Goal: Communication & Community: Share content

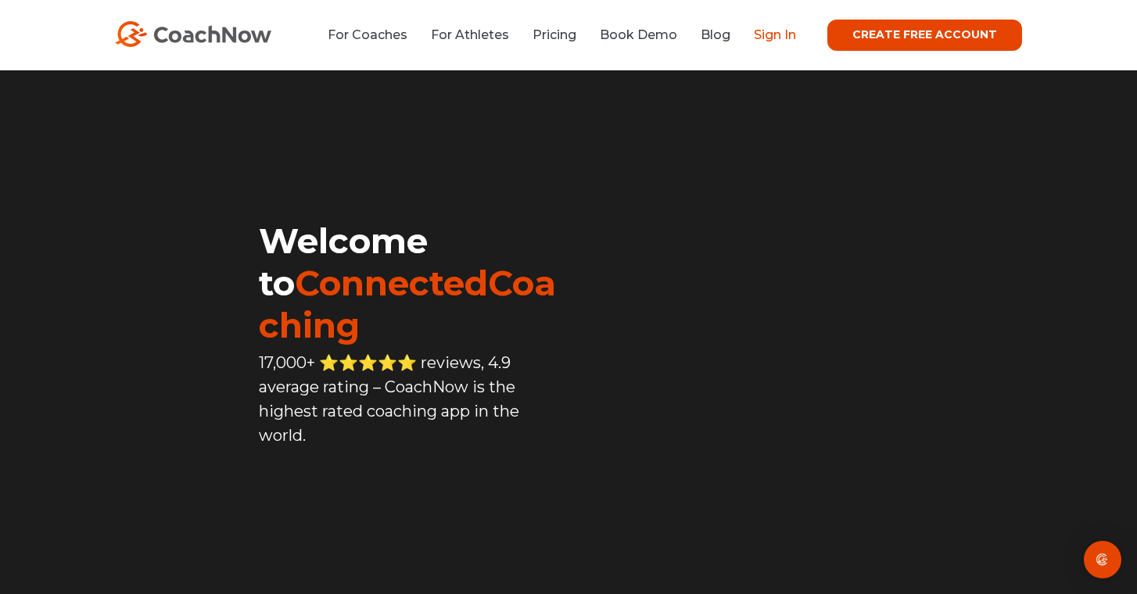
click at [785, 41] on link "Sign In" at bounding box center [775, 34] width 42 height 15
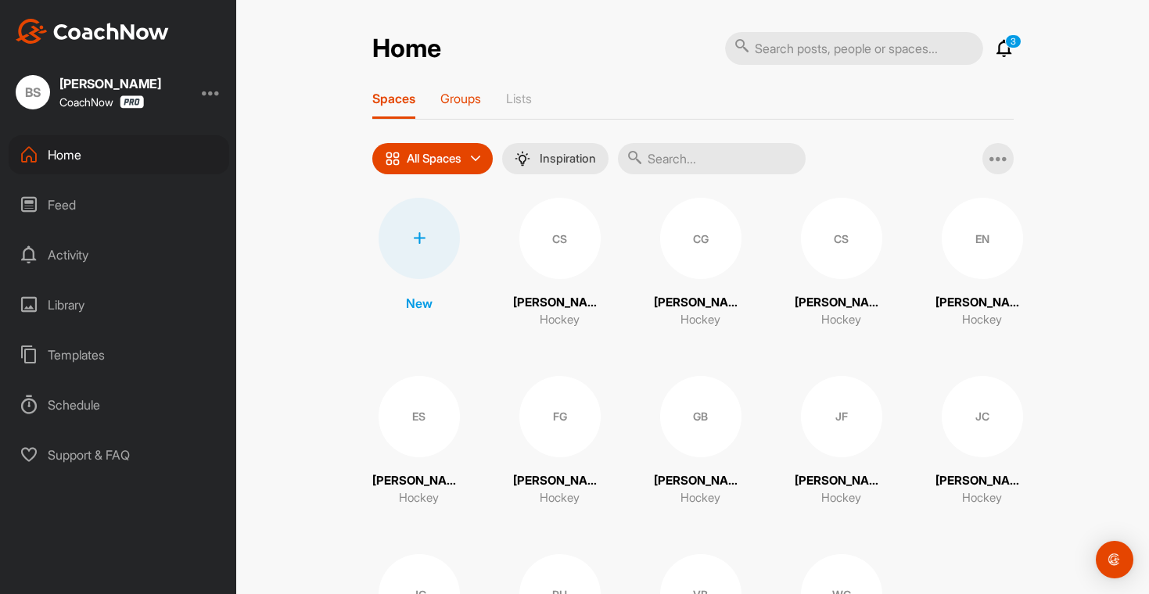
click at [463, 104] on p "Groups" at bounding box center [460, 99] width 41 height 16
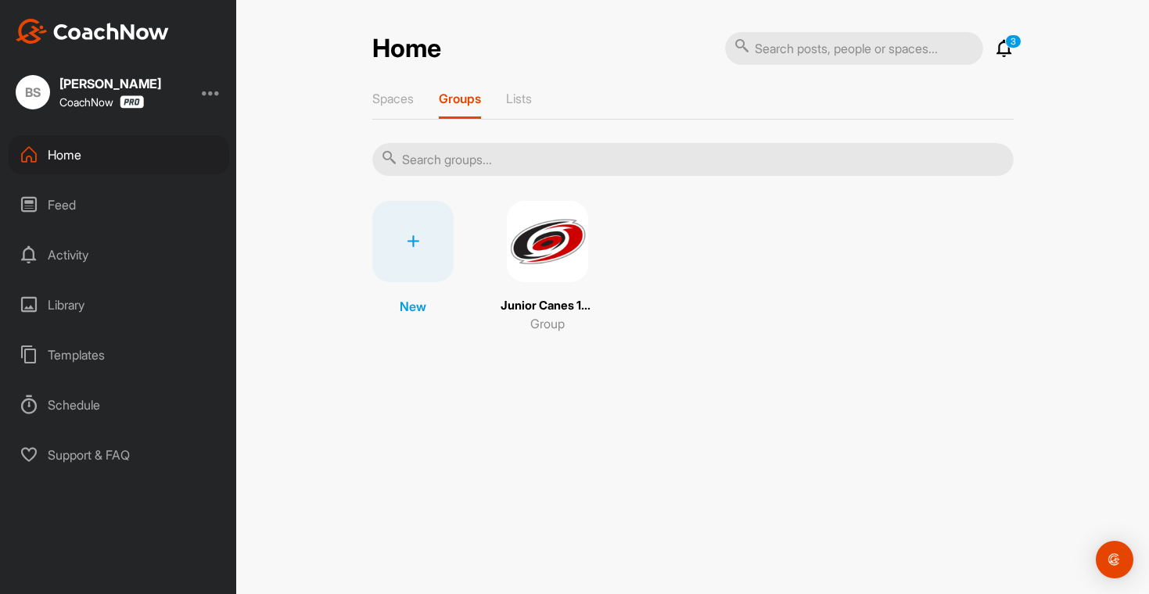
click at [563, 260] on img at bounding box center [547, 241] width 81 height 81
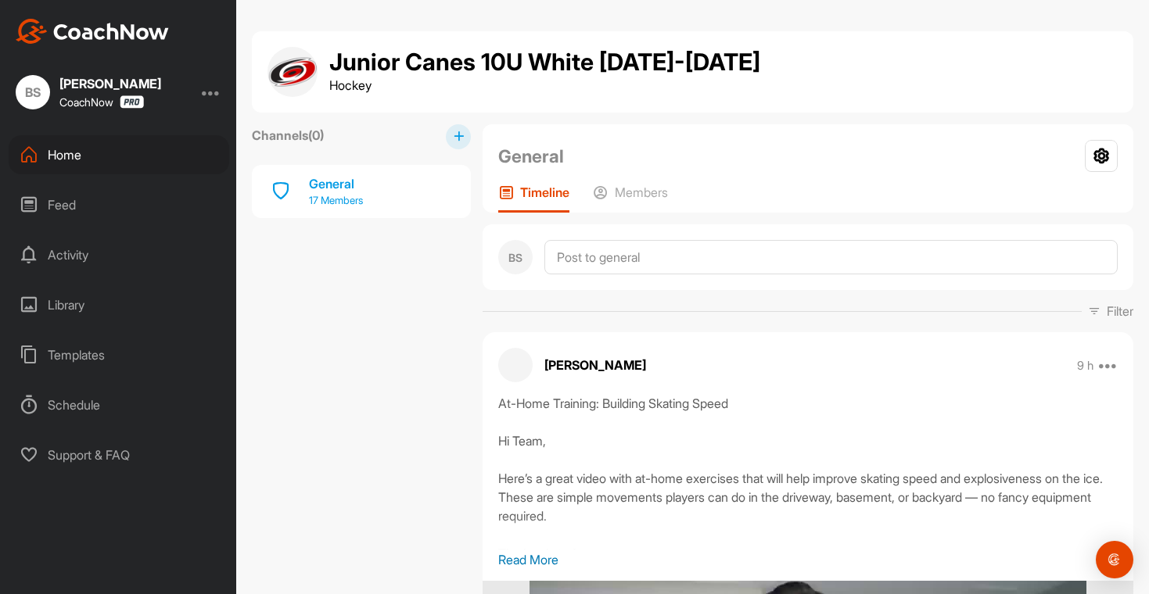
click at [359, 186] on div "General" at bounding box center [336, 183] width 54 height 19
click at [326, 199] on p "17 Members" at bounding box center [336, 201] width 54 height 16
click at [341, 200] on p "17 Members" at bounding box center [336, 201] width 54 height 16
click at [336, 184] on div "General" at bounding box center [336, 183] width 54 height 19
click at [646, 208] on div "Members" at bounding box center [630, 199] width 75 height 28
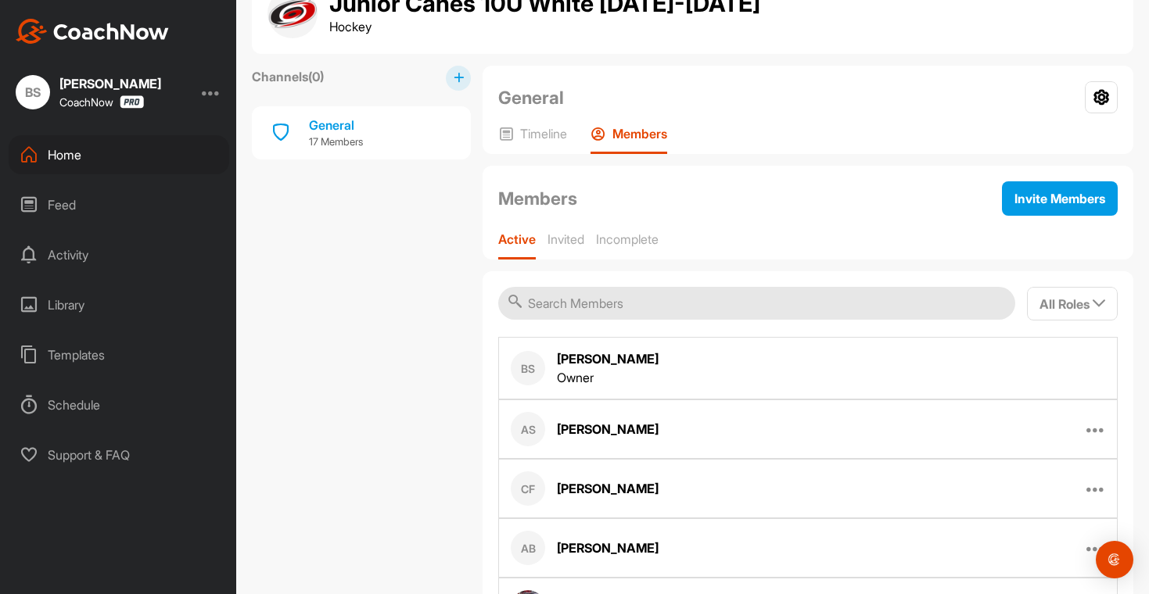
scroll to position [299, 0]
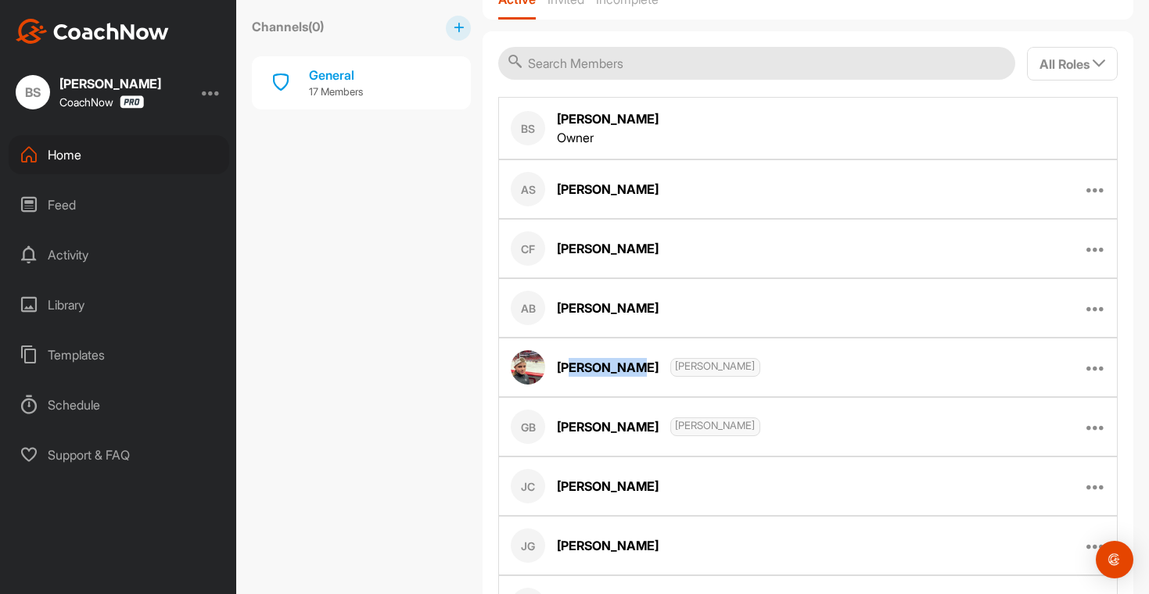
drag, startPoint x: 634, startPoint y: 374, endPoint x: 575, endPoint y: 368, distance: 59.8
click at [575, 368] on div "[PERSON_NAME] [PERSON_NAME]" at bounding box center [658, 367] width 203 height 19
click at [575, 372] on div "[PERSON_NAME] [PERSON_NAME]" at bounding box center [658, 367] width 203 height 19
click at [97, 156] on div "Home" at bounding box center [119, 154] width 221 height 39
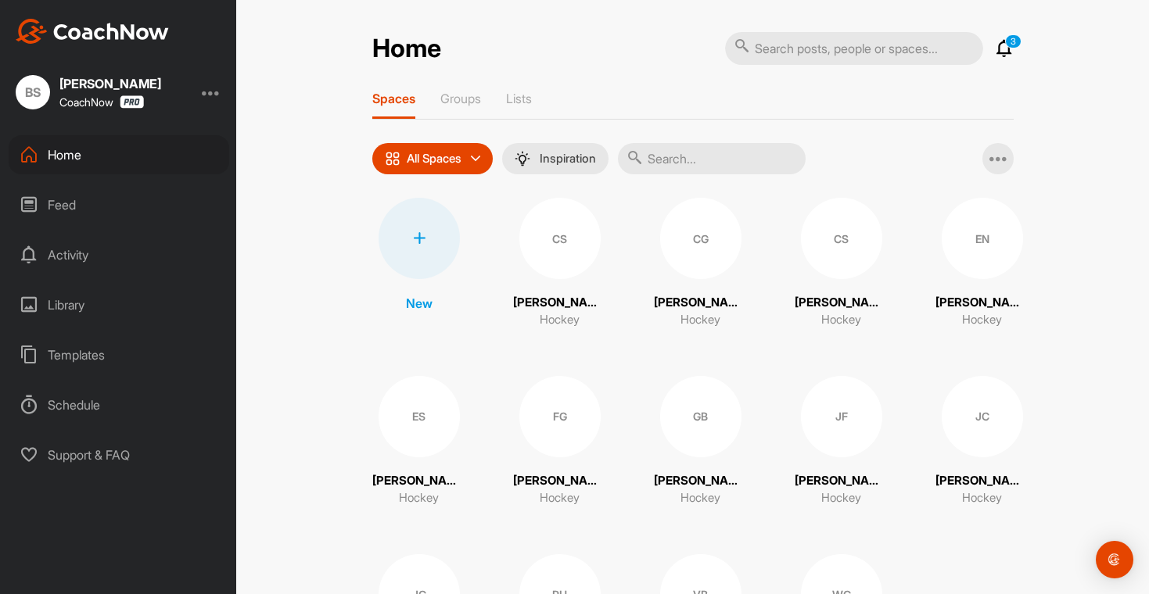
click at [415, 245] on div at bounding box center [419, 238] width 81 height 81
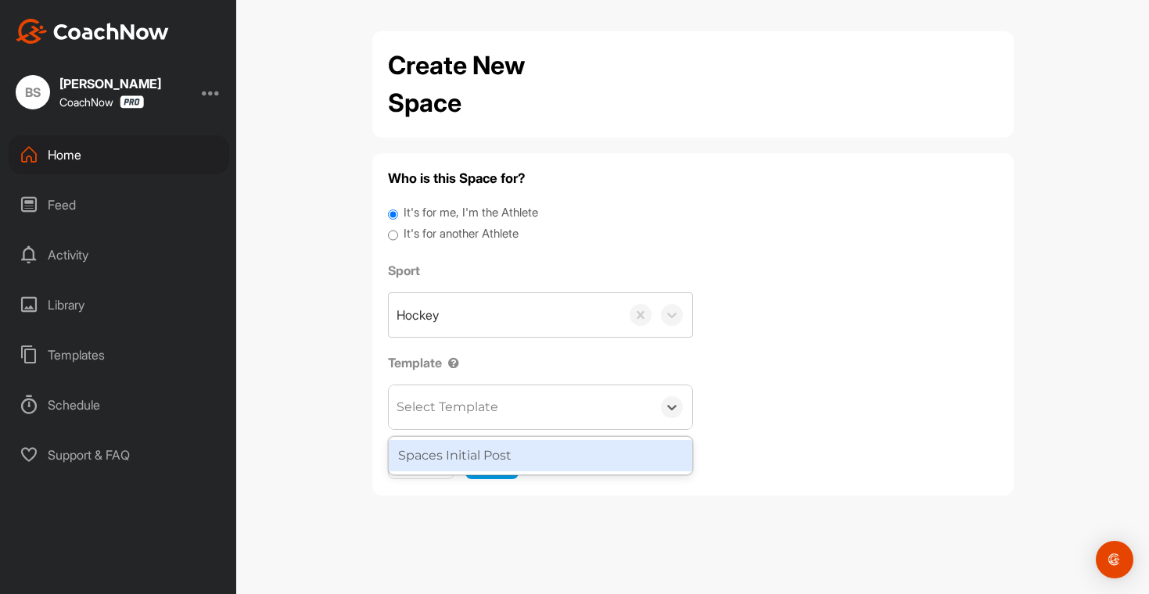
click at [469, 408] on div "Select Template" at bounding box center [448, 407] width 102 height 19
click at [469, 459] on div "Spaces Initial Post" at bounding box center [540, 455] width 303 height 31
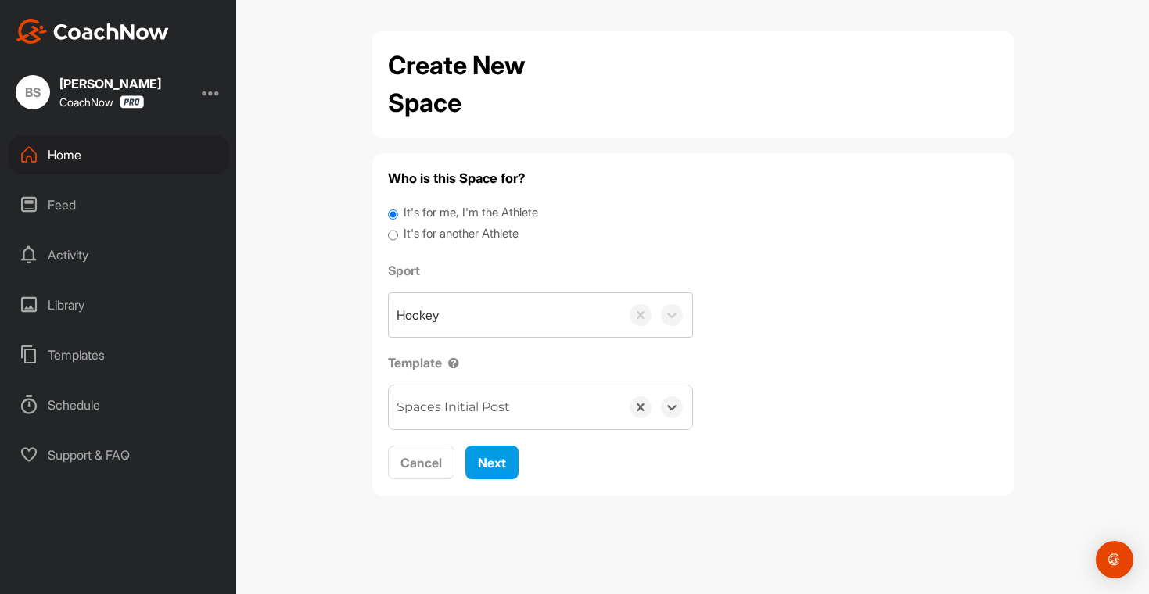
click at [446, 239] on label "It's for another Athlete" at bounding box center [461, 234] width 115 height 18
click at [398, 239] on input "It's for another Athlete" at bounding box center [393, 235] width 10 height 21
radio input "true"
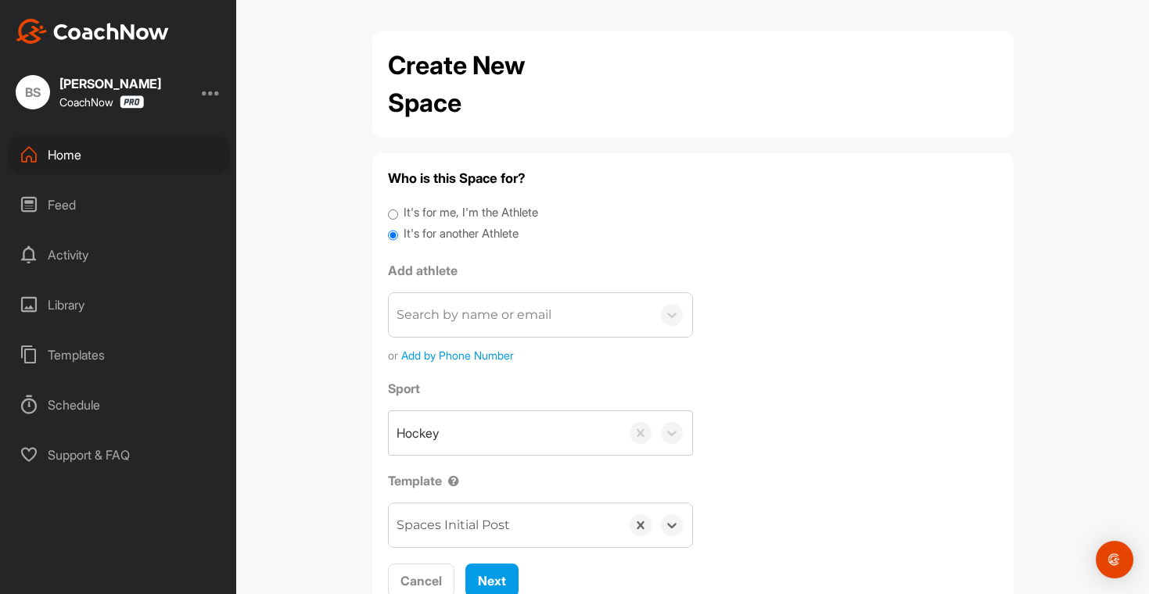
click at [464, 307] on div "Search by name or email" at bounding box center [474, 315] width 155 height 19
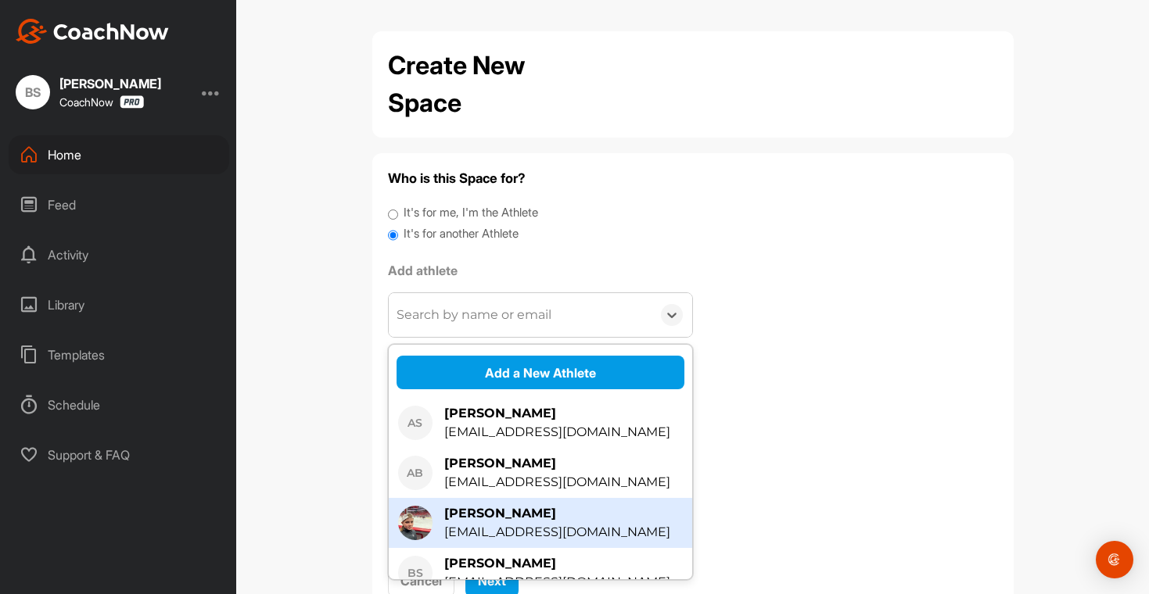
click at [515, 522] on div "[PERSON_NAME]" at bounding box center [557, 513] width 226 height 19
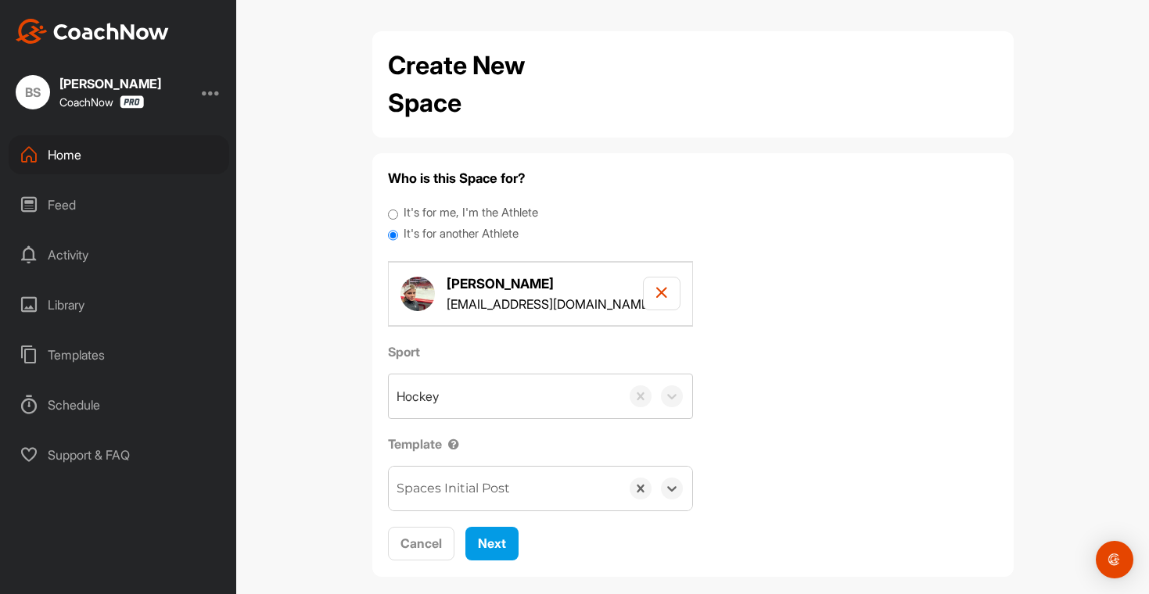
click at [494, 490] on div "Spaces Initial Post" at bounding box center [453, 488] width 113 height 19
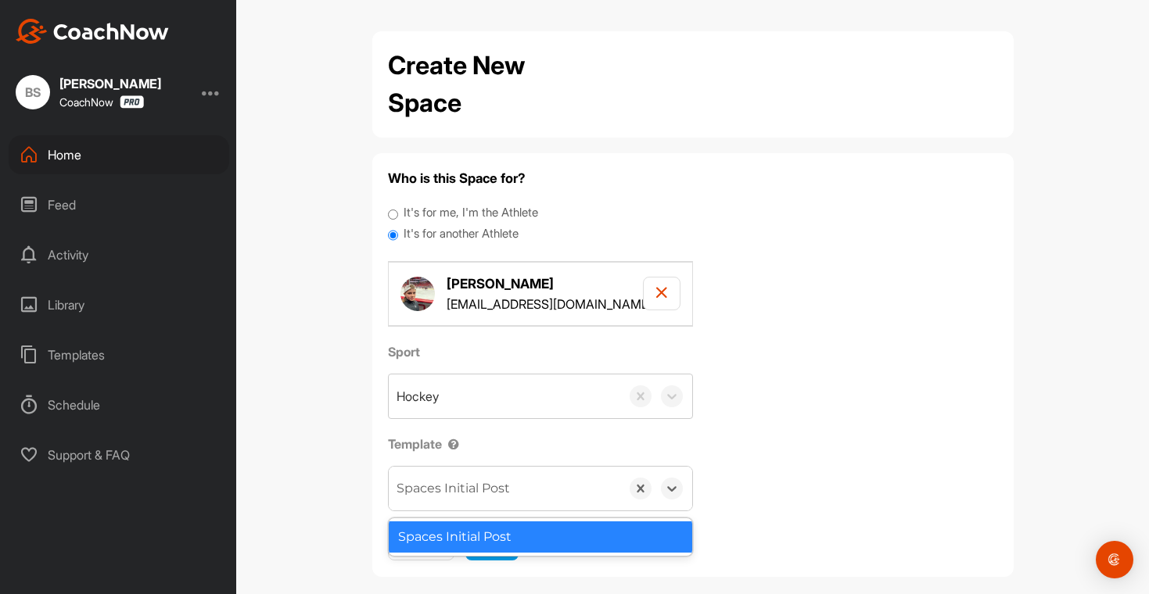
click at [501, 537] on div "Spaces Initial Post" at bounding box center [540, 537] width 303 height 31
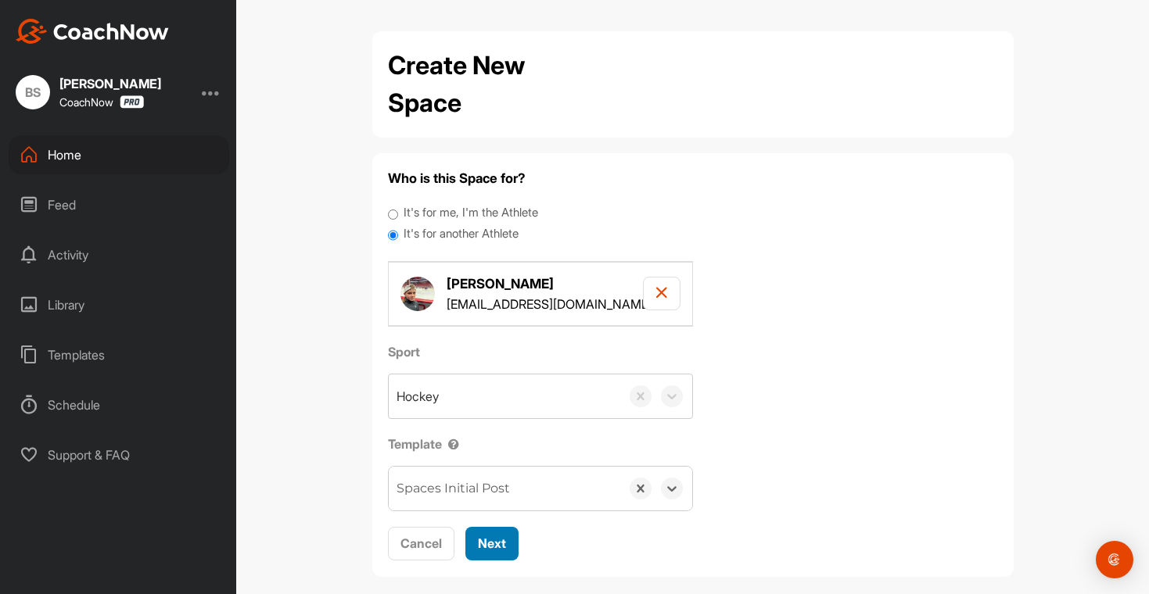
click at [488, 550] on span "Next" at bounding box center [492, 544] width 28 height 16
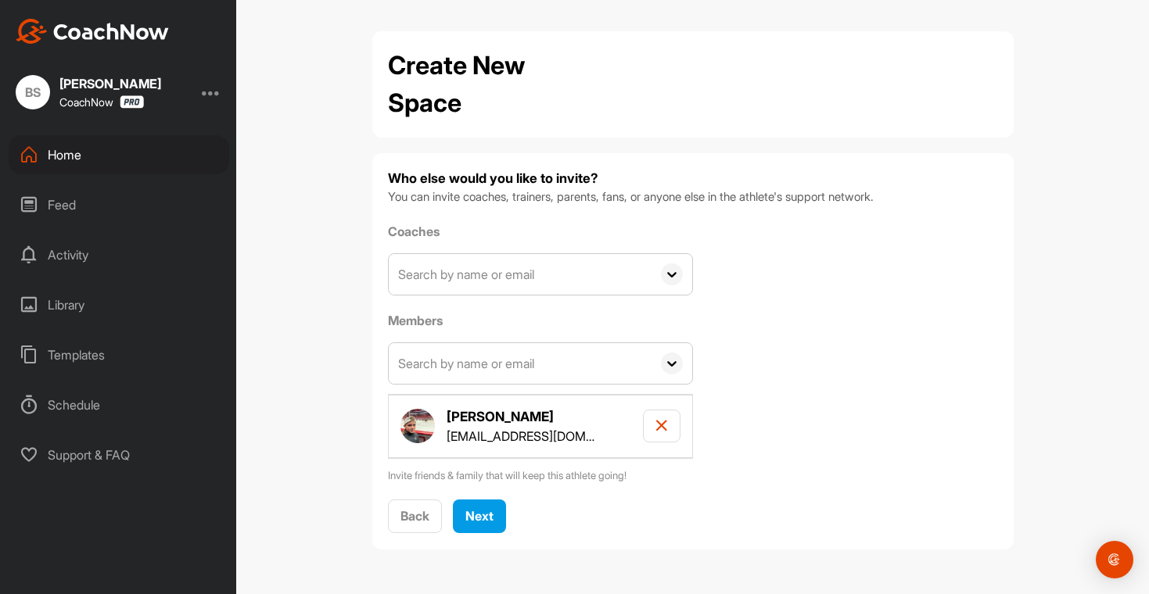
click at [418, 273] on input "text" at bounding box center [520, 274] width 263 height 41
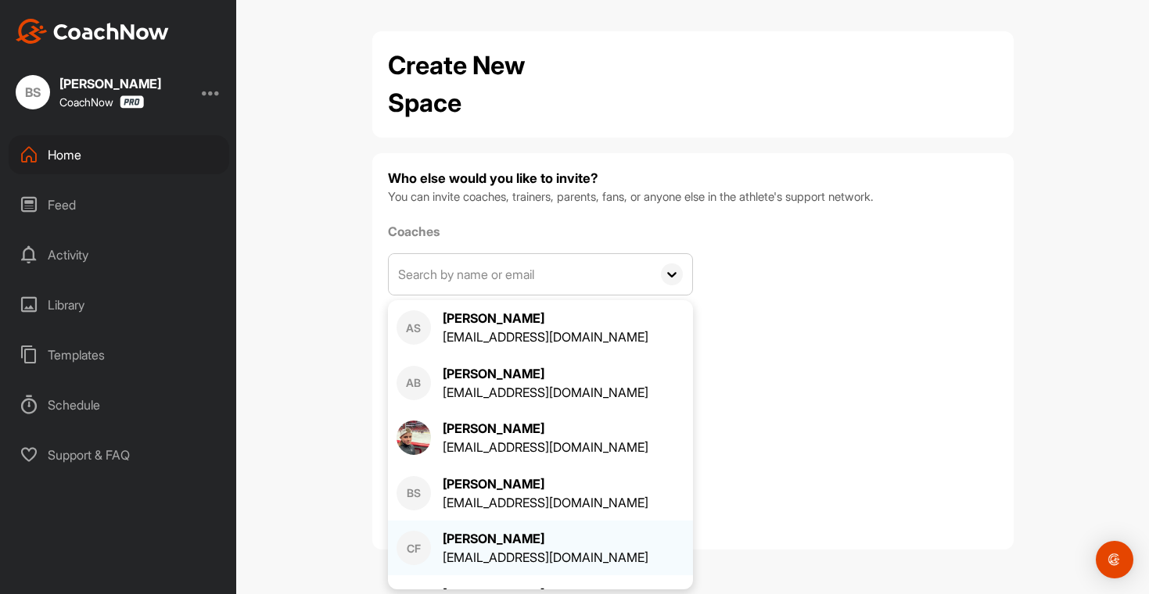
click at [494, 548] on div "[EMAIL_ADDRESS][DOMAIN_NAME]" at bounding box center [546, 557] width 206 height 19
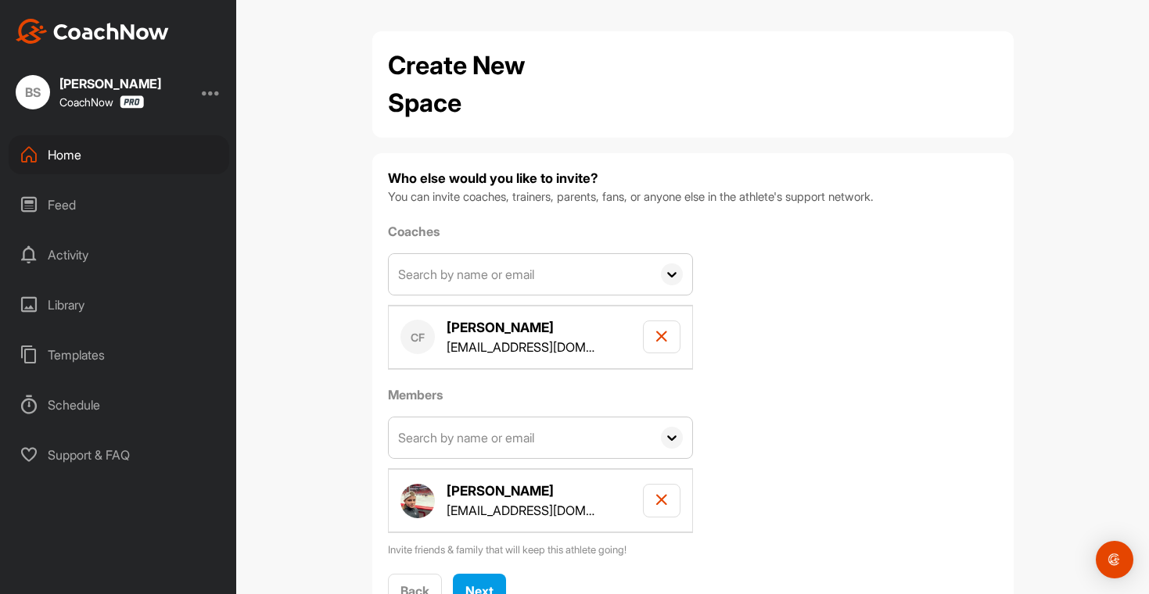
click at [447, 278] on input "text" at bounding box center [520, 274] width 263 height 41
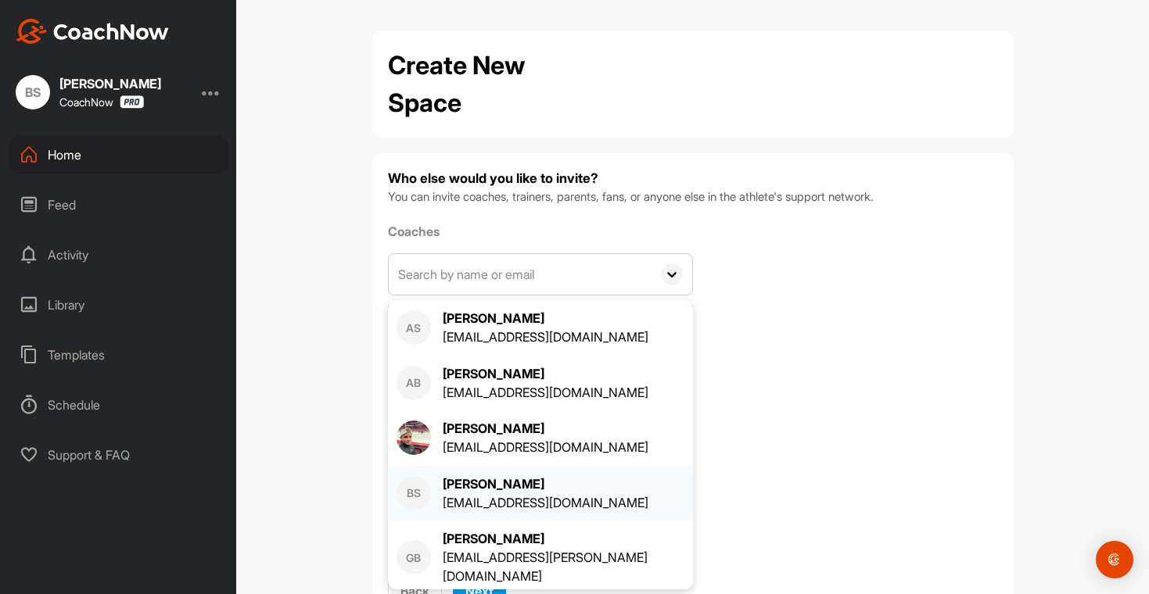
click at [509, 488] on div "[PERSON_NAME]" at bounding box center [546, 484] width 206 height 19
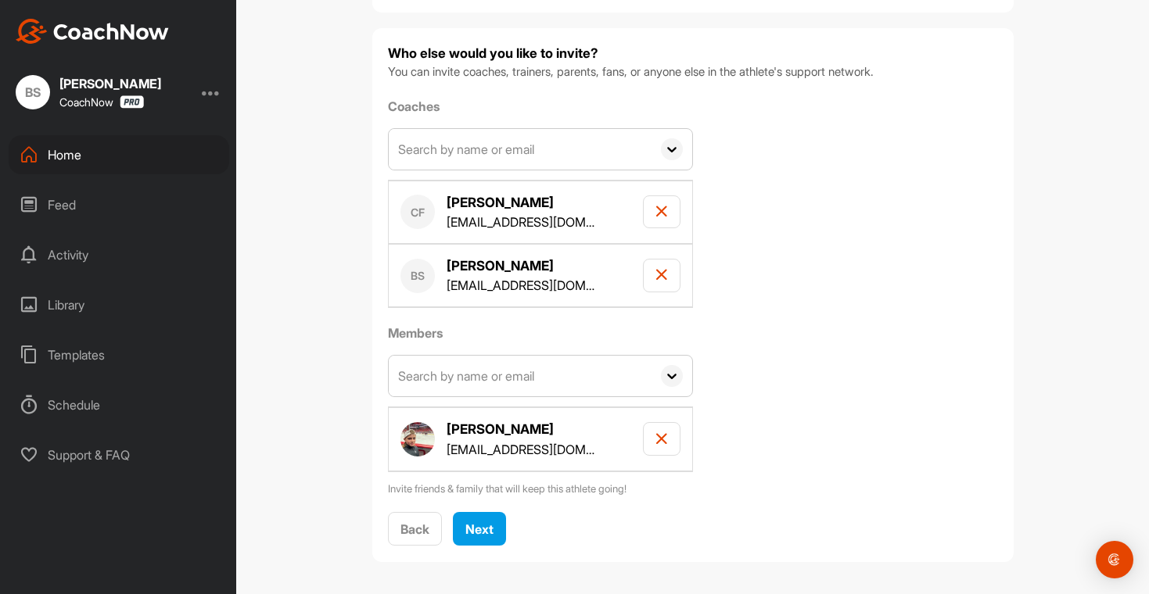
scroll to position [129, 0]
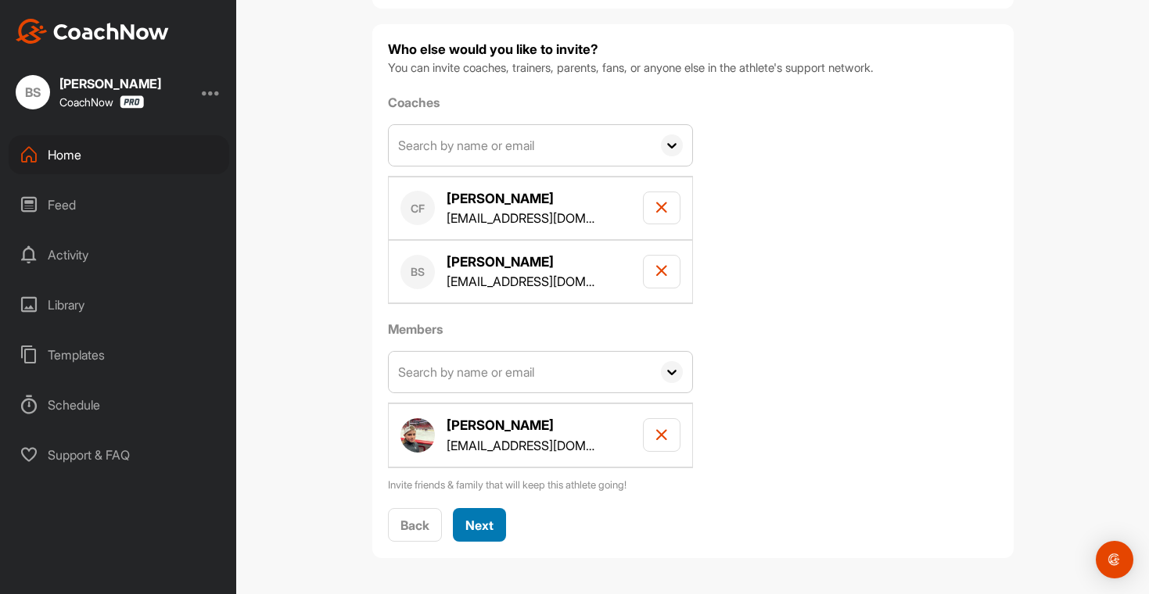
click at [478, 527] on span "Next" at bounding box center [479, 526] width 28 height 16
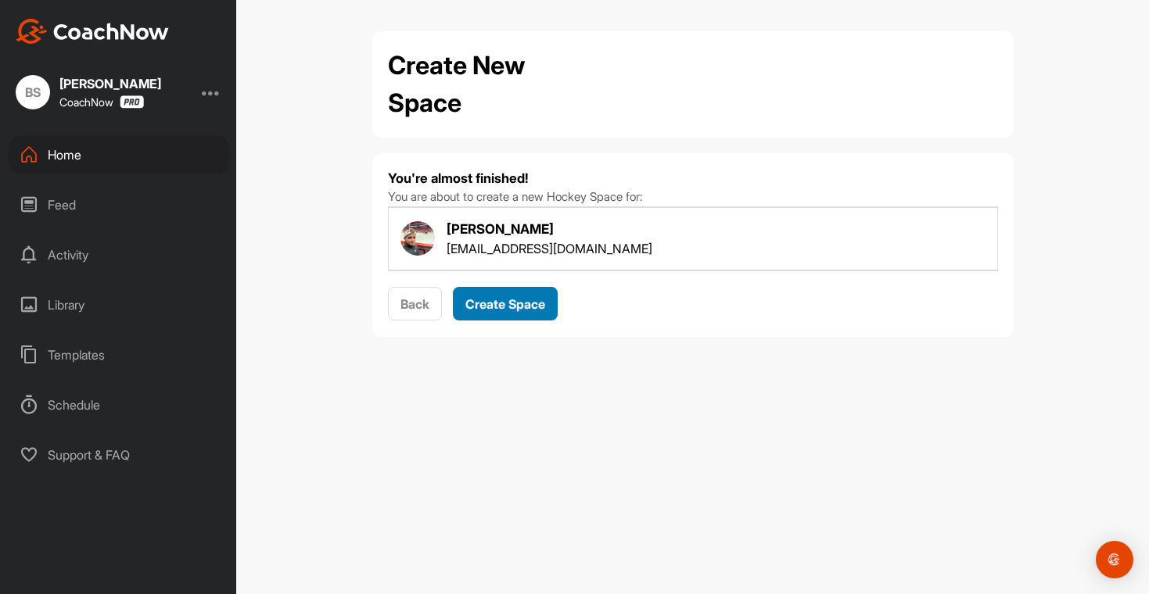
click at [519, 314] on button "Create Space" at bounding box center [505, 304] width 105 height 34
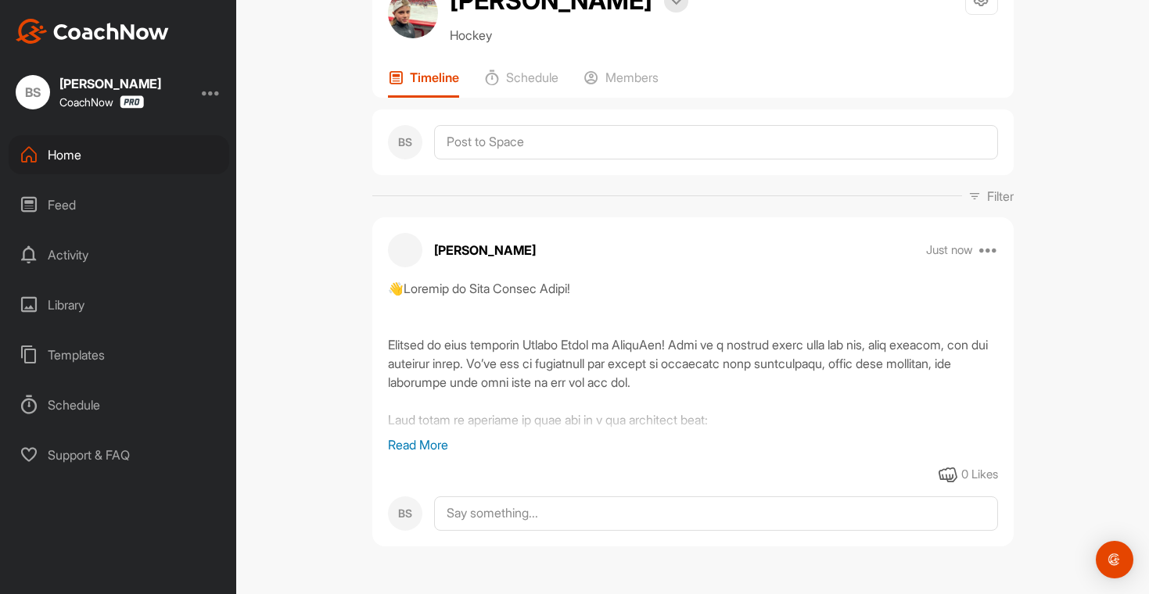
scroll to position [102, 0]
click at [432, 444] on p "Read More" at bounding box center [693, 445] width 610 height 19
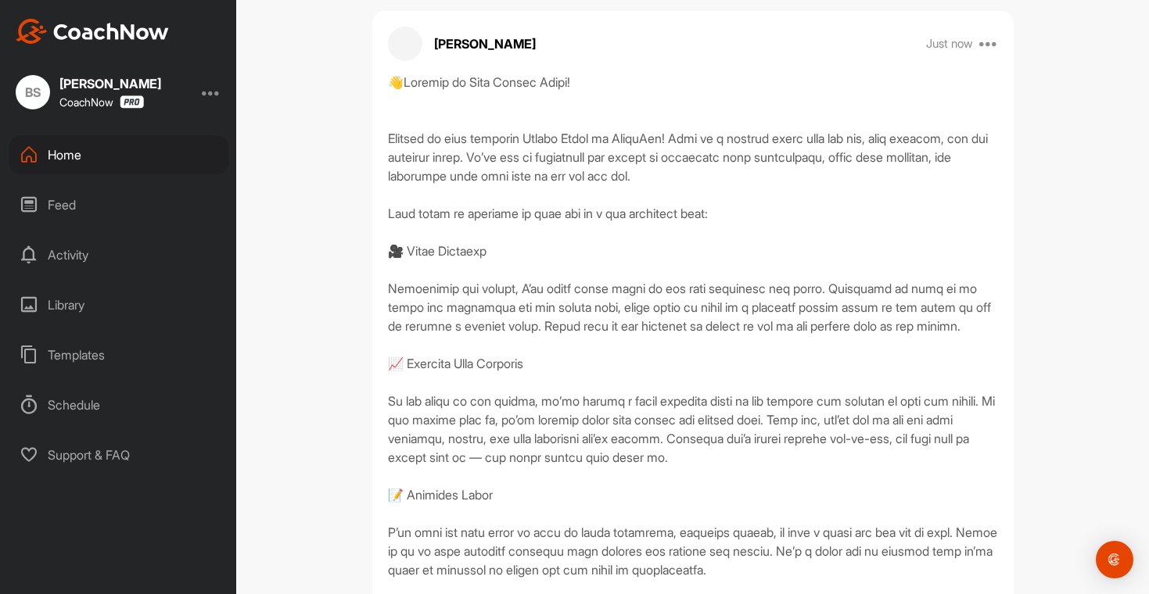
scroll to position [0, 0]
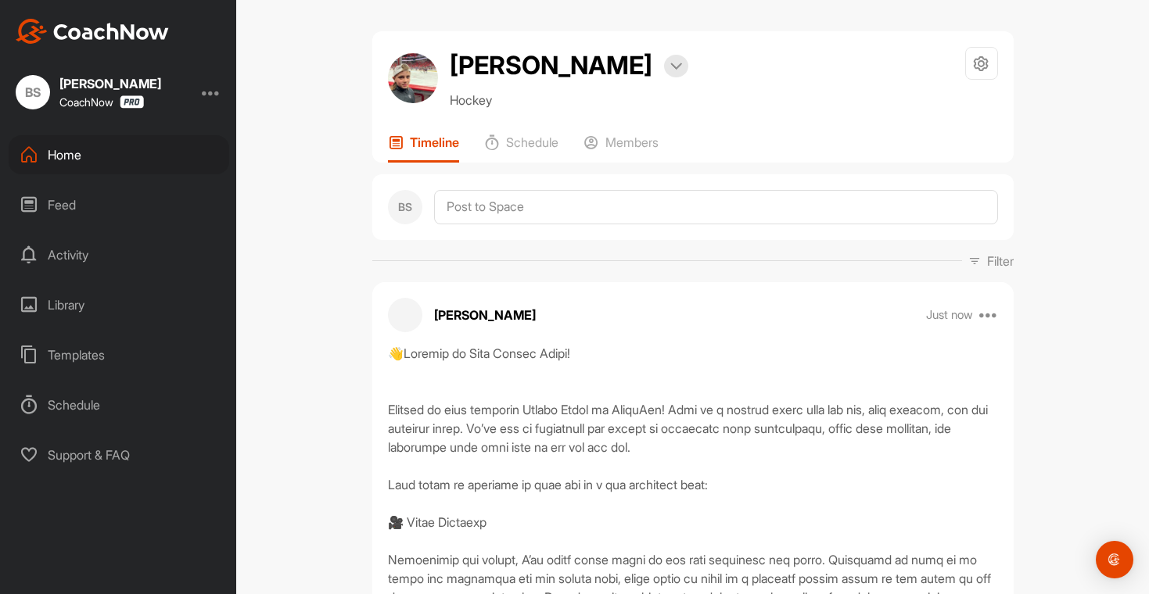
click at [56, 152] on div "Home" at bounding box center [119, 154] width 221 height 39
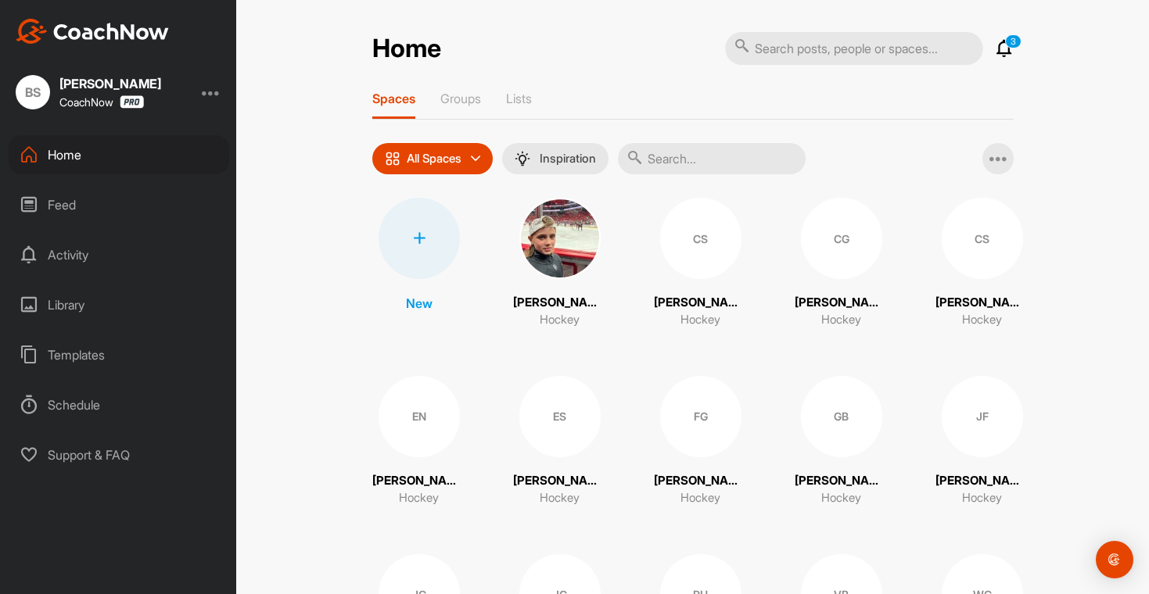
click at [1006, 50] on icon at bounding box center [1004, 48] width 19 height 19
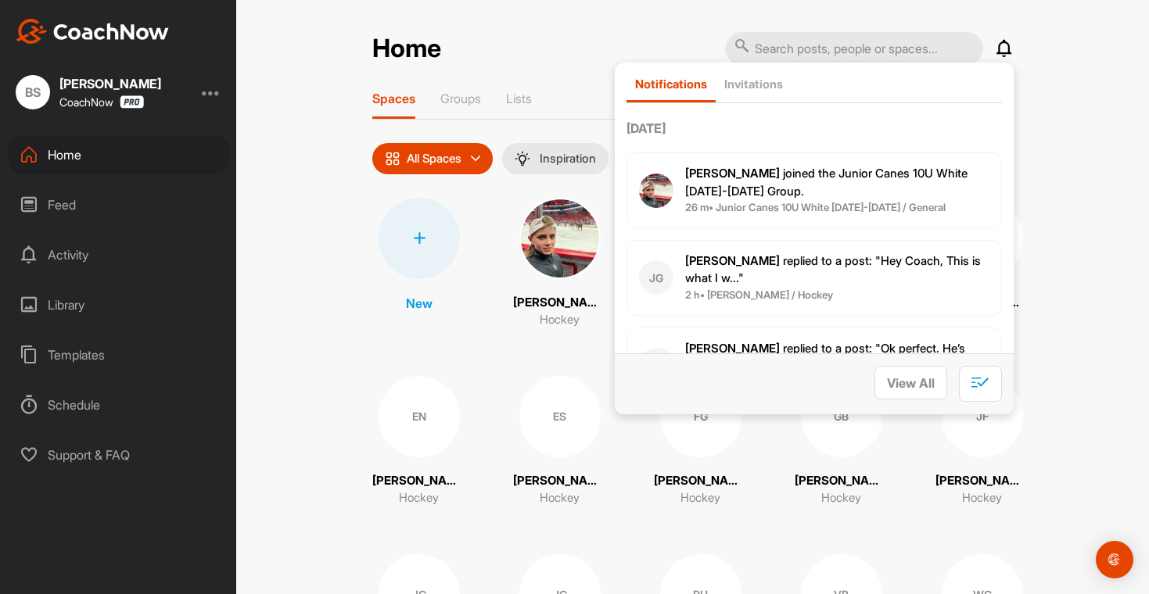
click at [1059, 162] on div "Home Notifications Invitations [DATE] [PERSON_NAME] joined the Junior Canes 10U…" at bounding box center [692, 297] width 913 height 594
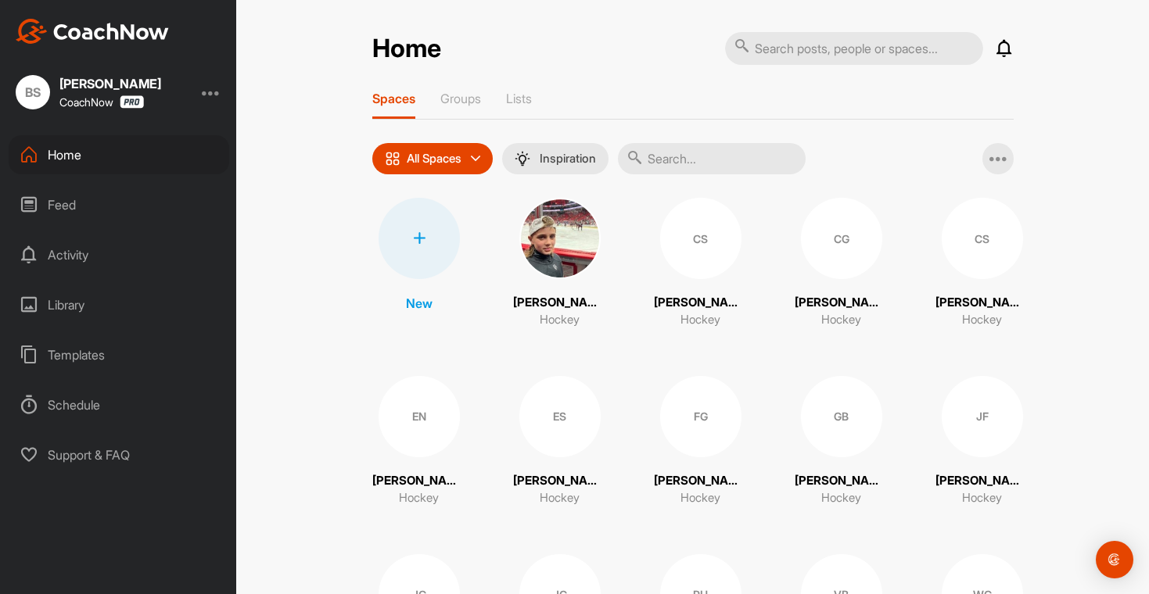
click at [72, 306] on div "Library" at bounding box center [119, 304] width 221 height 39
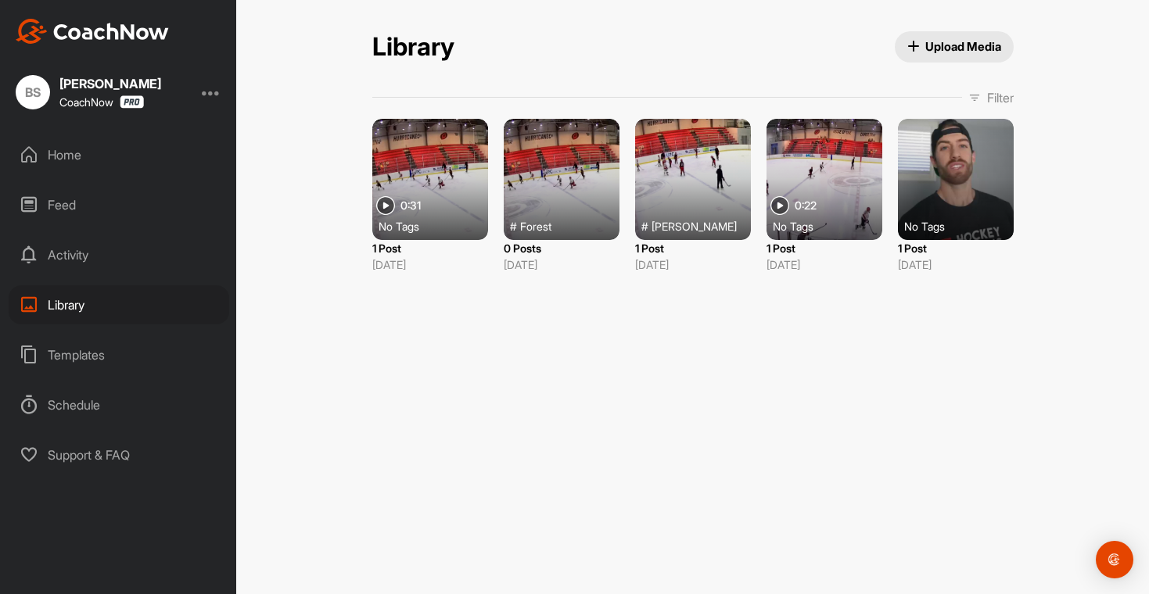
click at [947, 48] on span "Upload Media" at bounding box center [954, 46] width 94 height 16
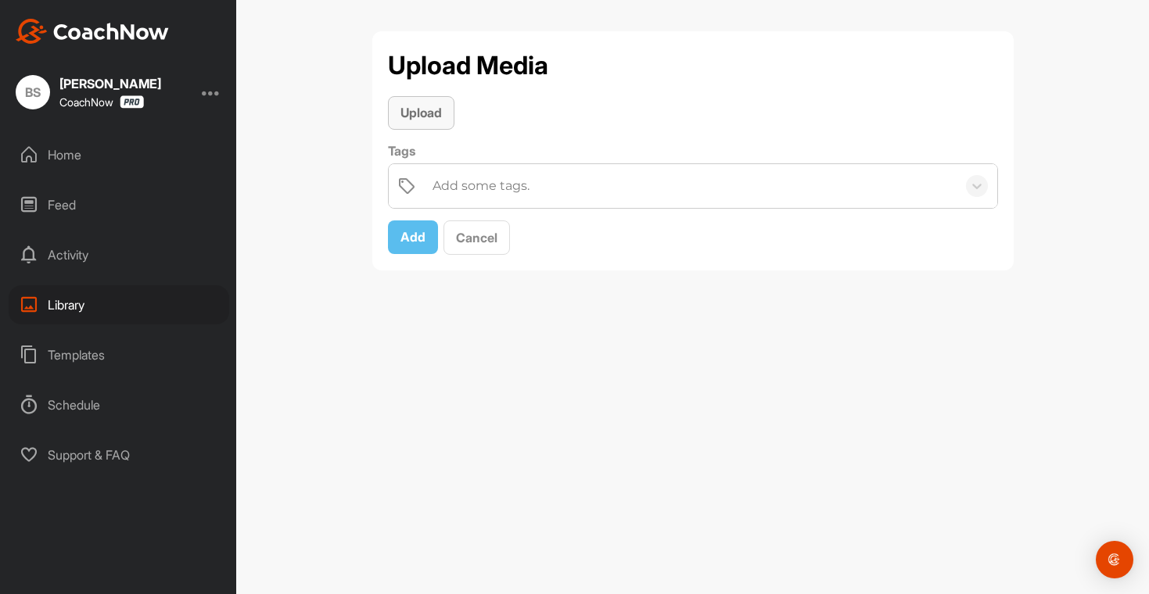
click at [426, 124] on button "Upload" at bounding box center [421, 113] width 66 height 34
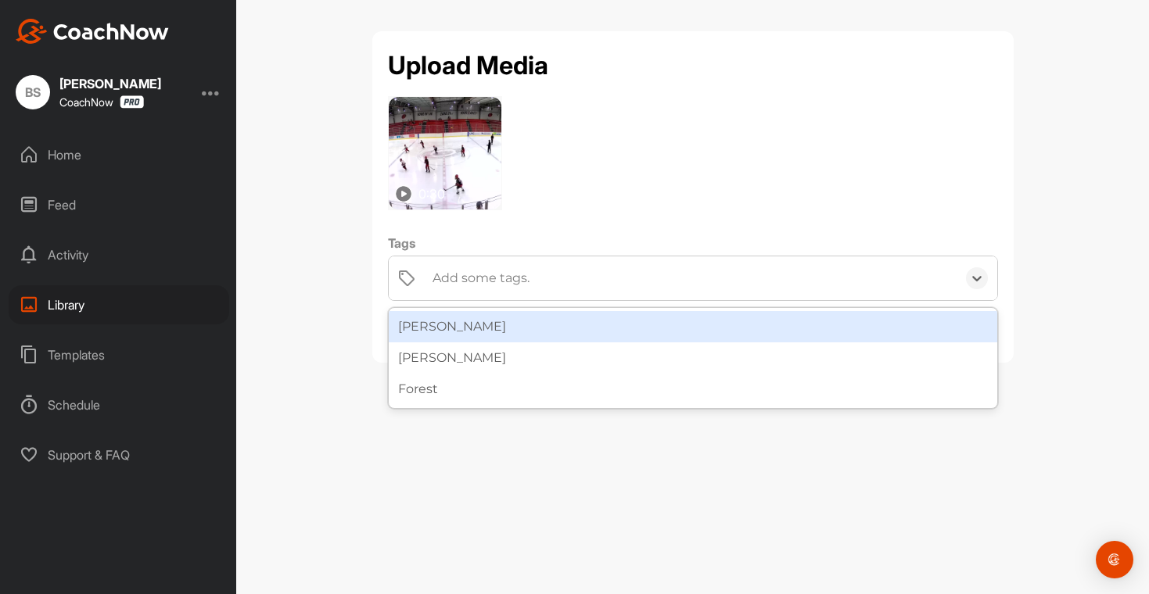
click at [456, 279] on div "Add some tags." at bounding box center [481, 278] width 97 height 19
type input "E"
type input "Ben"
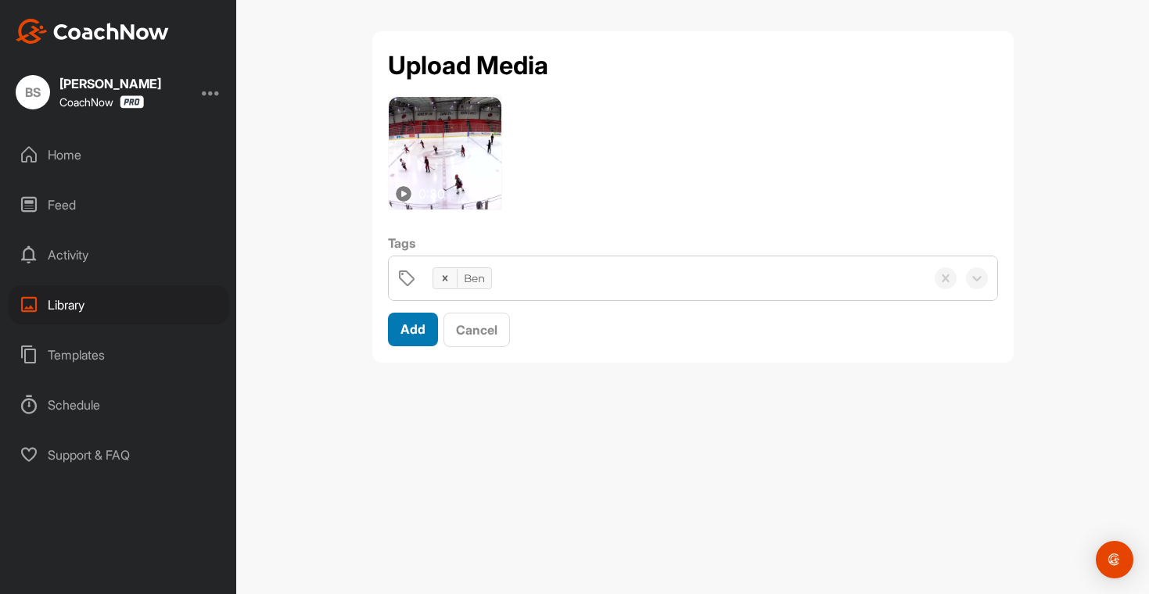
click at [405, 333] on span "Add" at bounding box center [412, 329] width 25 height 16
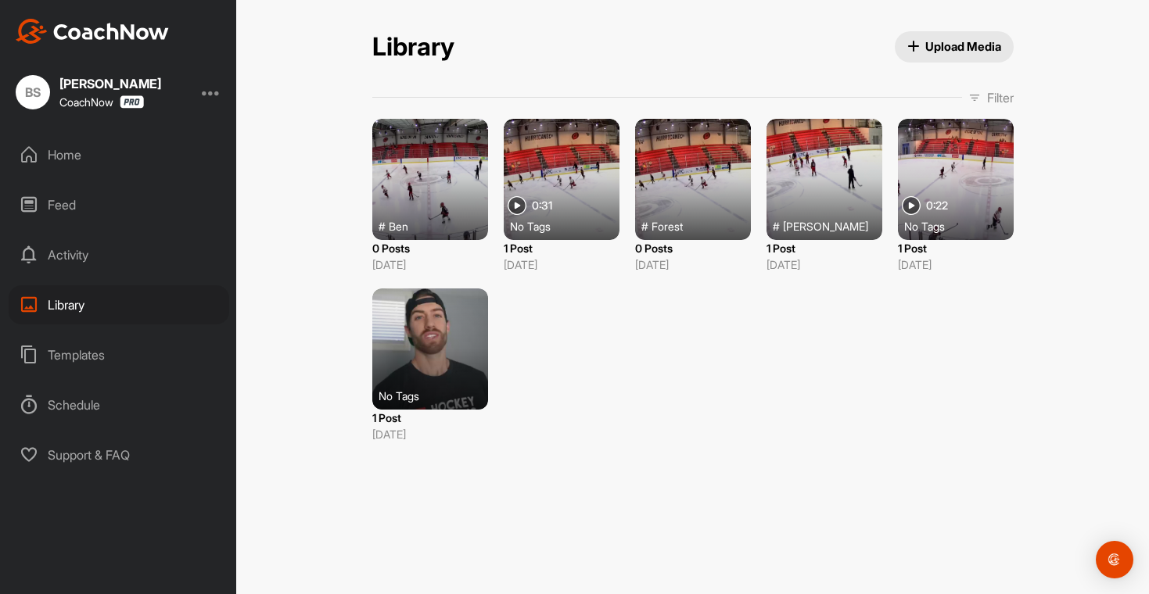
click at [59, 158] on div "Home" at bounding box center [119, 154] width 221 height 39
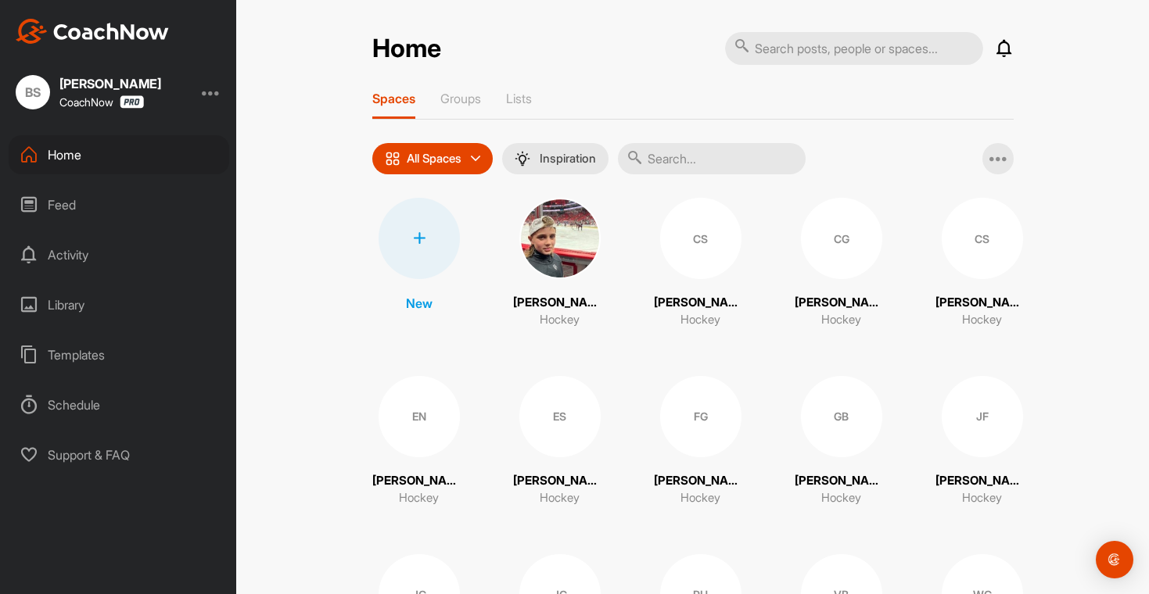
click at [559, 253] on img at bounding box center [559, 238] width 81 height 81
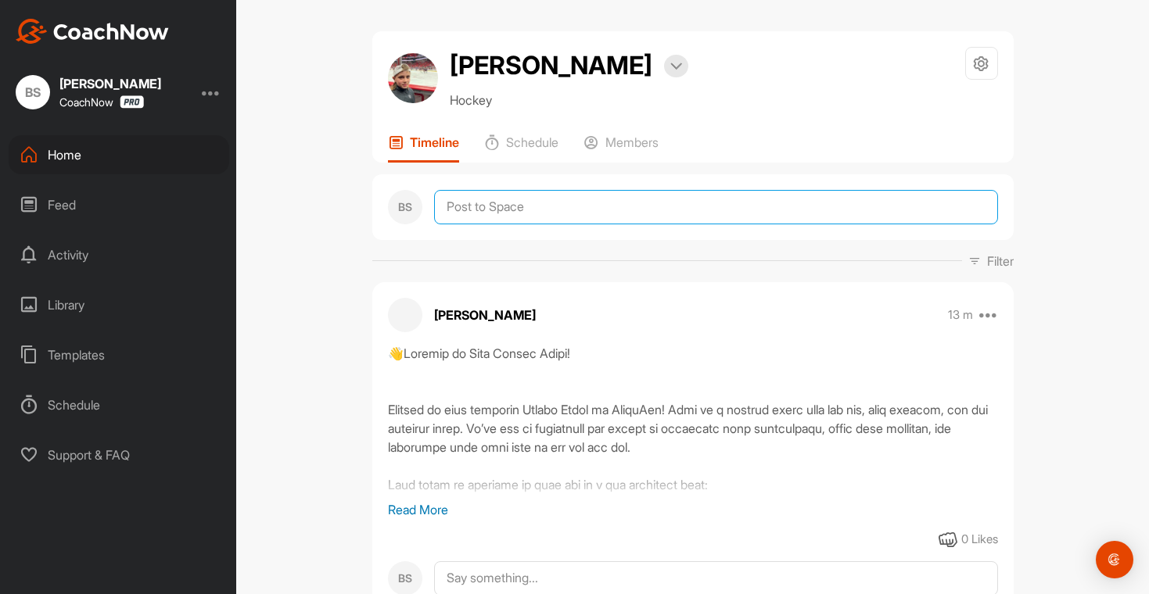
click at [474, 224] on textarea at bounding box center [716, 207] width 564 height 34
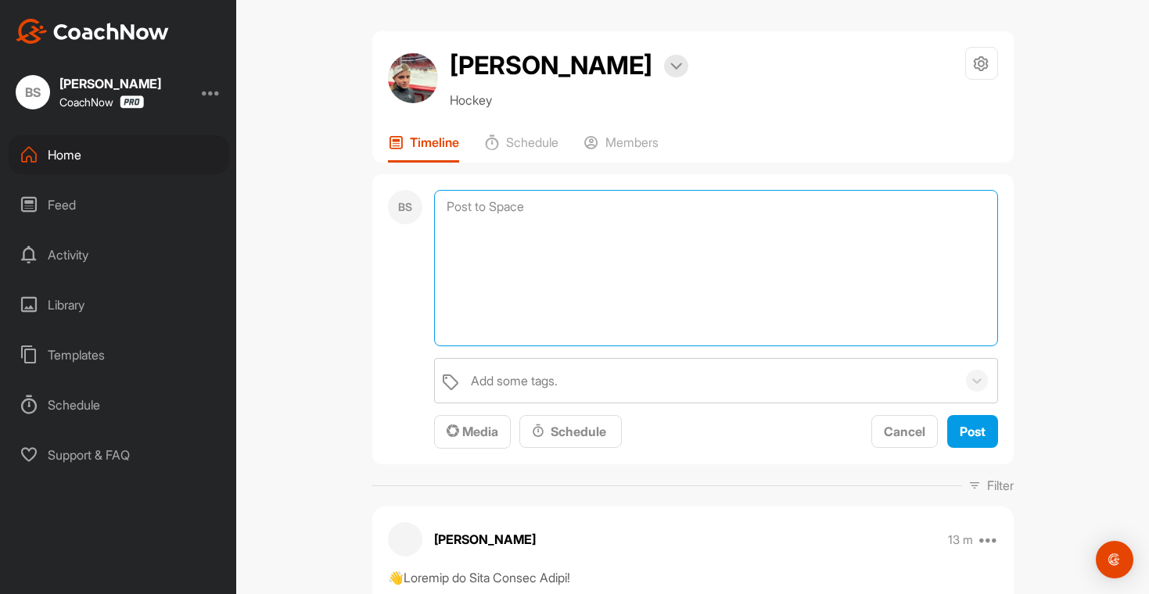
paste textarea "Hi [PERSON_NAME], In this clip, you did a great job skating hard both up the ic…"
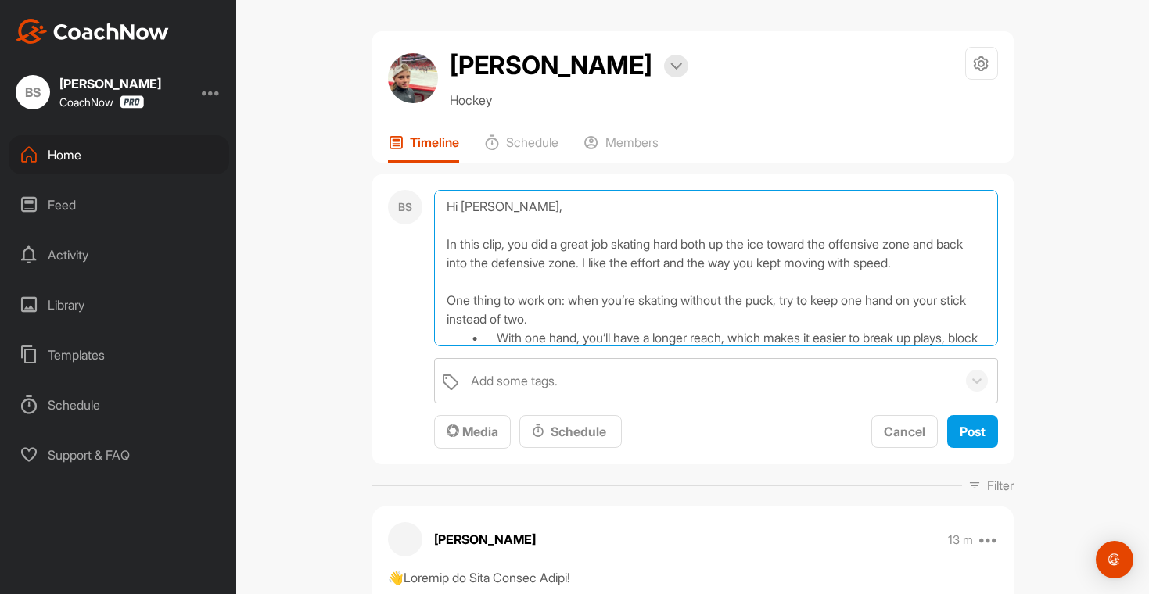
click at [502, 244] on textarea "Hi [PERSON_NAME], In this clip, you did a great job skating hard both up the ic…" at bounding box center [716, 268] width 564 height 156
click at [501, 248] on textarea "Hi [PERSON_NAME], In this clip, you did a great job skating hard both up the ic…" at bounding box center [716, 268] width 564 height 156
click at [499, 247] on textarea "Hi [PERSON_NAME], In this clip, you did a great job skating hard both up the ic…" at bounding box center [716, 268] width 564 height 156
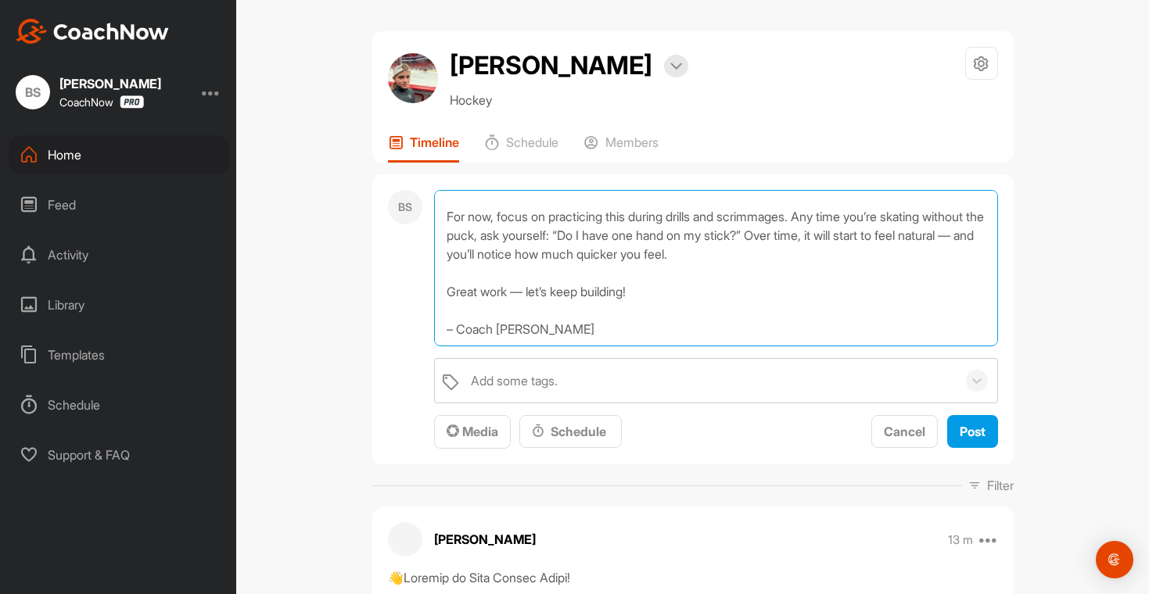
scroll to position [252, 0]
type textarea "Hi [PERSON_NAME], In this clip, you did a great job skating hard both up the ic…"
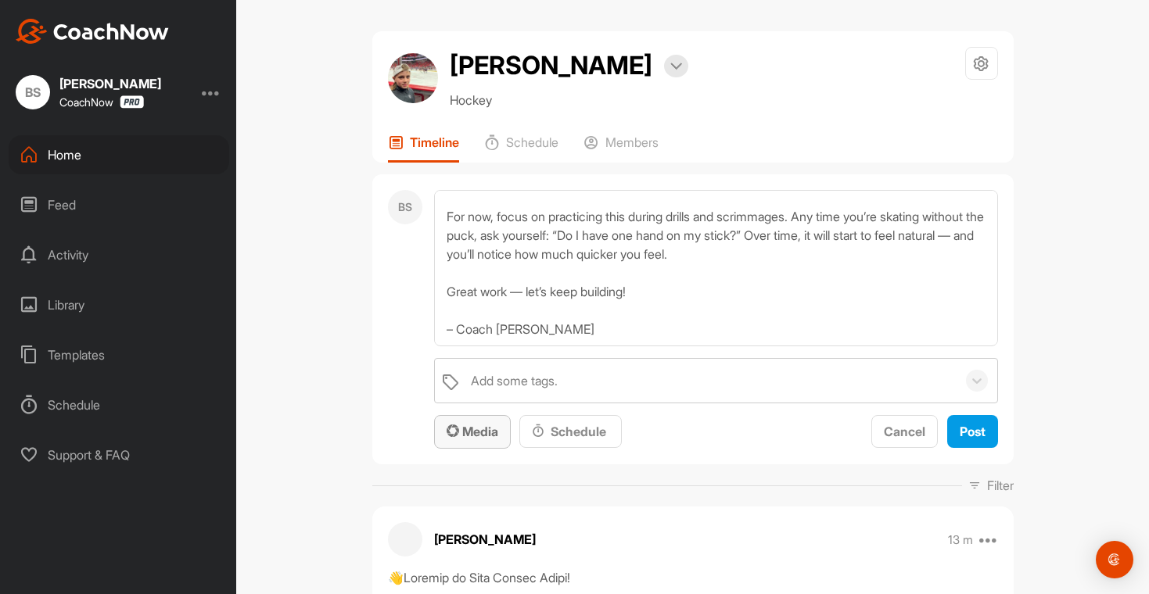
click at [461, 440] on span "Media" at bounding box center [473, 432] width 52 height 16
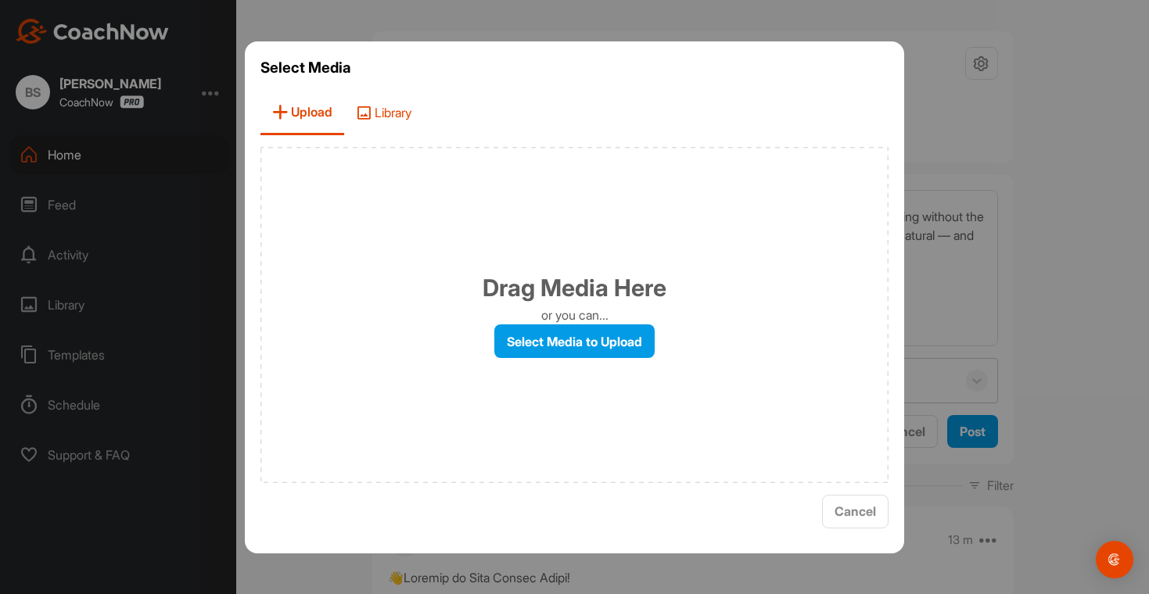
click at [415, 112] on span "Library" at bounding box center [383, 113] width 79 height 45
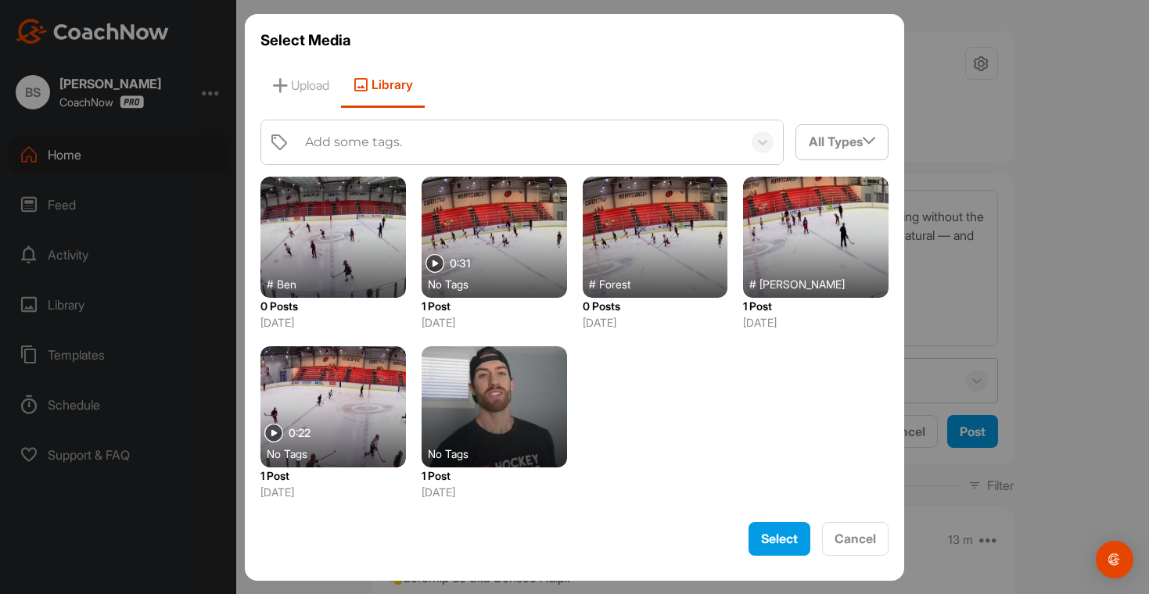
click at [350, 260] on div at bounding box center [332, 237] width 145 height 121
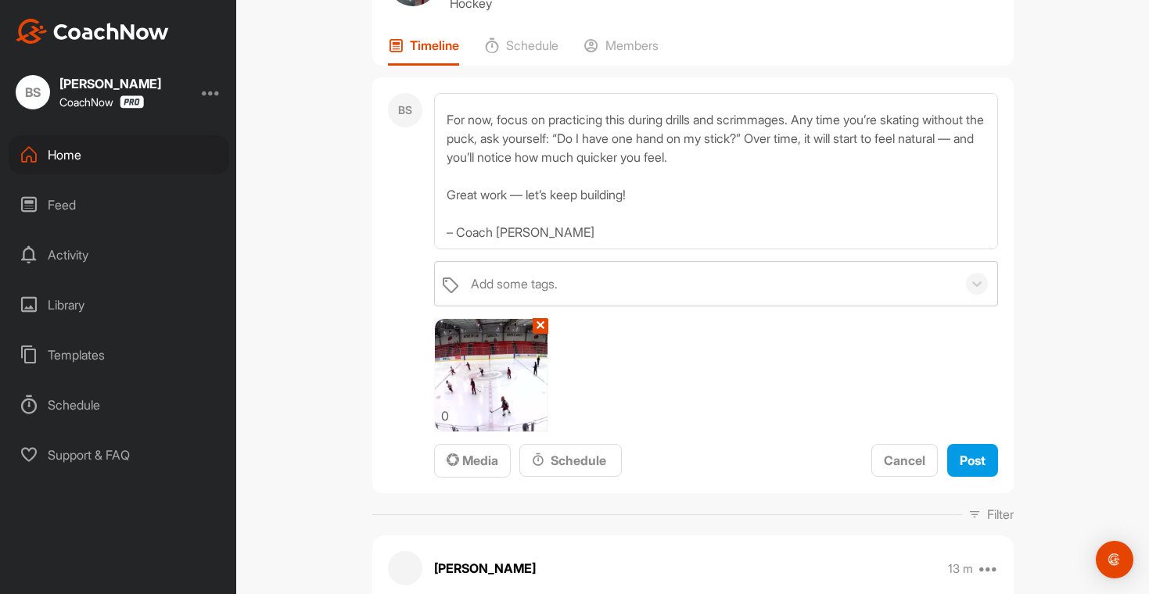
scroll to position [98, 0]
click at [960, 468] on span "Post" at bounding box center [973, 460] width 26 height 16
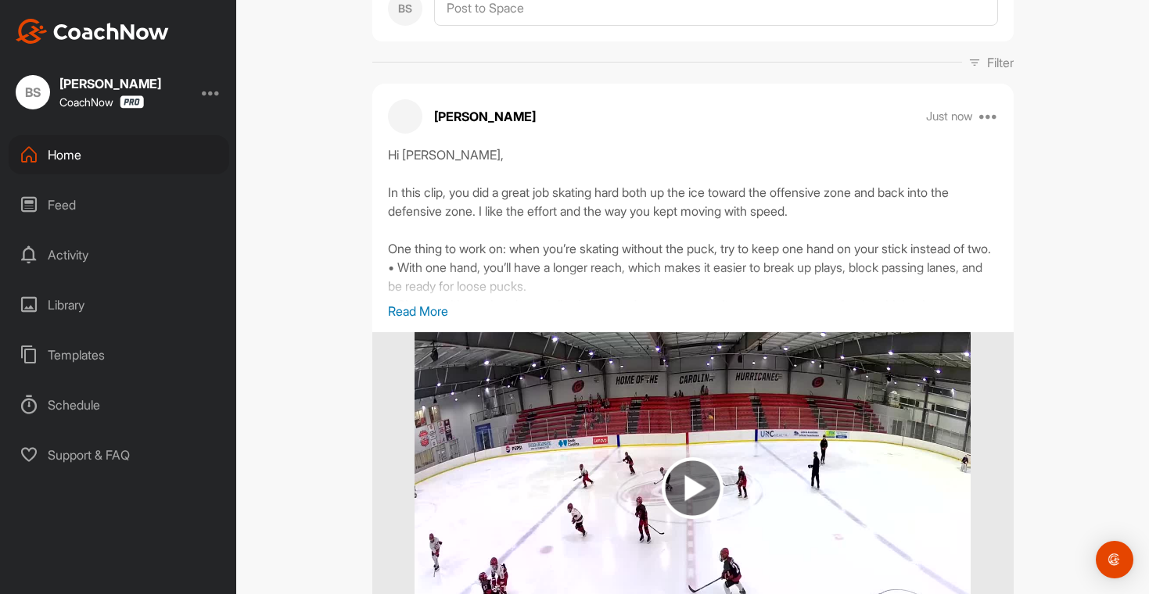
scroll to position [0, 0]
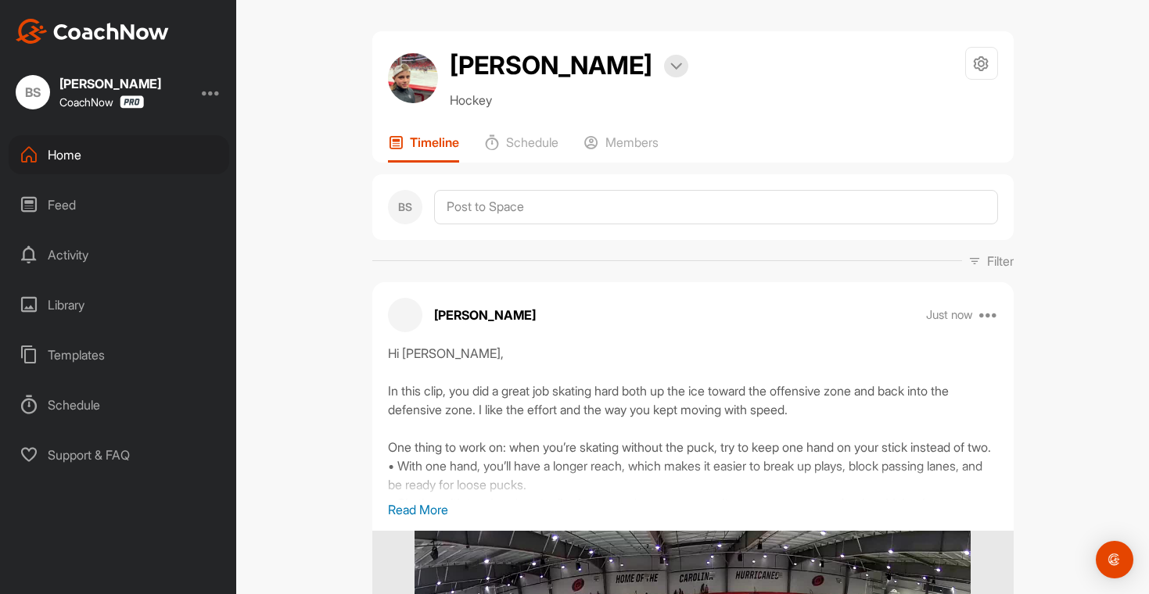
click at [70, 148] on div "Home" at bounding box center [119, 154] width 221 height 39
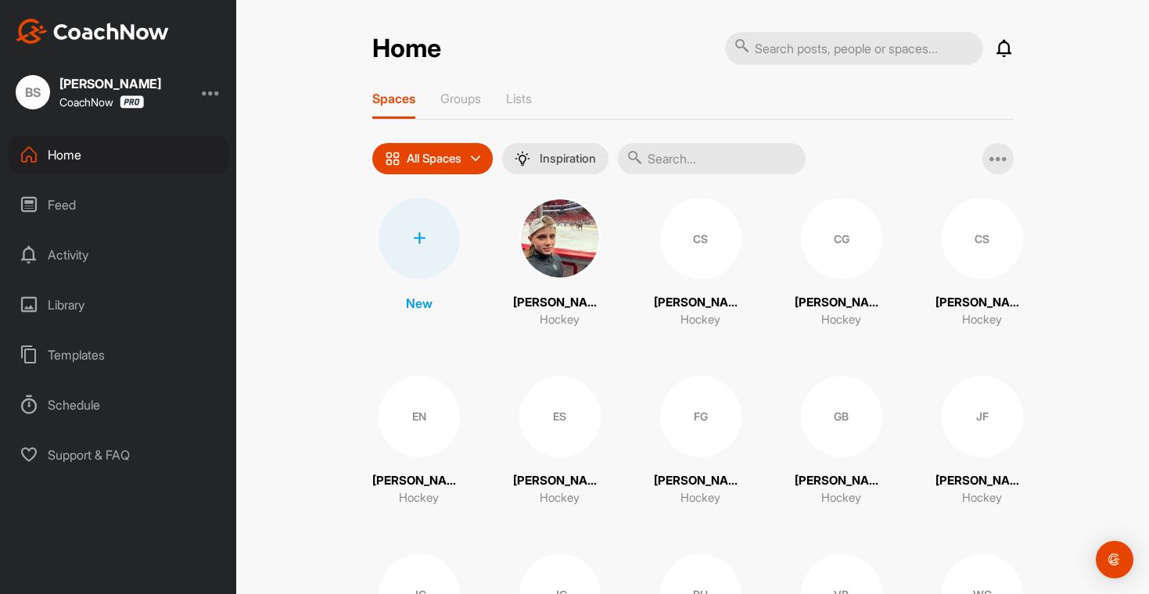
click at [695, 269] on div "CS" at bounding box center [700, 238] width 81 height 81
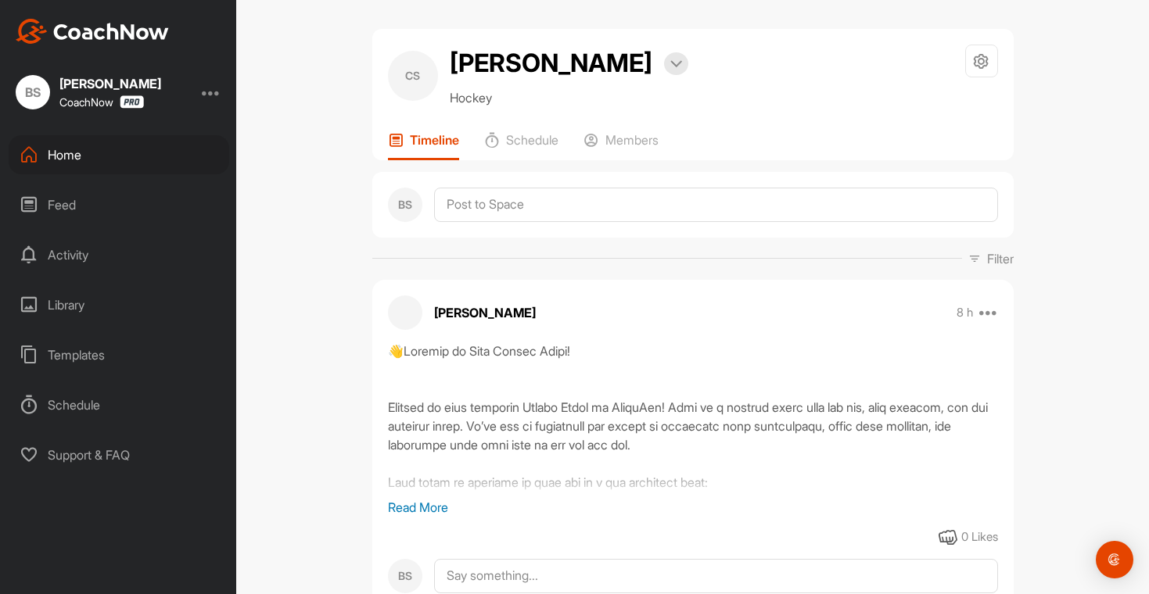
scroll to position [2, 0]
click at [77, 314] on div "Library" at bounding box center [119, 304] width 221 height 39
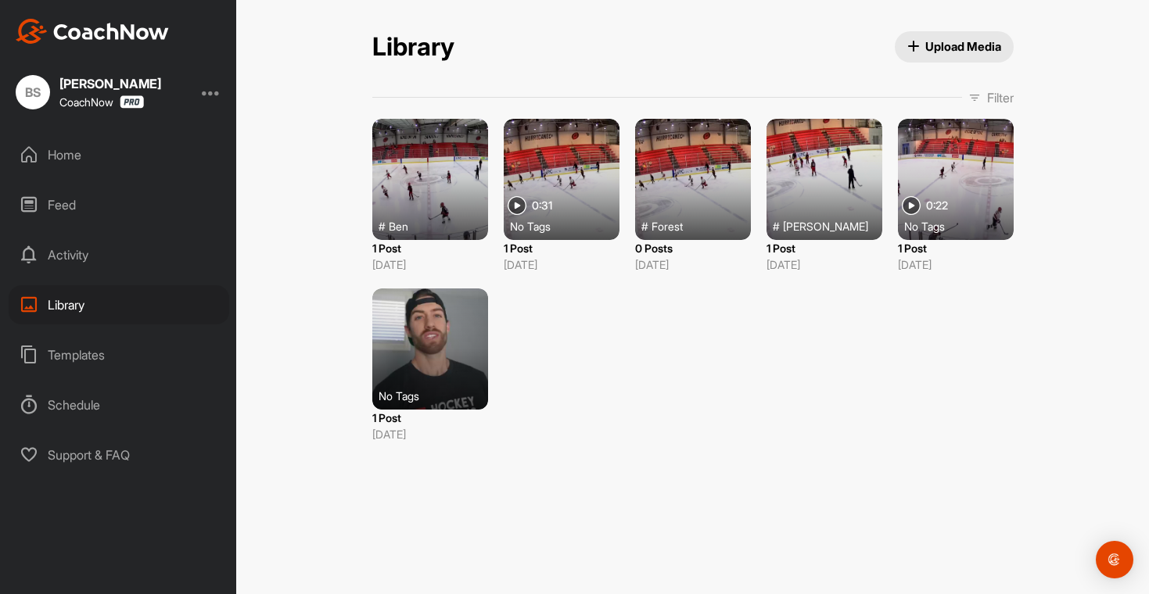
click at [937, 48] on span "Upload Media" at bounding box center [954, 46] width 94 height 16
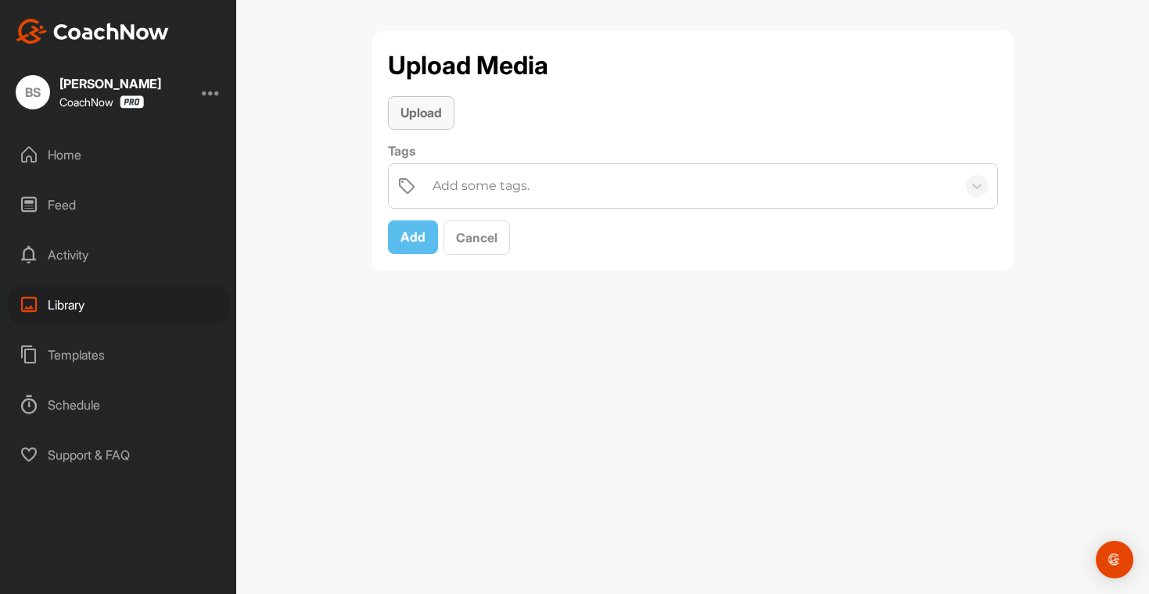
click at [433, 105] on span "Upload" at bounding box center [420, 113] width 41 height 16
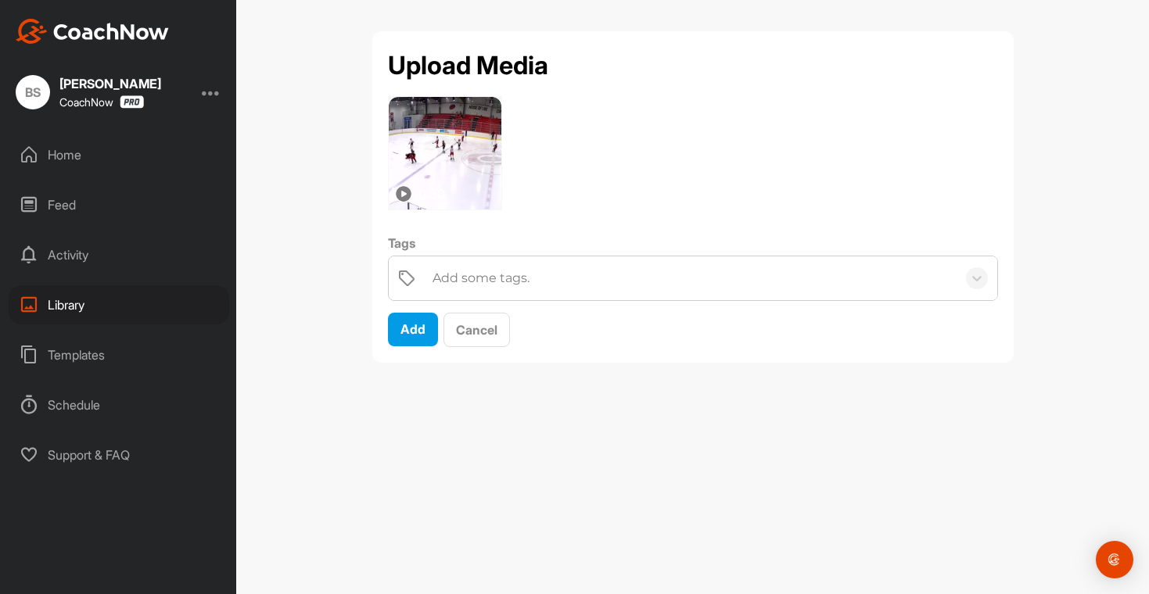
click at [444, 282] on div "Add some tags." at bounding box center [481, 278] width 97 height 19
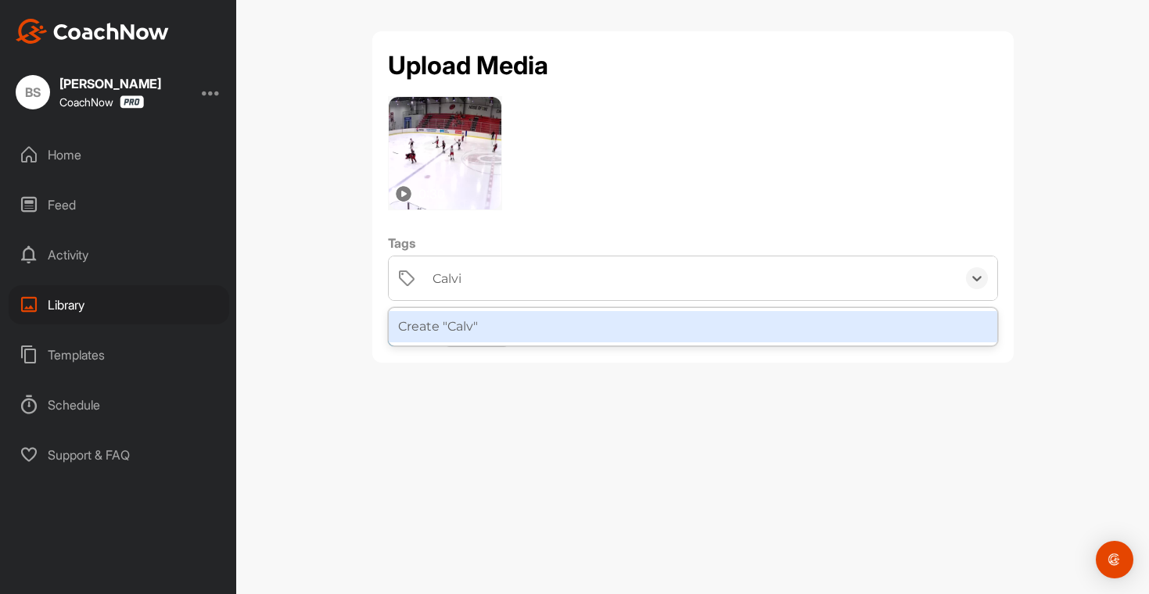
type input "[PERSON_NAME]"
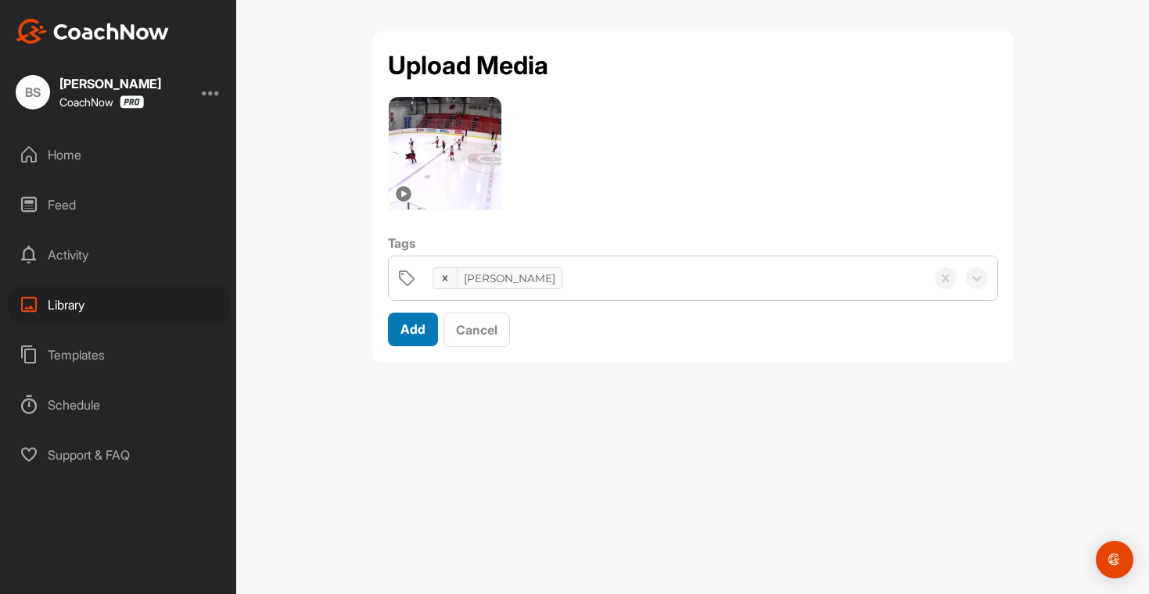
click at [408, 329] on span "Add" at bounding box center [412, 329] width 25 height 16
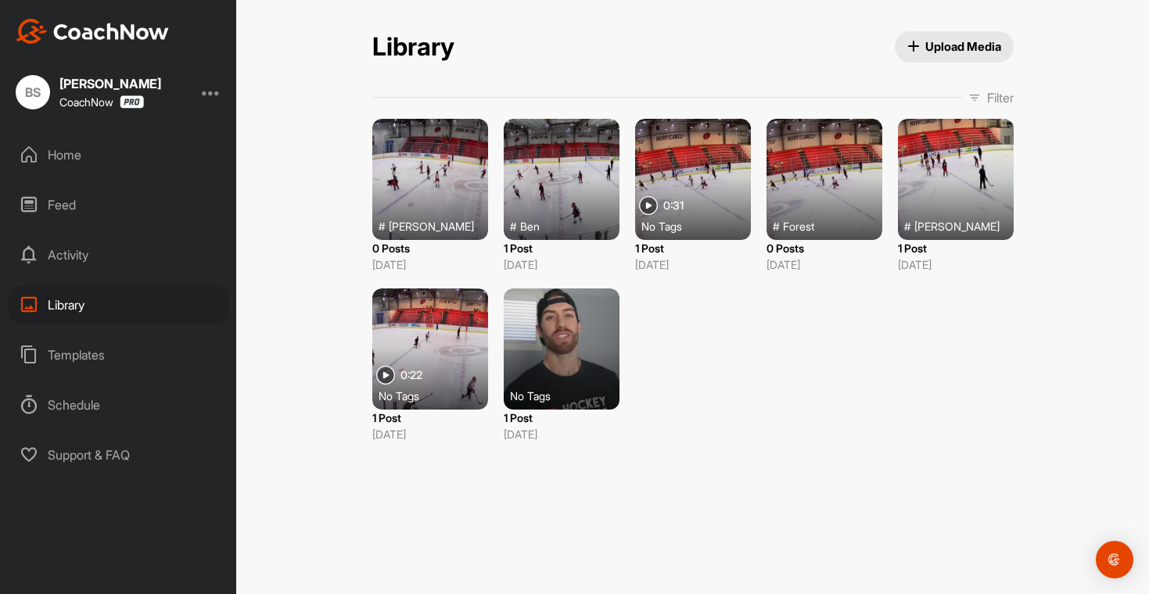
click at [59, 159] on div "Home" at bounding box center [119, 154] width 221 height 39
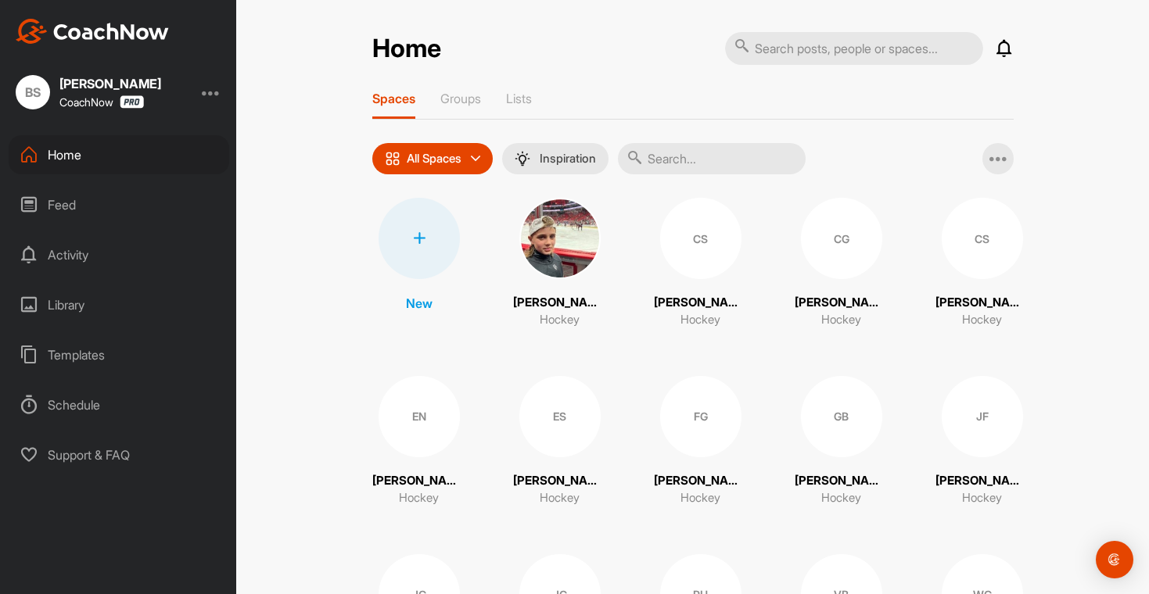
click at [696, 255] on div "CS" at bounding box center [700, 238] width 81 height 81
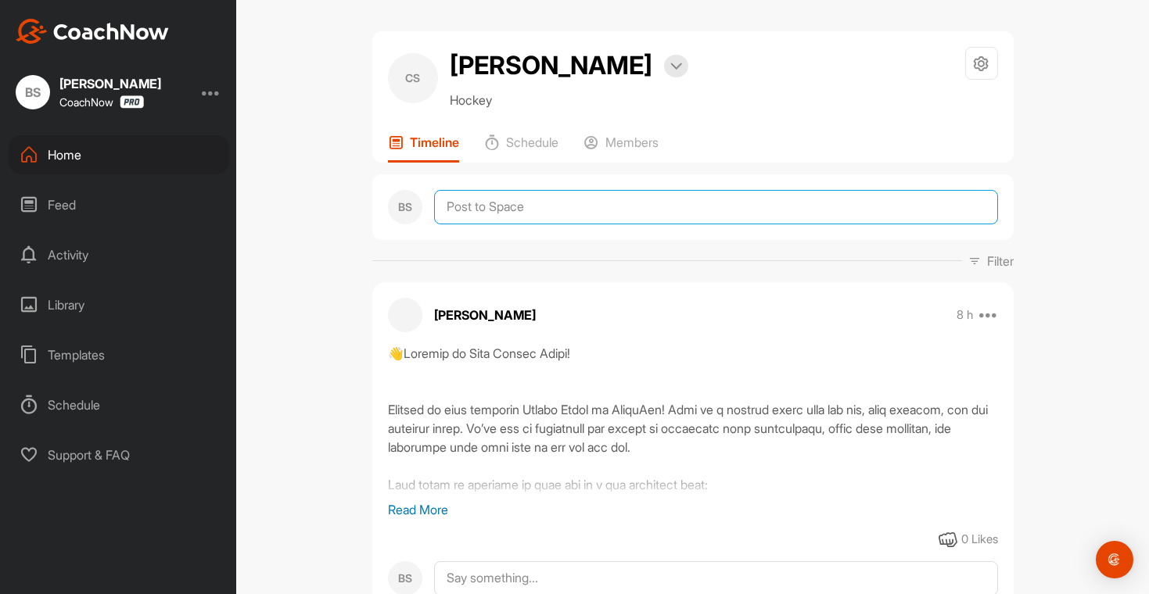
click at [455, 204] on textarea at bounding box center [716, 207] width 564 height 34
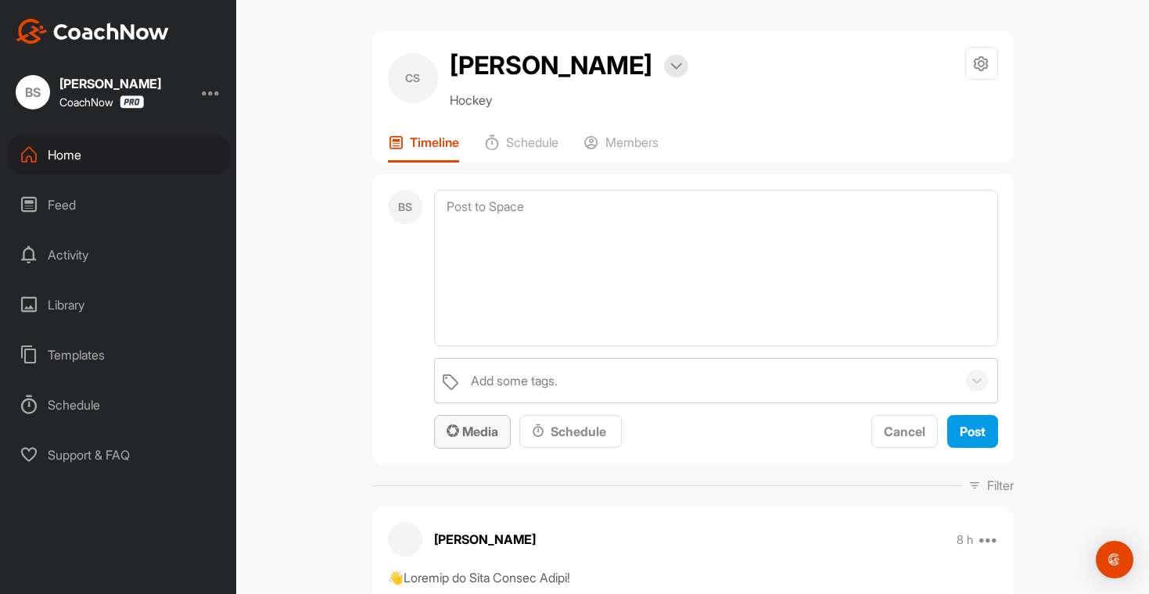
click at [469, 440] on div "Media" at bounding box center [473, 431] width 52 height 19
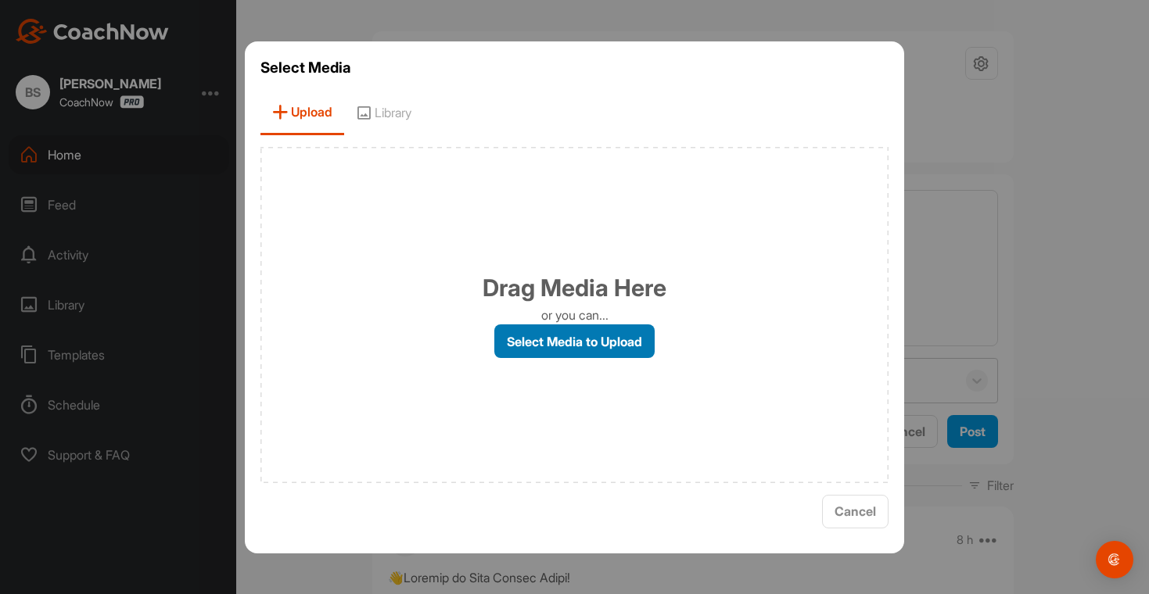
click at [587, 352] on label "Select Media to Upload" at bounding box center [574, 342] width 160 height 34
click at [0, 0] on input "Select Media to Upload" at bounding box center [0, 0] width 0 height 0
click at [376, 113] on span "Library" at bounding box center [383, 113] width 79 height 45
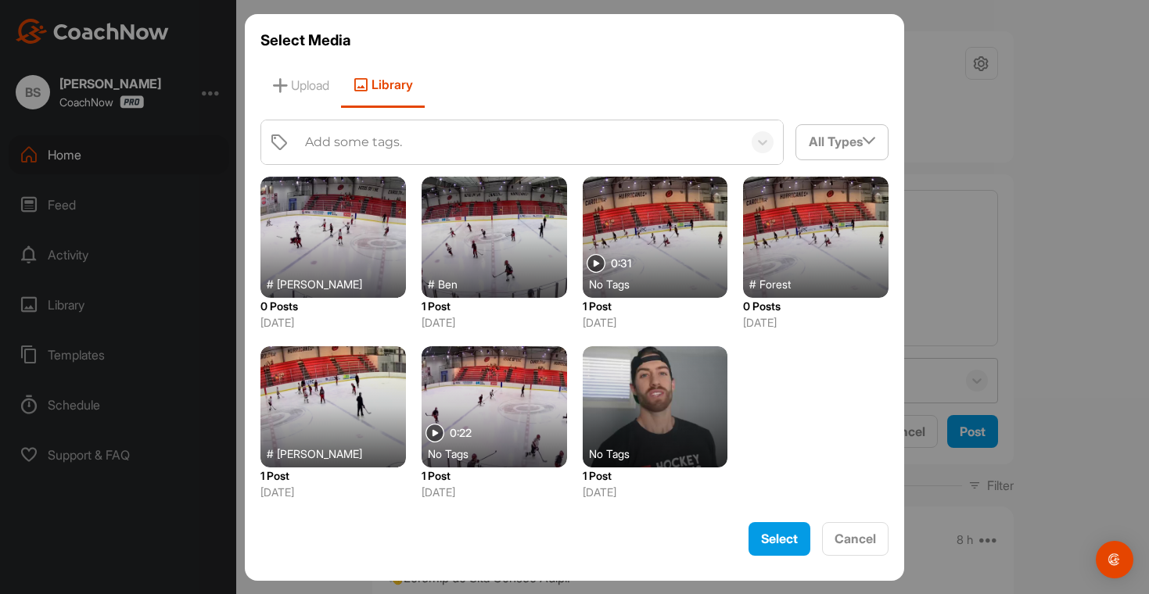
click at [314, 251] on div at bounding box center [332, 237] width 145 height 121
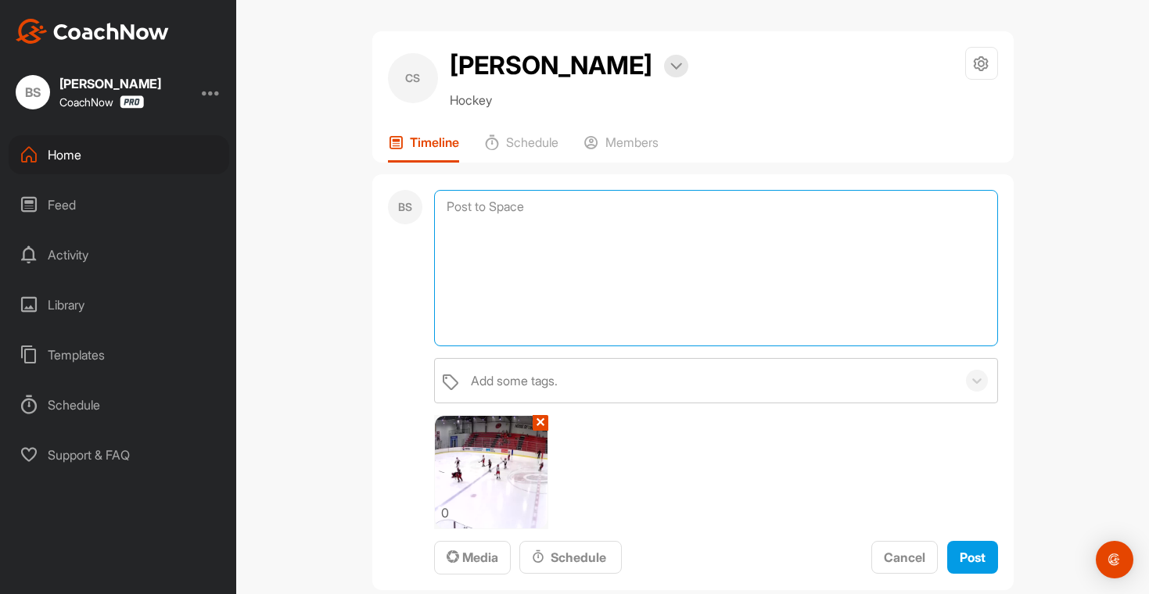
click at [458, 232] on textarea at bounding box center [716, 268] width 564 height 156
paste textarea "Hi [PERSON_NAME], This was a really solid clip from you. First off, great job s…"
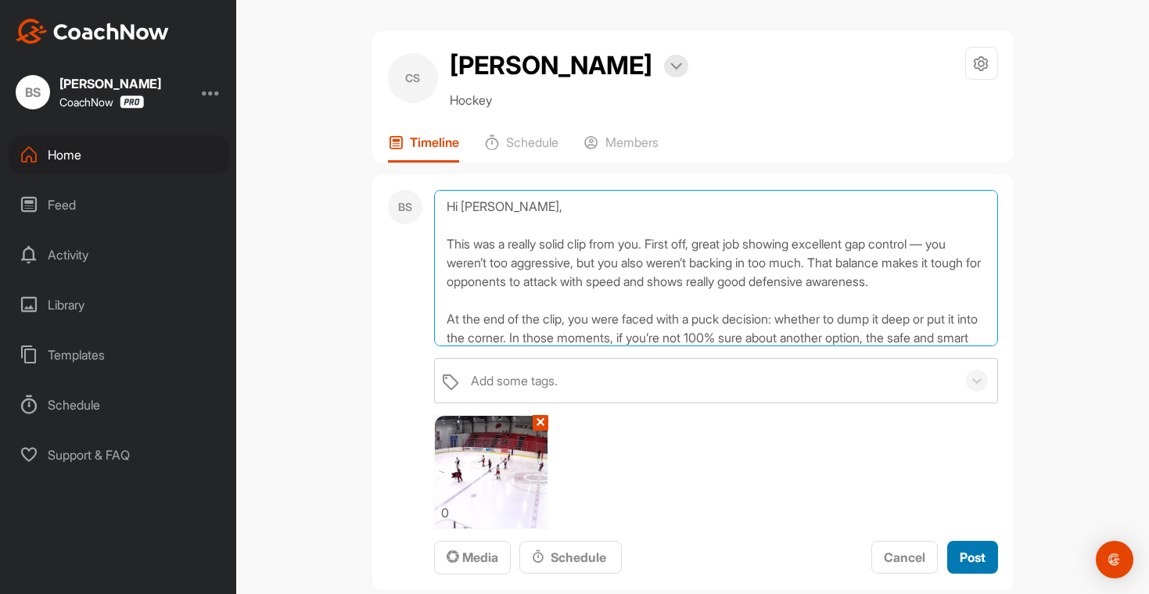
type textarea "Hi [PERSON_NAME], This was a really solid clip from you. First off, great job s…"
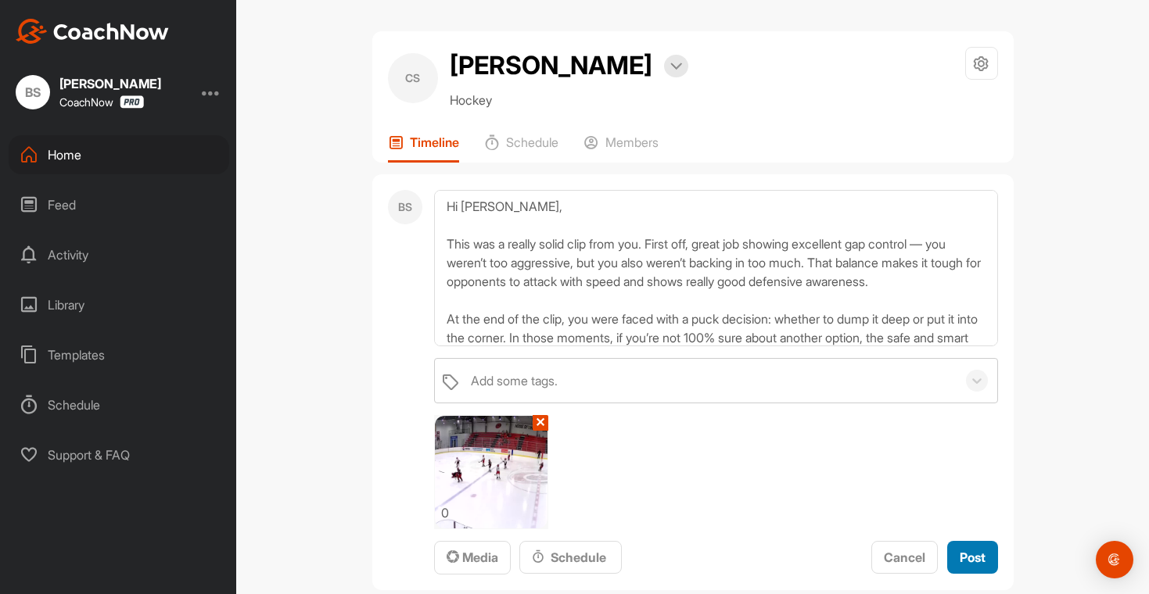
click at [966, 556] on span "Post" at bounding box center [973, 558] width 26 height 16
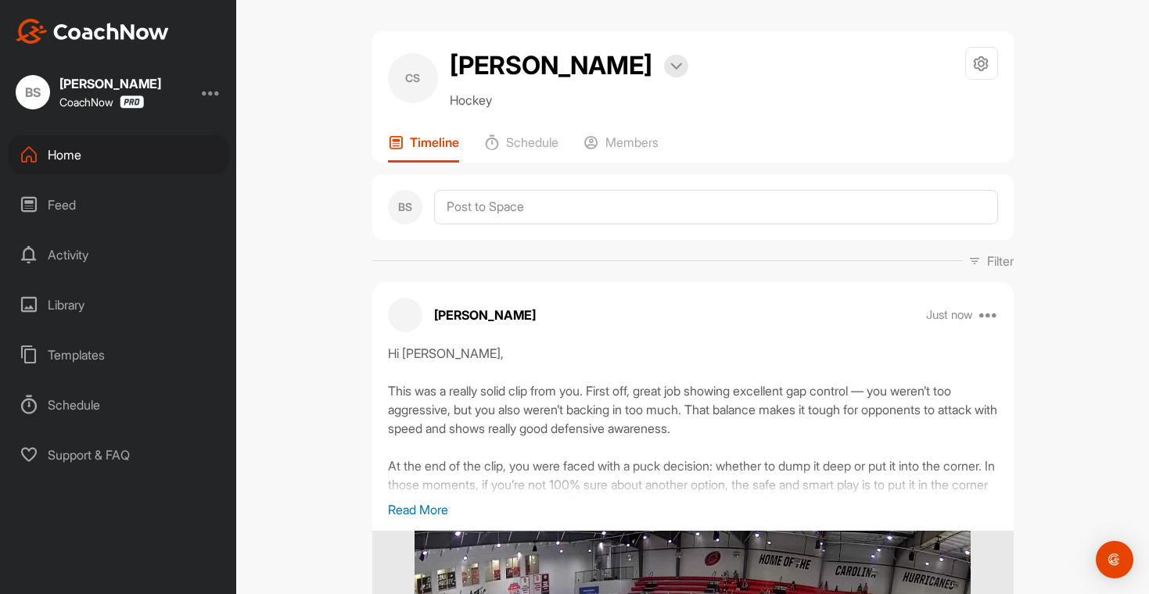
click at [60, 159] on div "Home" at bounding box center [119, 154] width 221 height 39
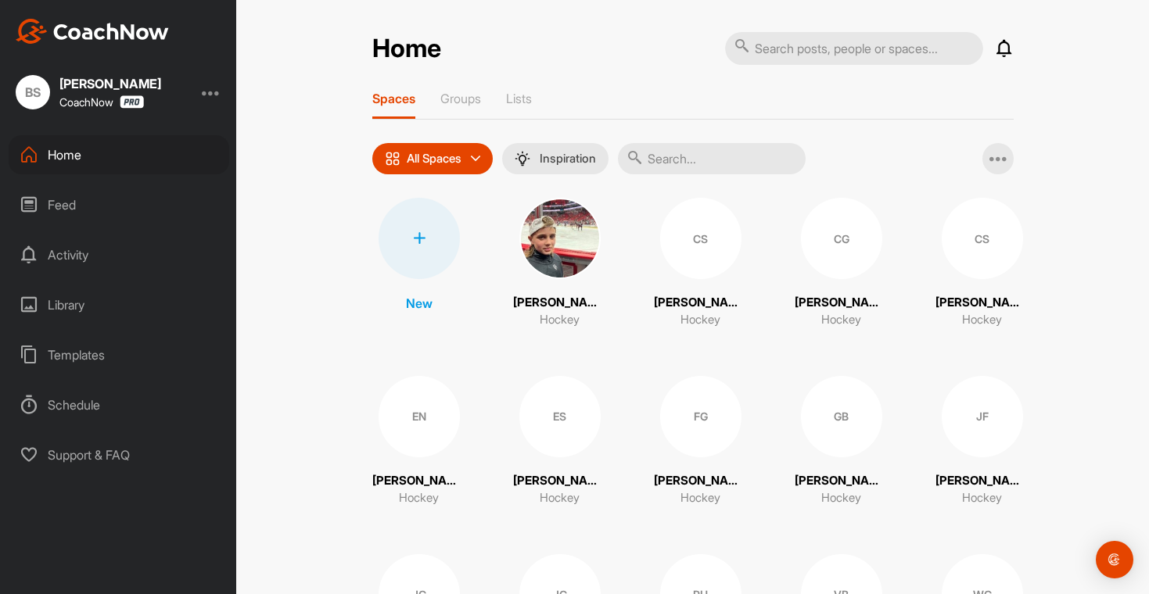
click at [96, 302] on div "Library" at bounding box center [119, 304] width 221 height 39
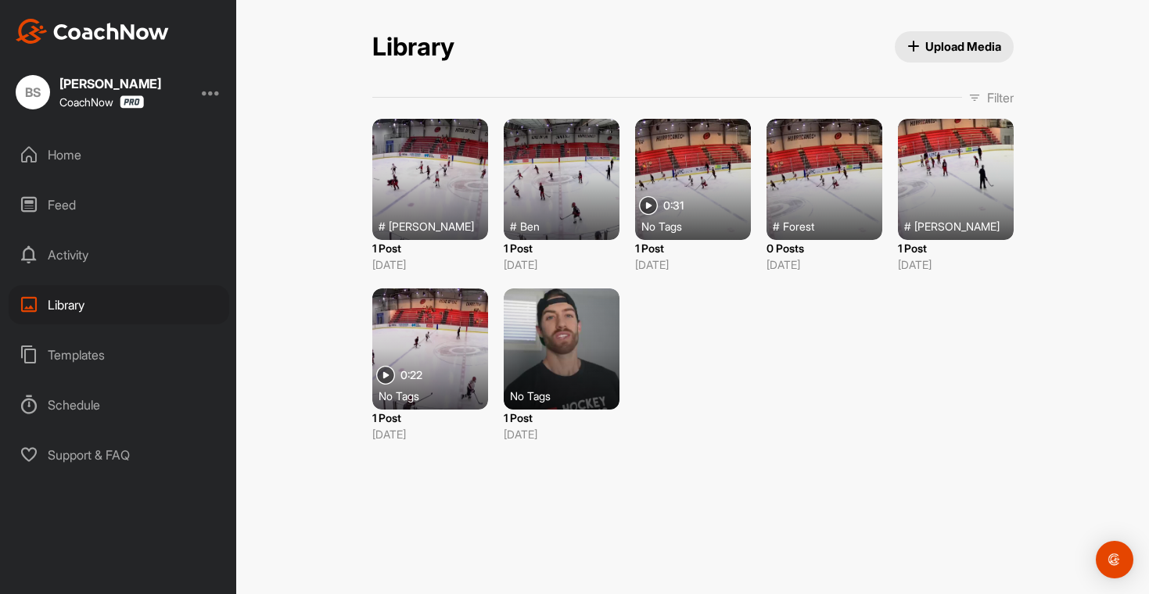
click at [938, 39] on span "Upload Media" at bounding box center [954, 46] width 94 height 16
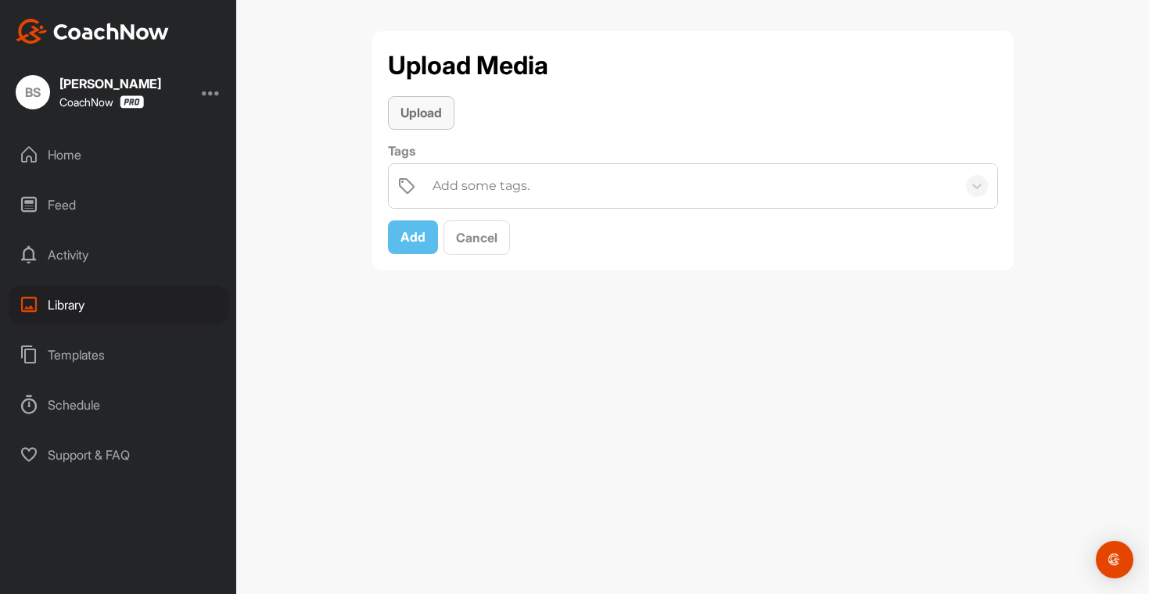
click at [432, 100] on button "Upload" at bounding box center [421, 113] width 66 height 34
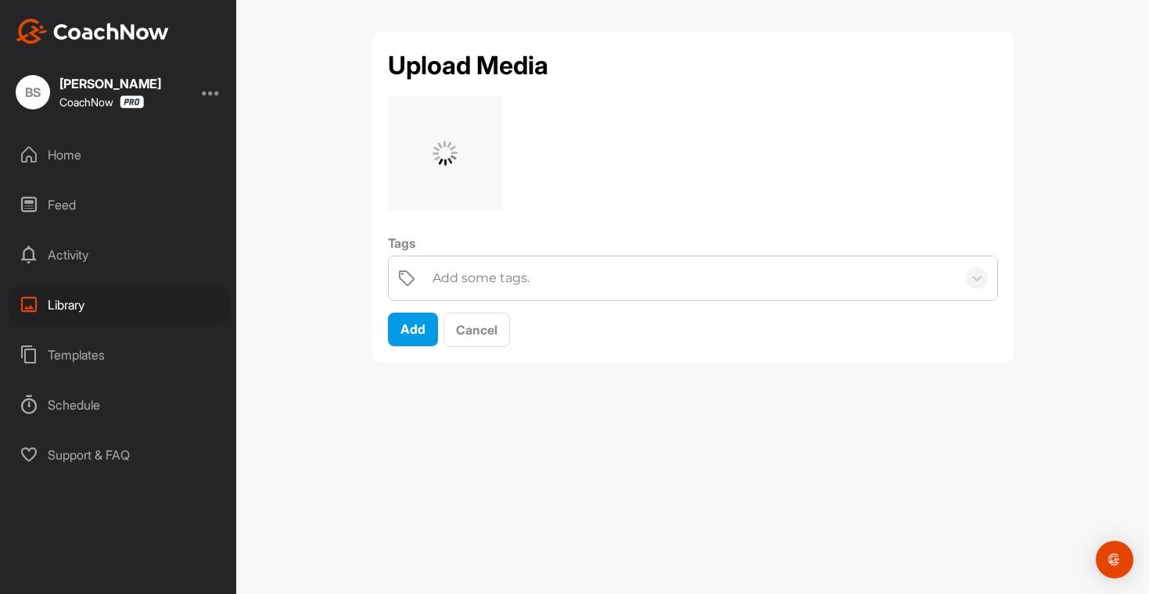
click at [495, 282] on div "Add some tags." at bounding box center [481, 278] width 97 height 19
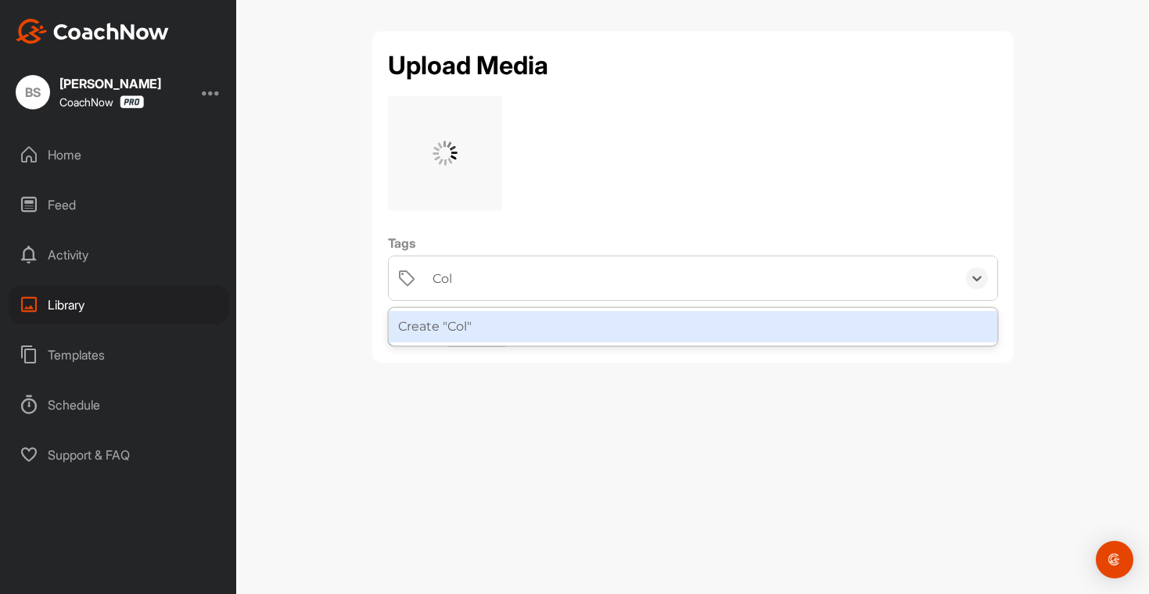
type input "[PERSON_NAME]"
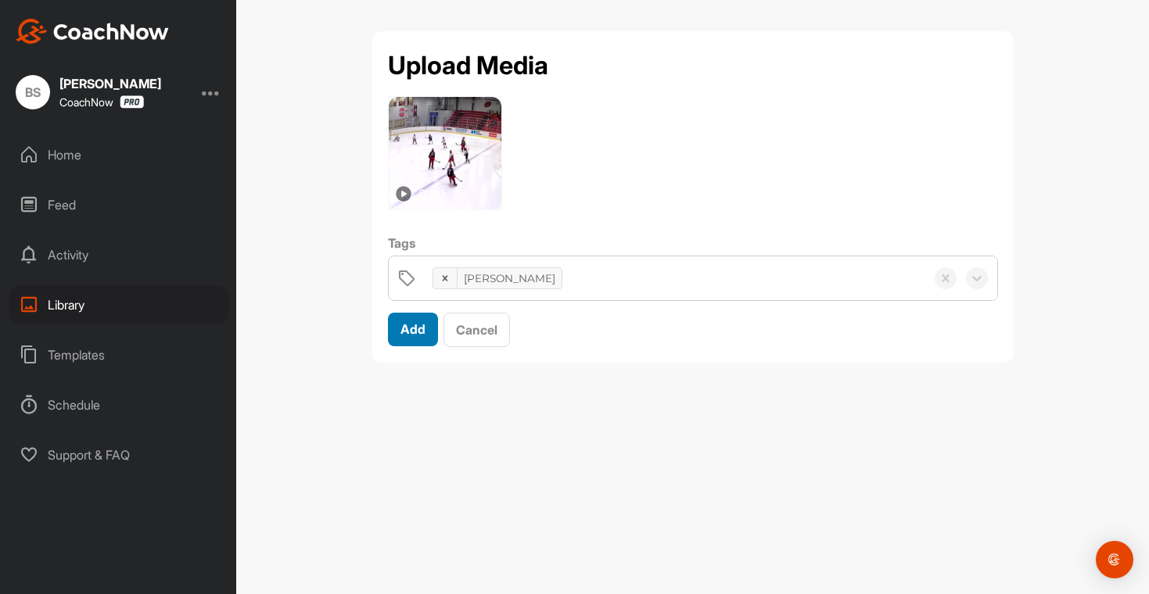
click at [411, 332] on span "Add" at bounding box center [412, 329] width 25 height 16
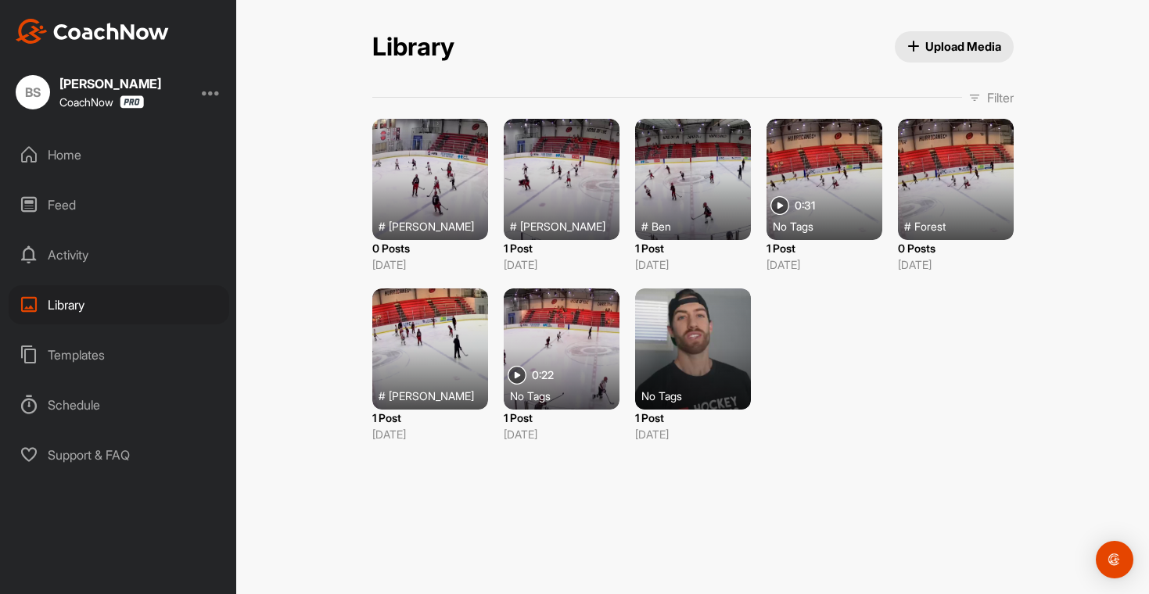
click at [63, 156] on div "Home" at bounding box center [119, 154] width 221 height 39
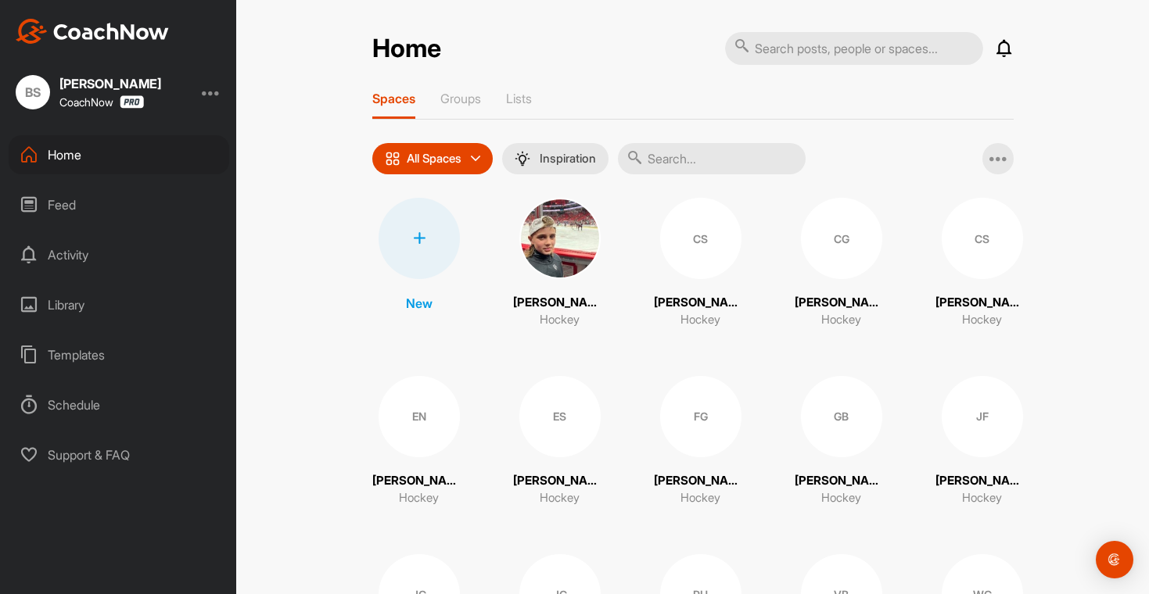
click at [838, 257] on div "CG" at bounding box center [841, 238] width 81 height 81
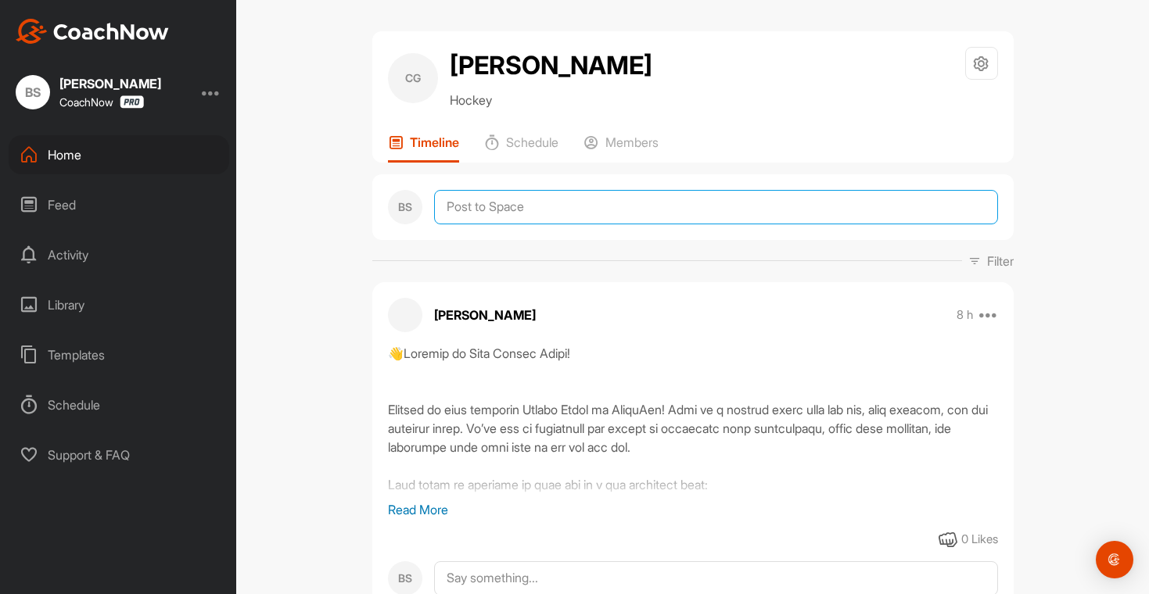
click at [472, 212] on textarea at bounding box center [716, 207] width 564 height 34
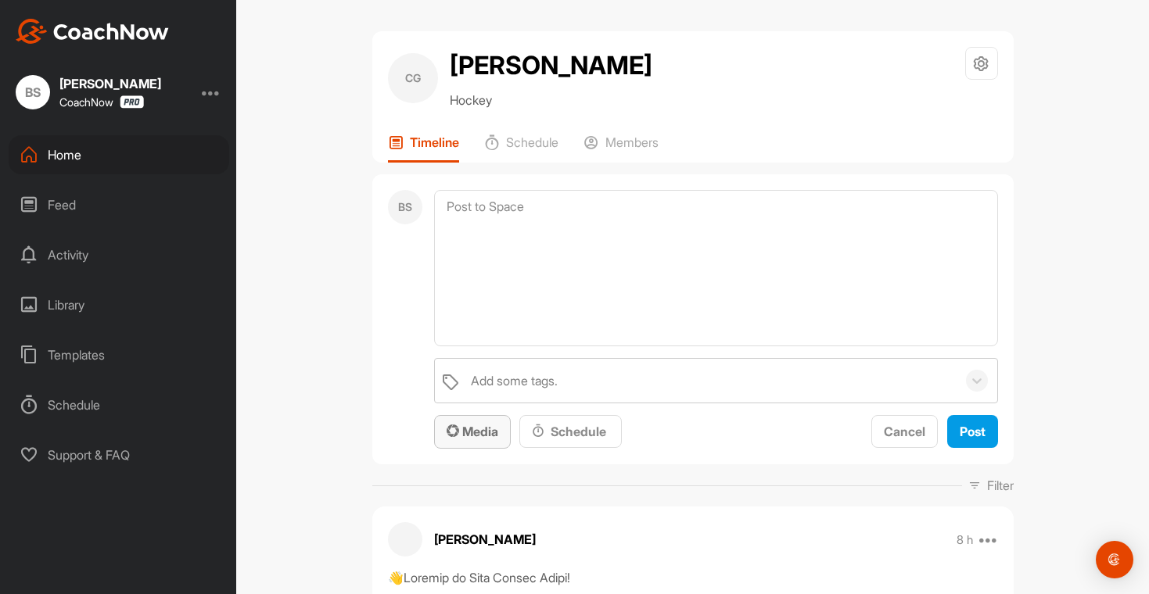
click at [451, 437] on span "Media" at bounding box center [473, 432] width 52 height 16
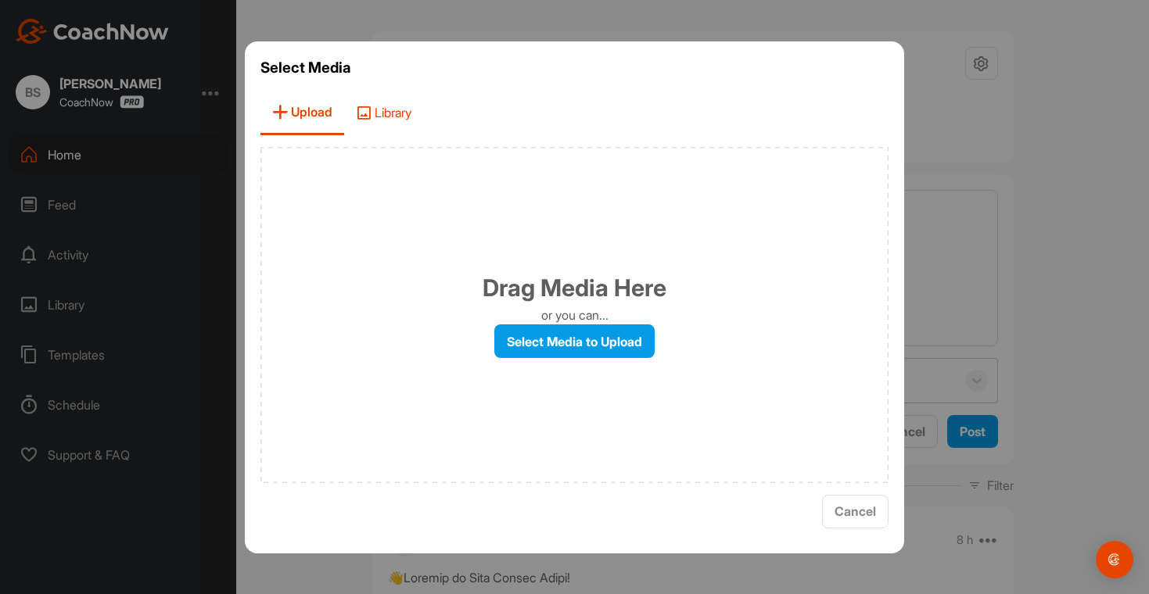
click at [397, 113] on span "Library" at bounding box center [383, 113] width 79 height 45
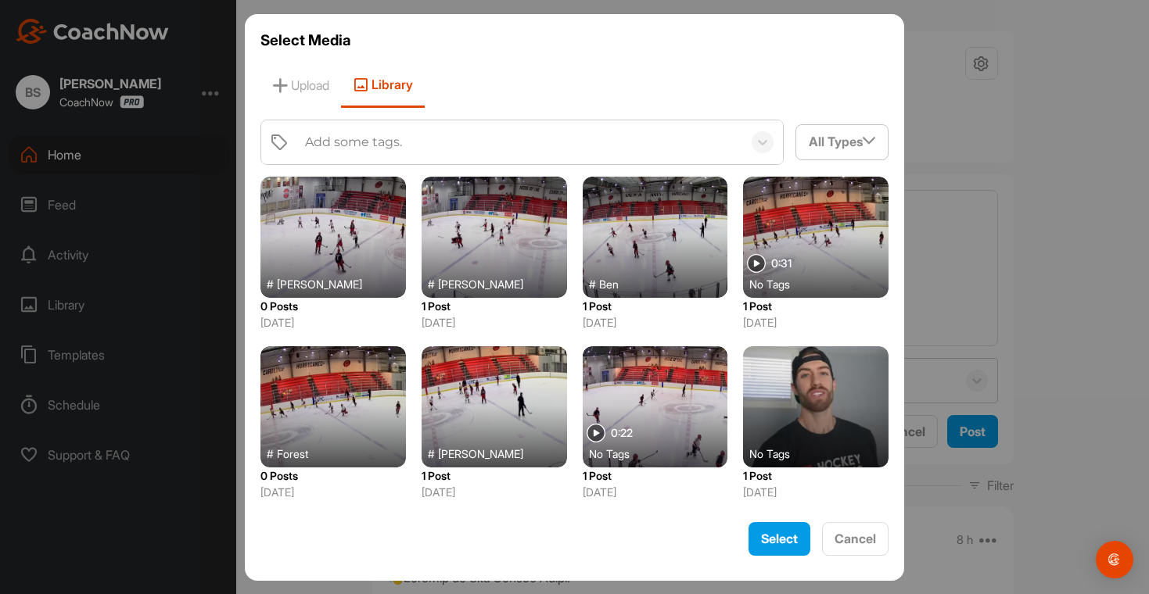
click at [326, 261] on div at bounding box center [332, 237] width 145 height 121
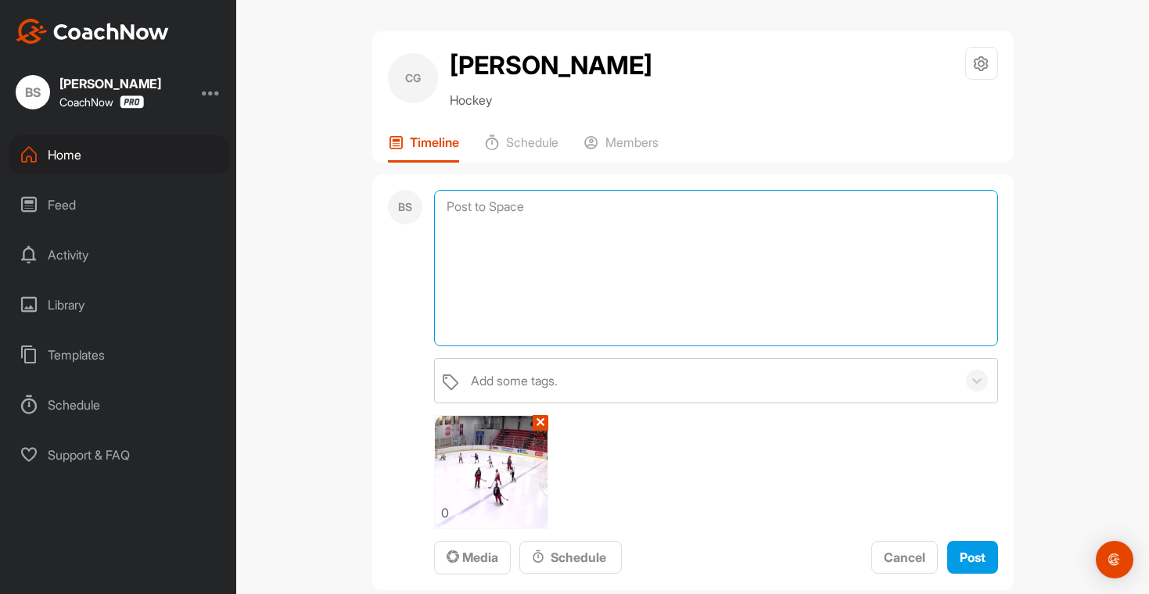
click at [502, 238] on textarea at bounding box center [716, 268] width 564 height 156
paste textarea "In this clip, [PERSON_NAME] was in the offensive zone holding the blue line. A …"
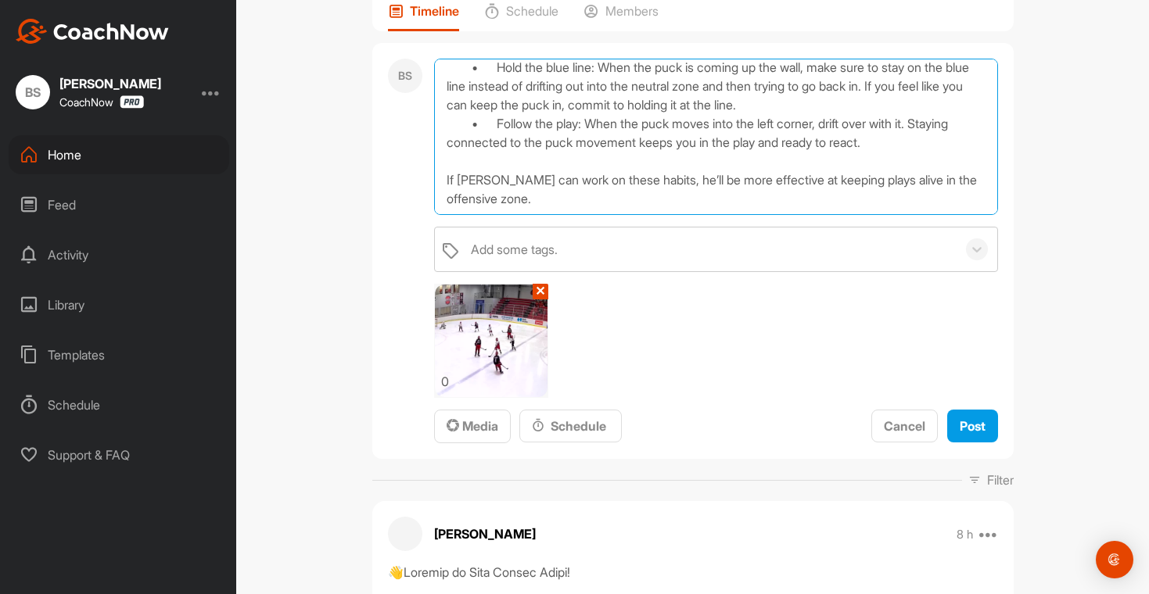
scroll to position [127, 0]
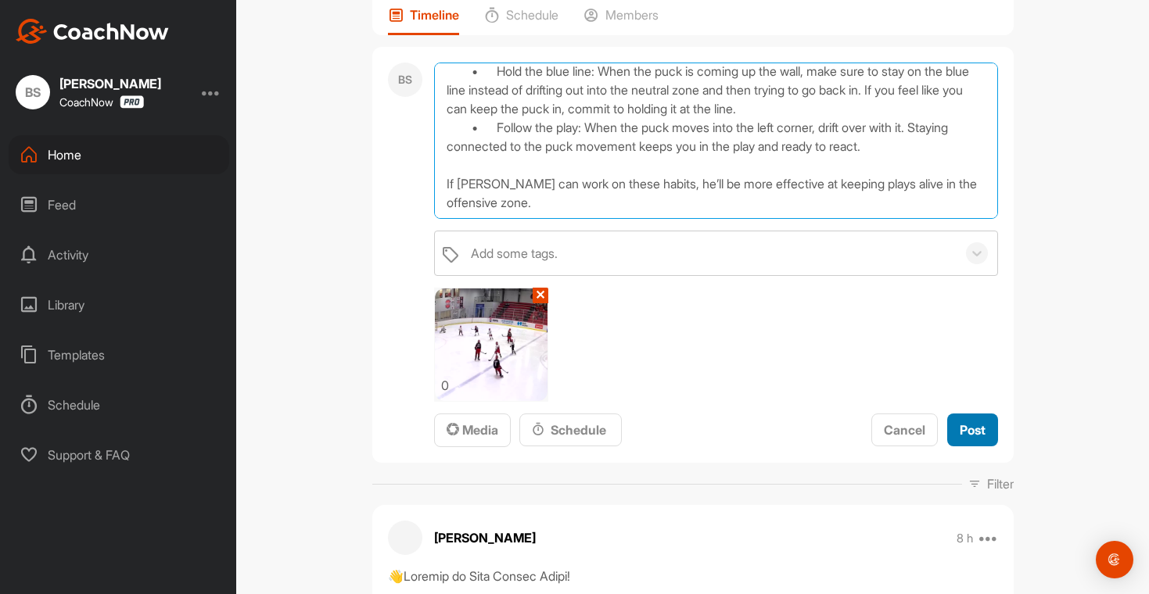
type textarea "In this clip, [PERSON_NAME] was in the offensive zone holding the blue line. A …"
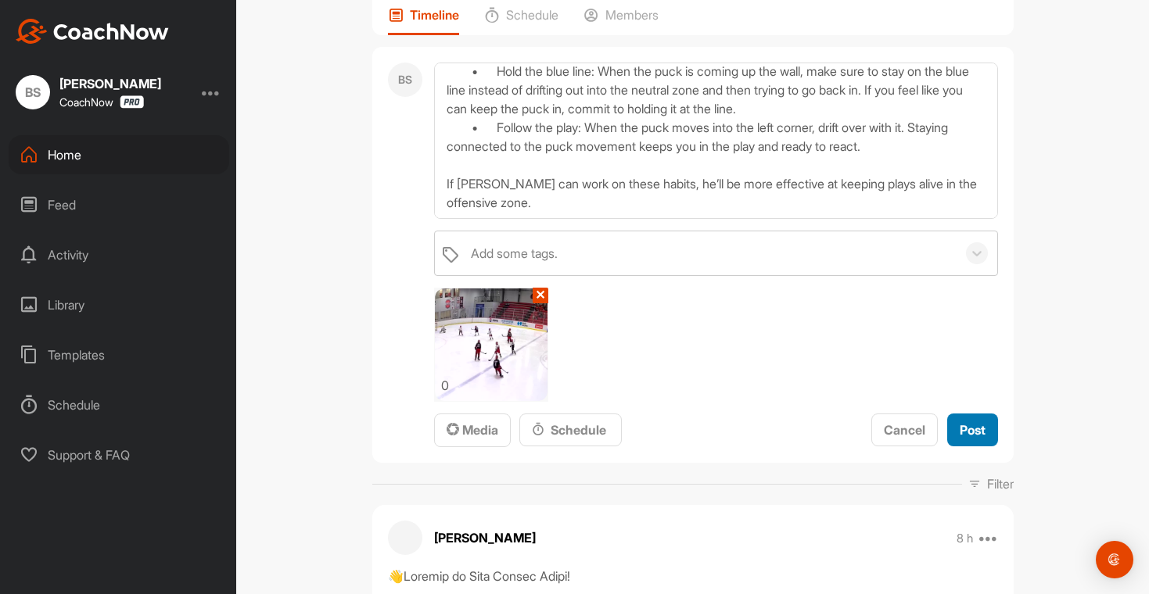
click at [965, 433] on span "Post" at bounding box center [973, 430] width 26 height 16
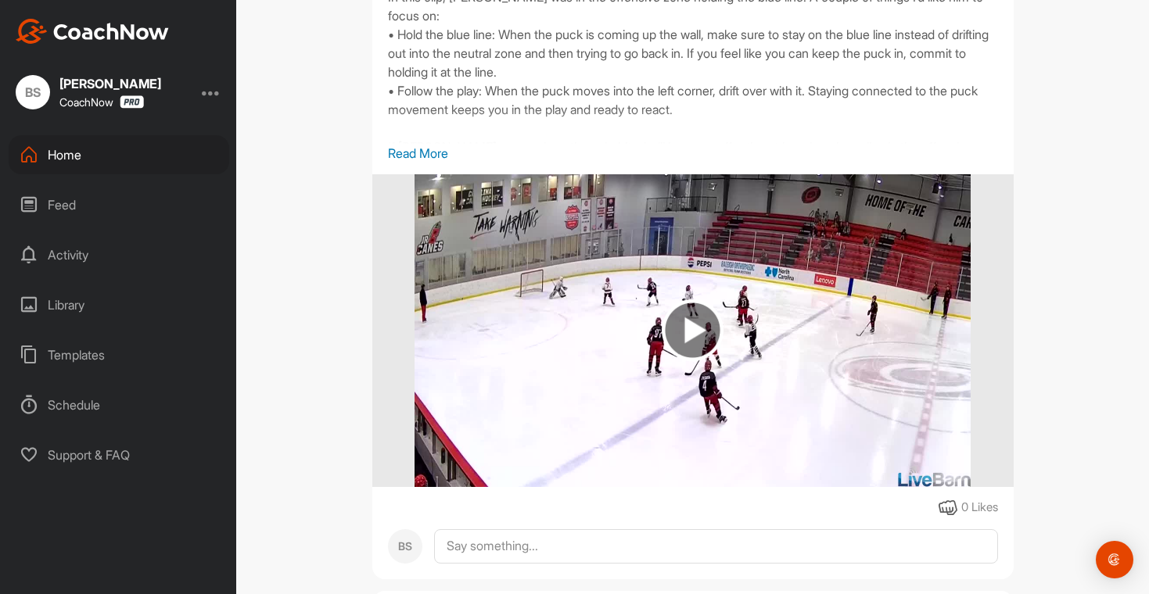
scroll to position [114, 0]
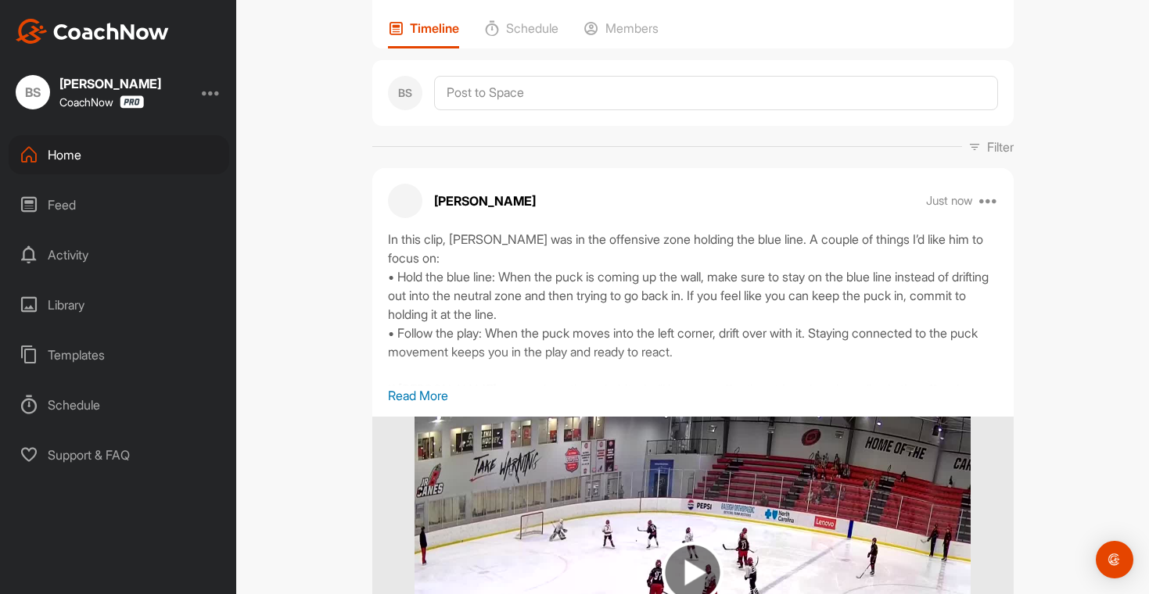
click at [70, 158] on div "Home" at bounding box center [119, 154] width 221 height 39
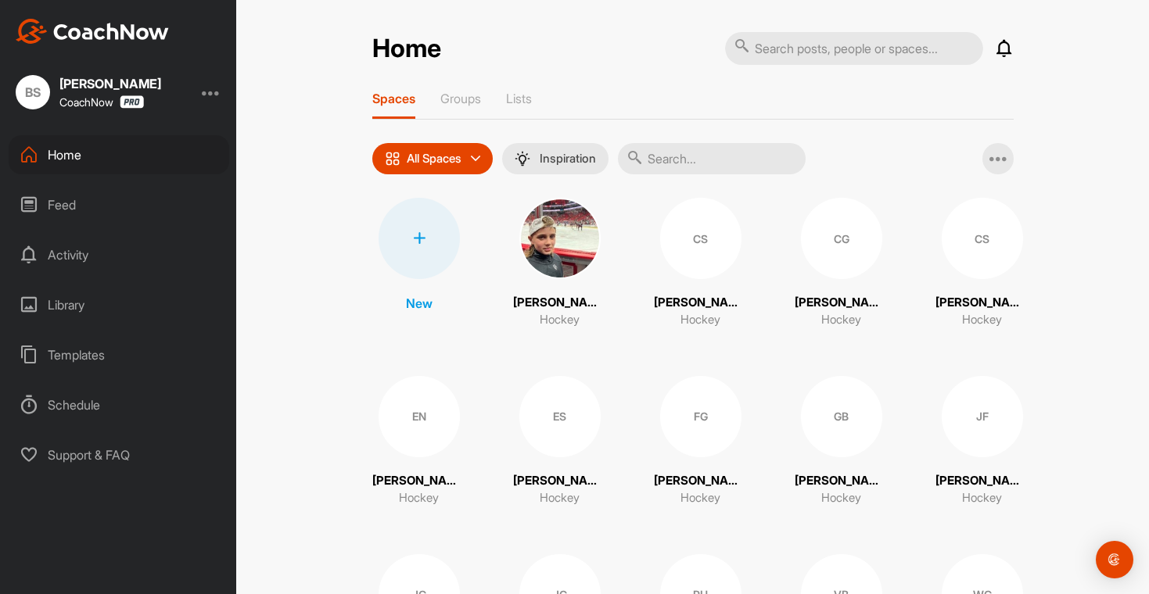
click at [98, 157] on div "Home" at bounding box center [119, 154] width 221 height 39
drag, startPoint x: 889, startPoint y: 508, endPoint x: 792, endPoint y: 482, distance: 99.6
click at [792, 482] on div "New [PERSON_NAME] Hockey CS [PERSON_NAME] Hockey [PERSON_NAME] Green Hockey [PE…" at bounding box center [692, 441] width 641 height 487
click at [895, 509] on div "New [PERSON_NAME] Hockey CS [PERSON_NAME] Hockey [PERSON_NAME] Green Hockey [PE…" at bounding box center [692, 441] width 641 height 487
click at [70, 309] on div "Library" at bounding box center [119, 304] width 221 height 39
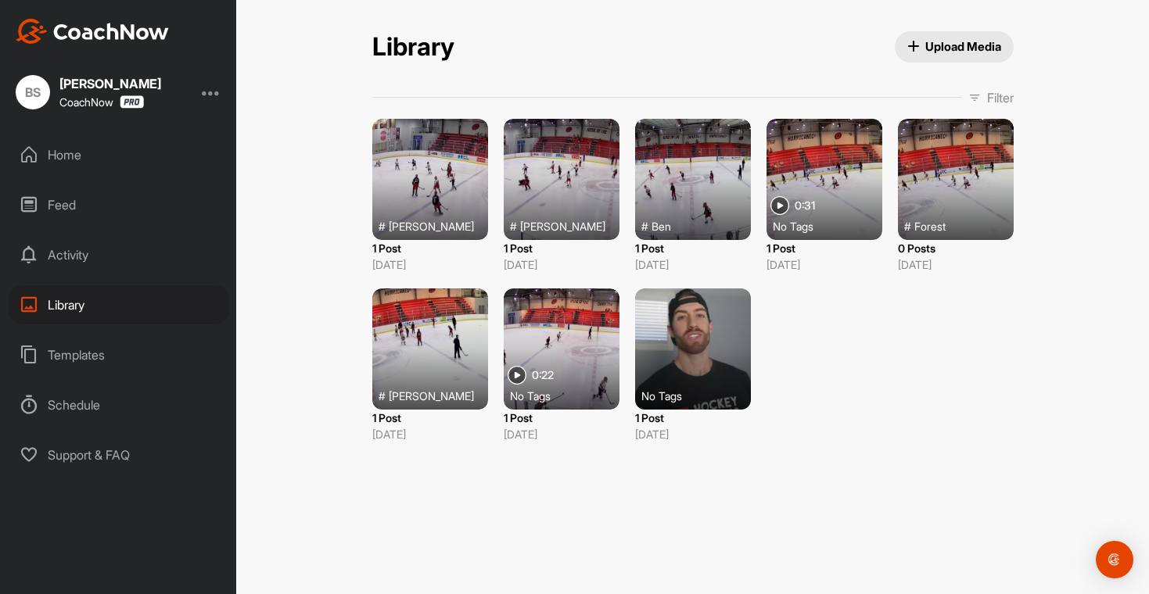
click at [947, 52] on span "Upload Media" at bounding box center [954, 46] width 94 height 16
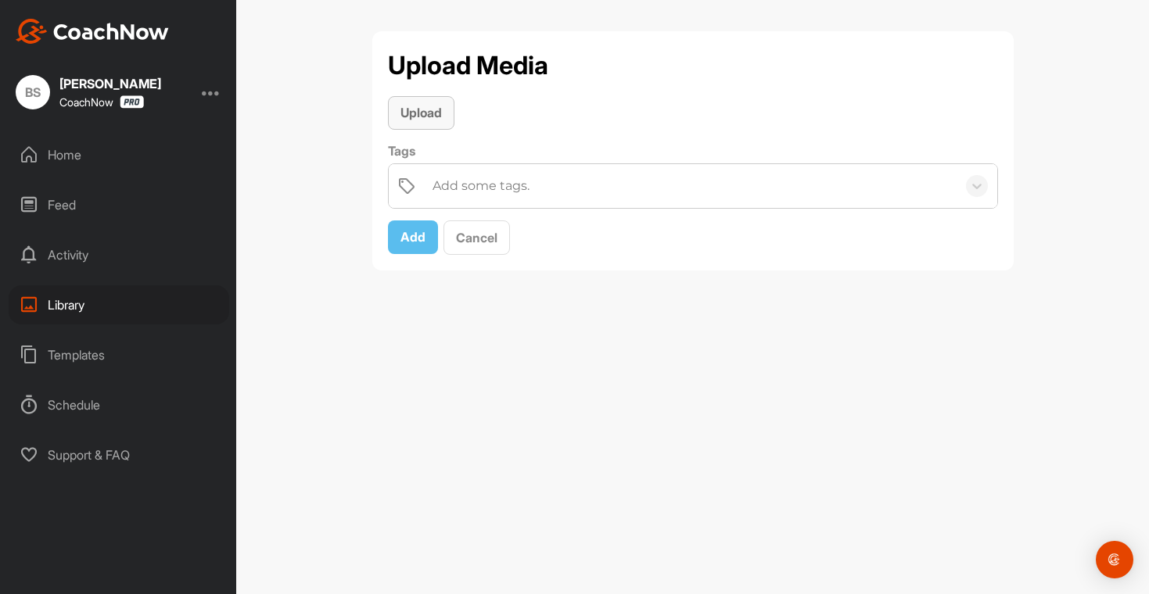
click at [421, 115] on span "Upload" at bounding box center [420, 113] width 41 height 16
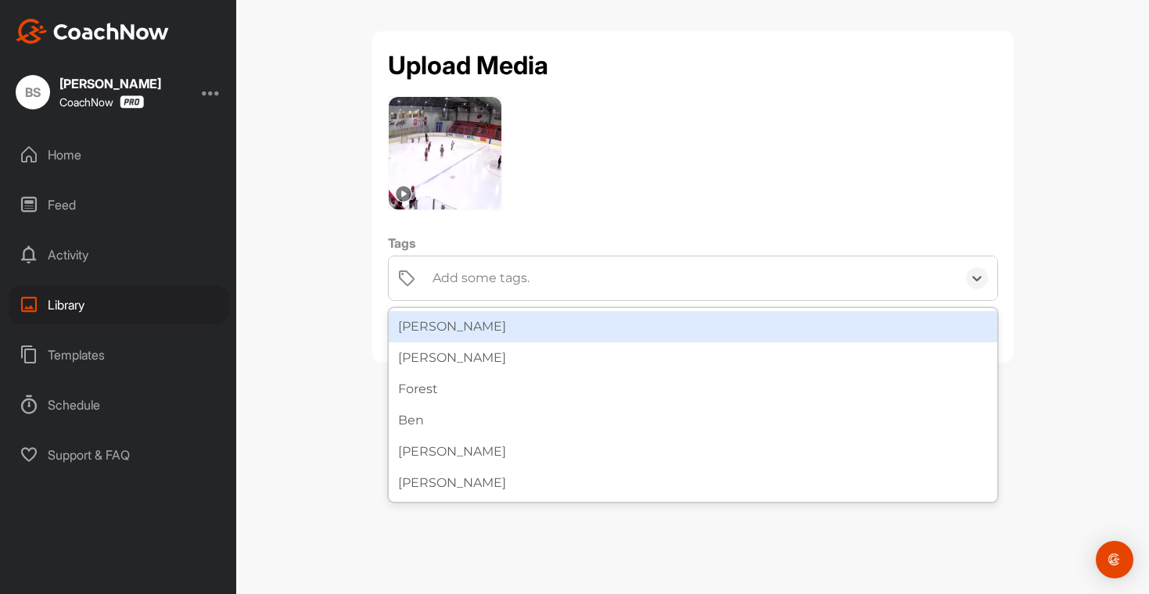
click at [440, 275] on div "Add some tags." at bounding box center [481, 278] width 97 height 19
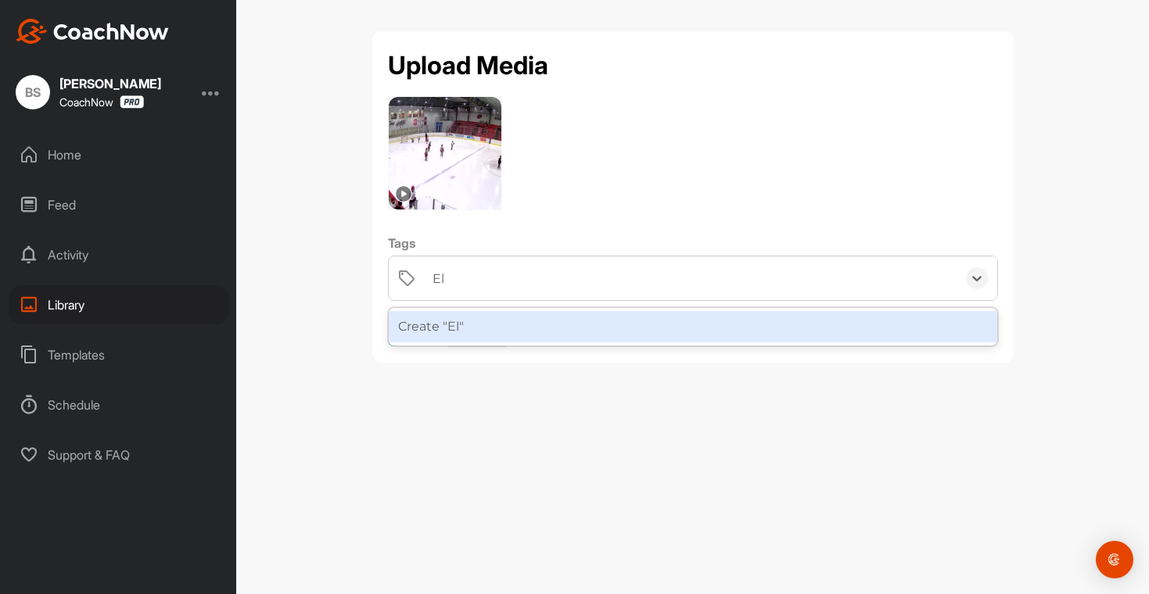
type input "[PERSON_NAME]"
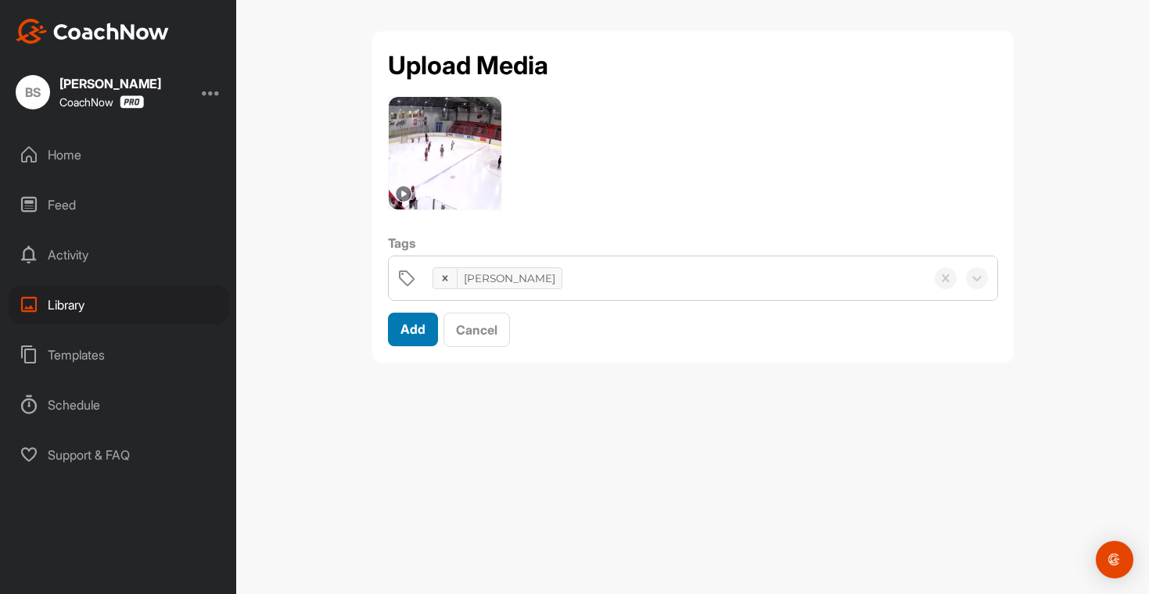
click at [416, 329] on span "Add" at bounding box center [412, 329] width 25 height 16
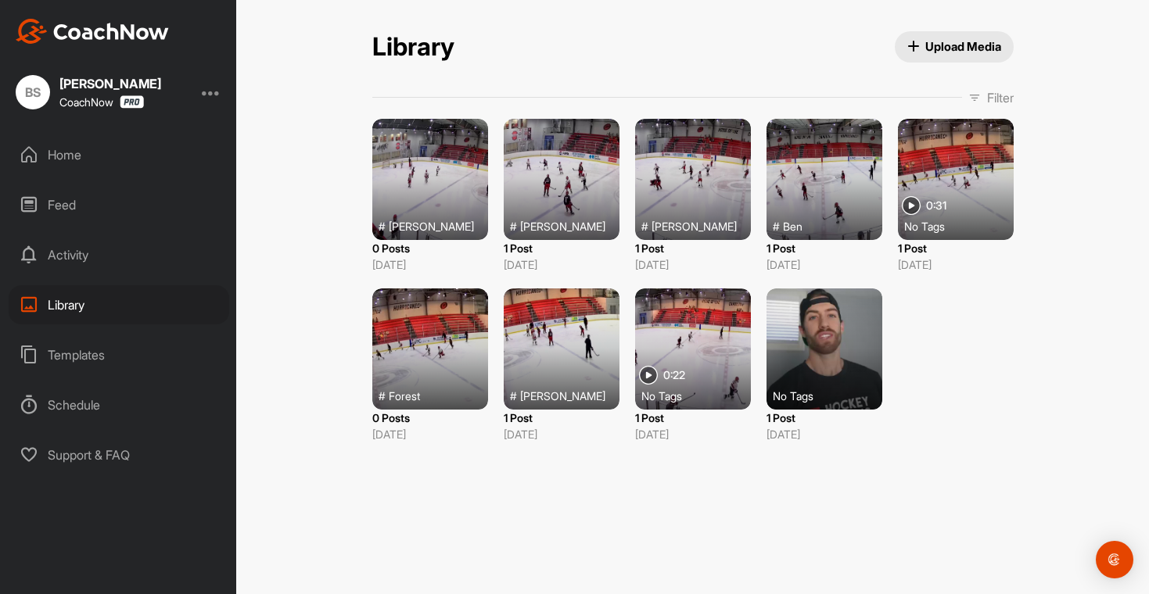
click at [68, 150] on div "Home" at bounding box center [119, 154] width 221 height 39
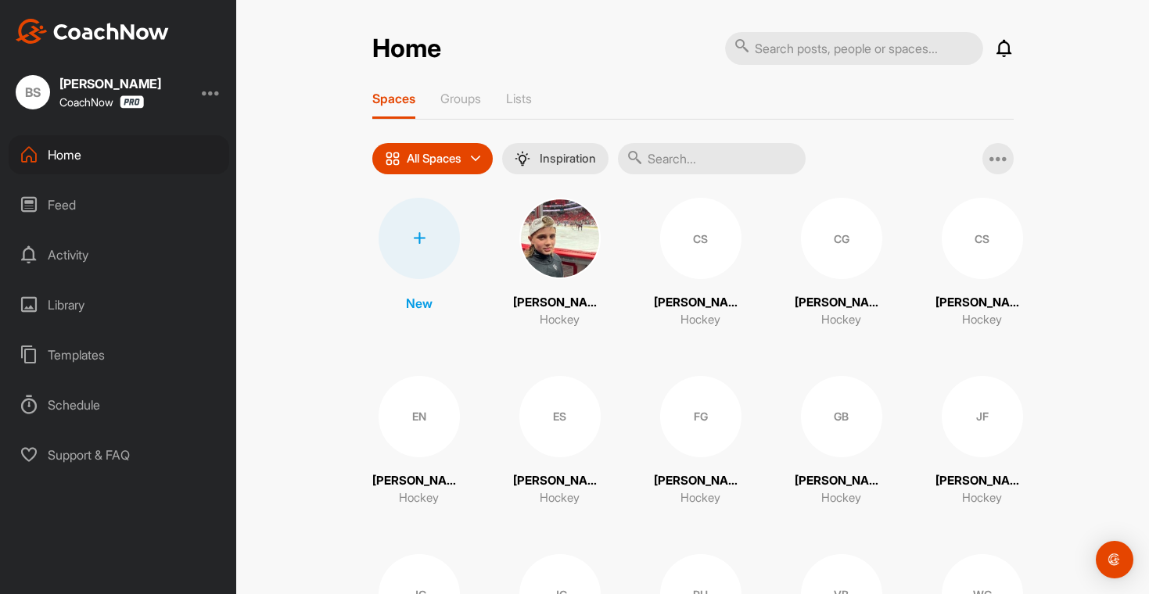
click at [415, 422] on div "EN" at bounding box center [419, 416] width 81 height 81
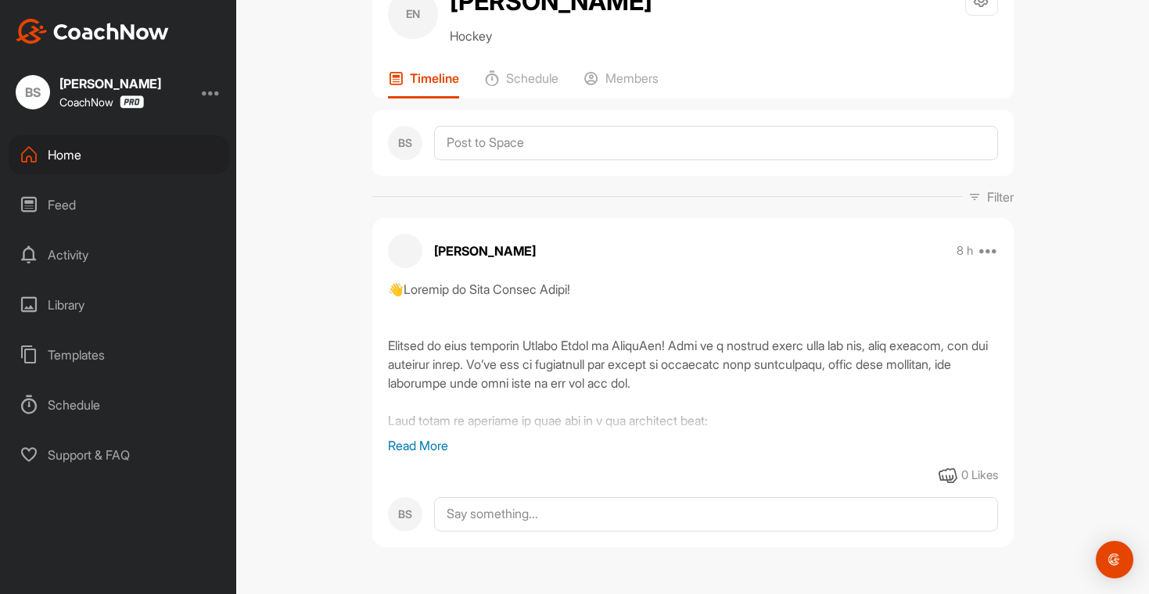
scroll to position [65, 0]
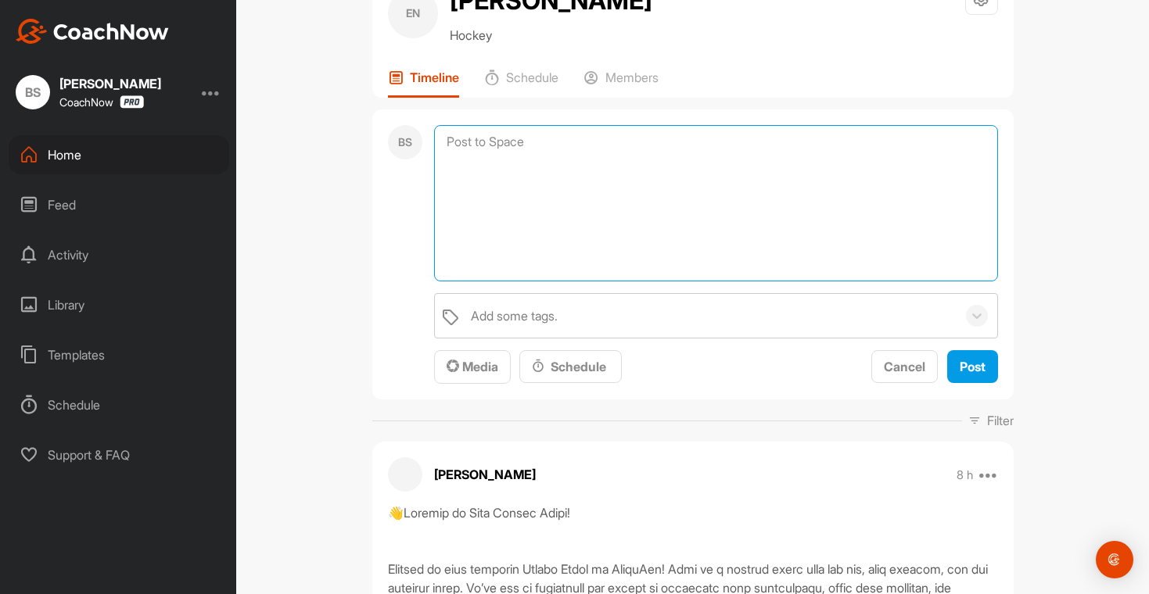
click at [484, 137] on textarea at bounding box center [716, 203] width 564 height 156
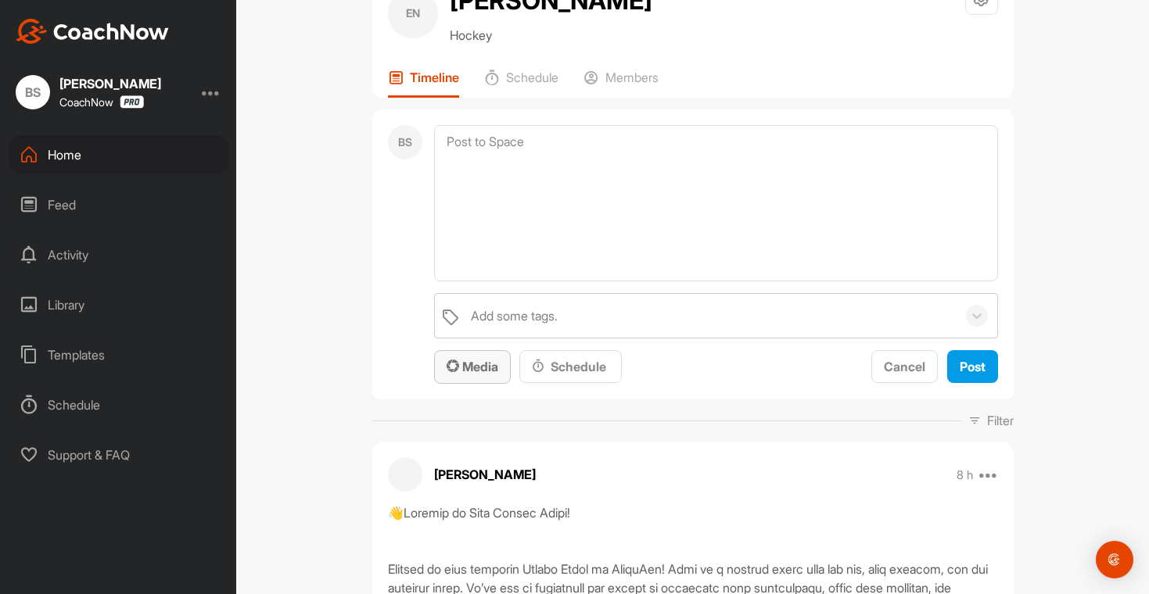
click at [469, 369] on span "Media" at bounding box center [473, 367] width 52 height 16
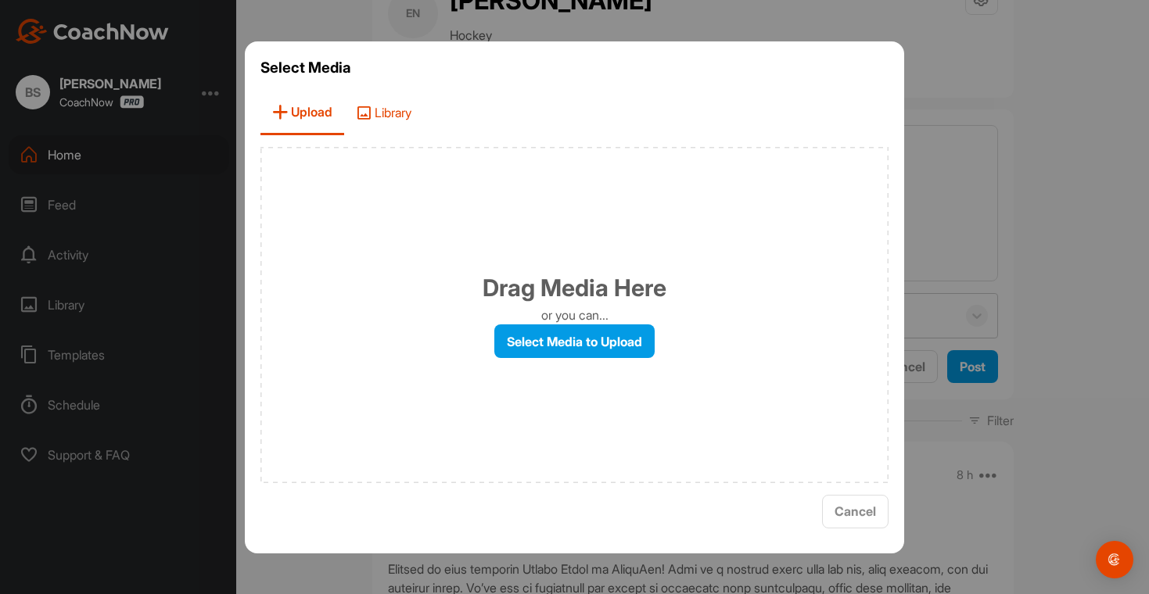
click at [400, 120] on span "Library" at bounding box center [383, 113] width 79 height 45
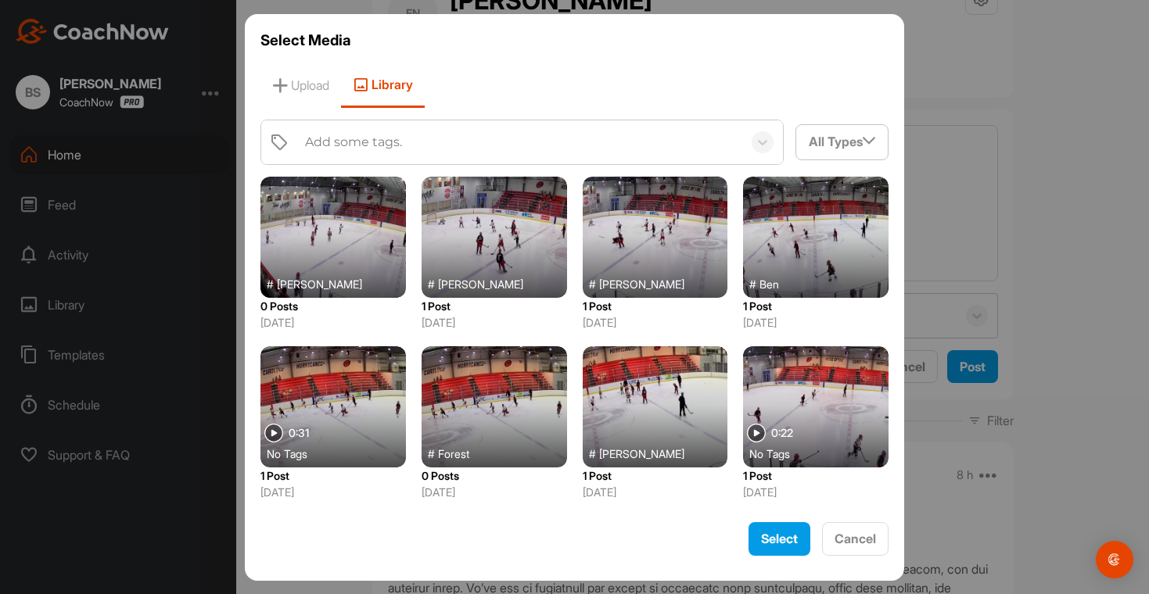
click at [336, 276] on div "# [PERSON_NAME]" at bounding box center [339, 284] width 145 height 16
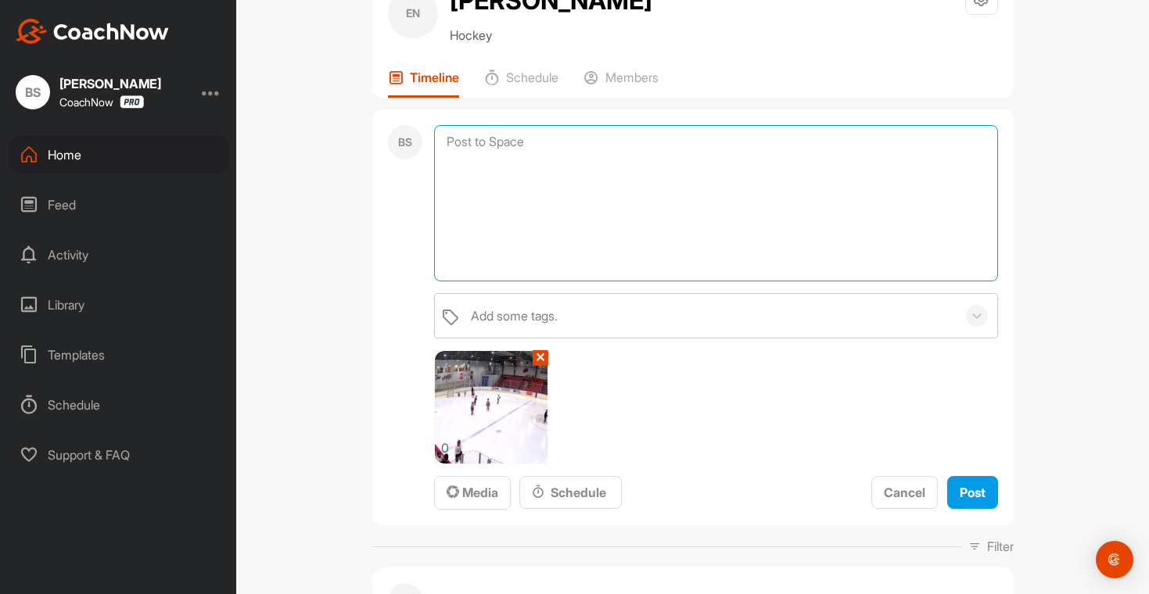
click at [494, 133] on textarea at bounding box center [716, 203] width 564 height 156
paste textarea "In this clip, [PERSON_NAME] won the faceoff cleanly — great job! After that, he…"
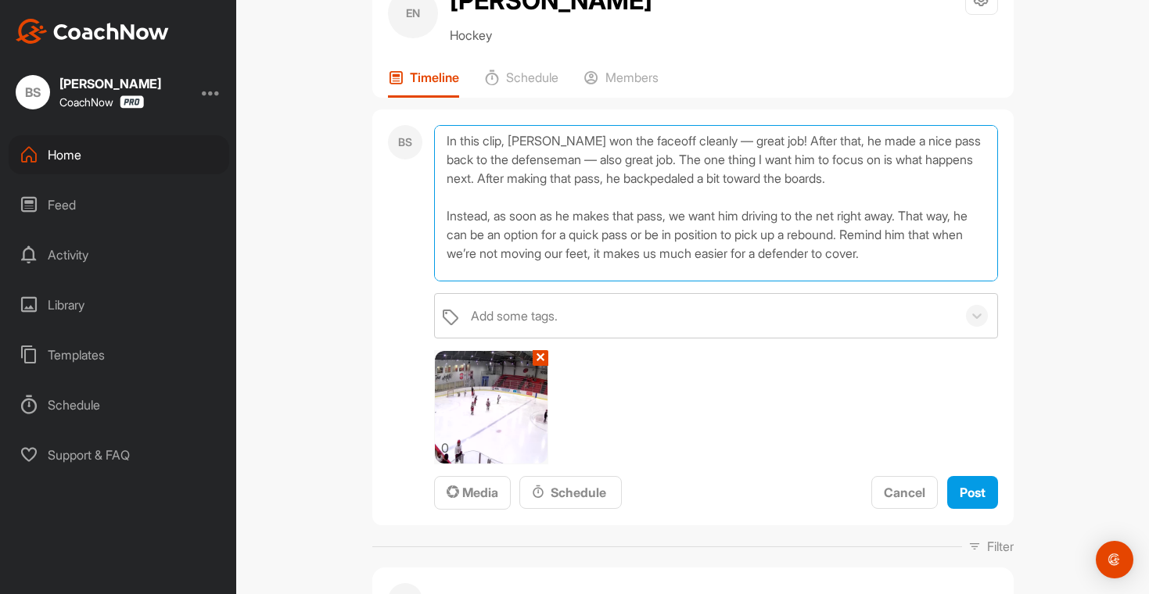
scroll to position [0, 0]
type textarea "In this clip, [PERSON_NAME] won the faceoff cleanly — great job! After that, he…"
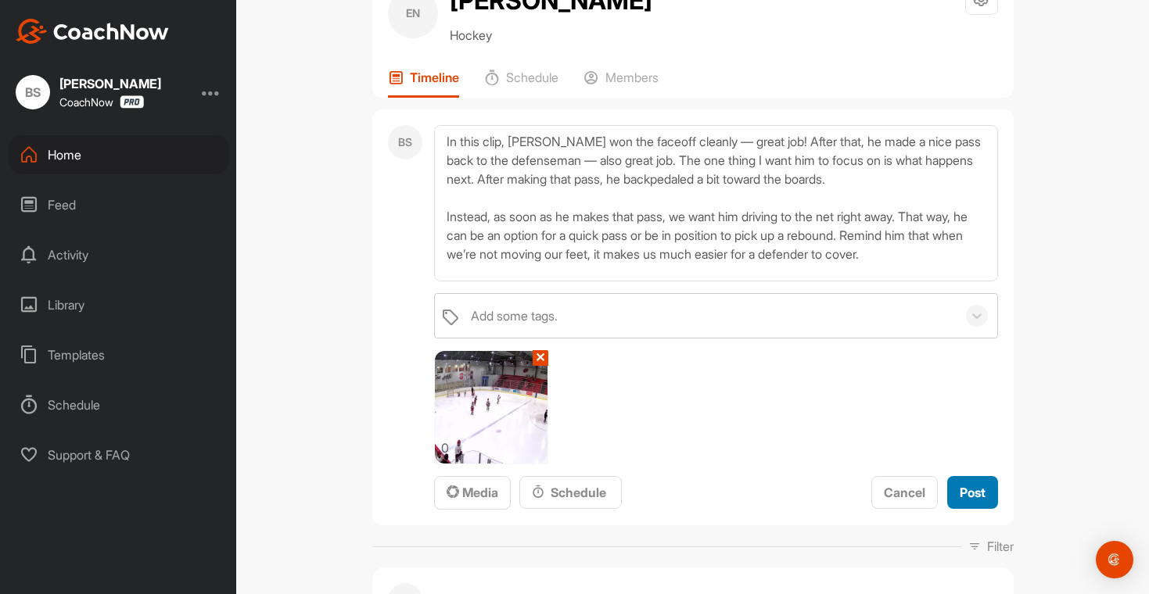
click at [974, 493] on span "Post" at bounding box center [973, 493] width 26 height 16
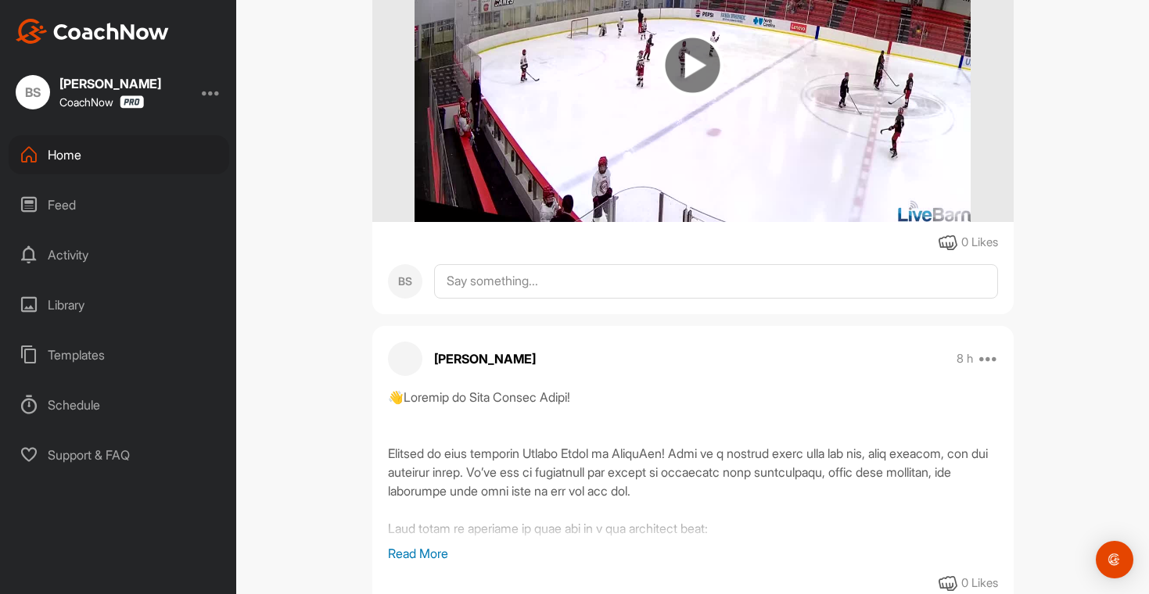
scroll to position [397, 0]
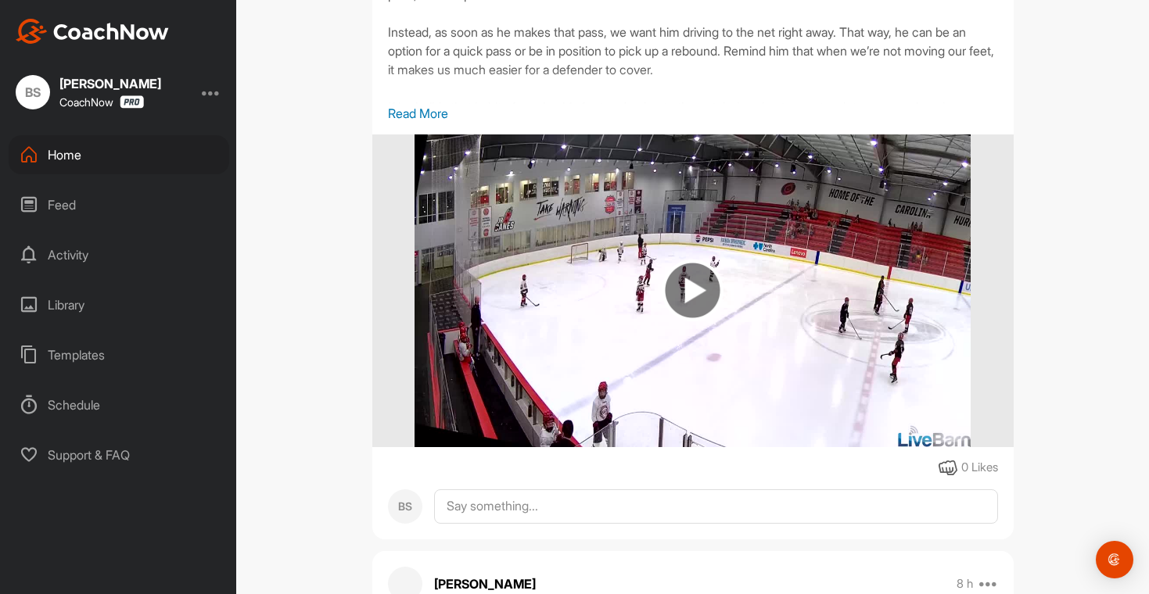
click at [72, 156] on div "Home" at bounding box center [119, 154] width 221 height 39
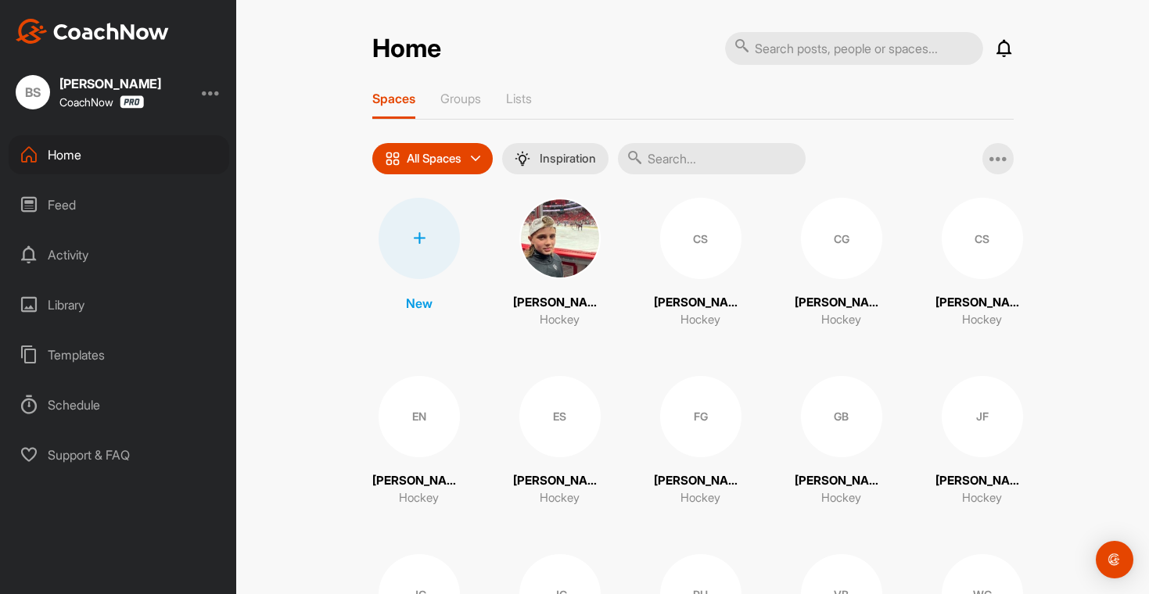
click at [58, 154] on div "Home" at bounding box center [119, 154] width 221 height 39
click at [458, 108] on div "Groups" at bounding box center [460, 105] width 41 height 28
